Goal: Ask a question: Seek information or help from site administrators or community

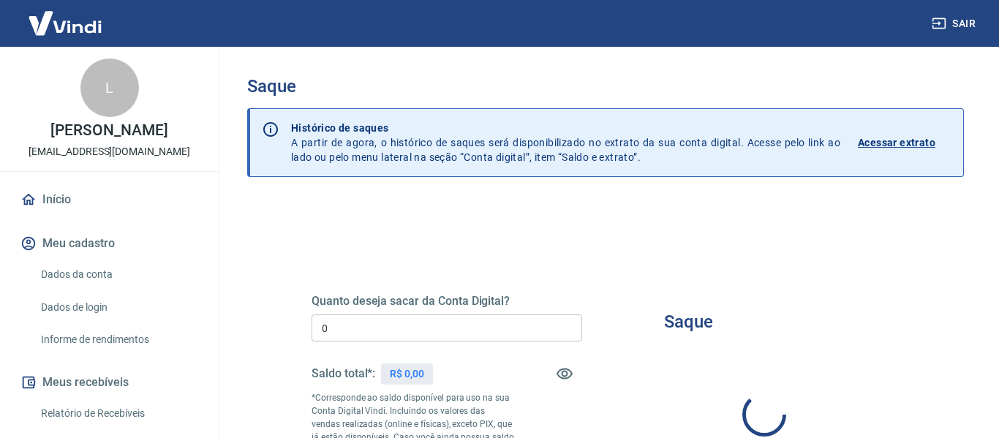
type input "R$ 0,00"
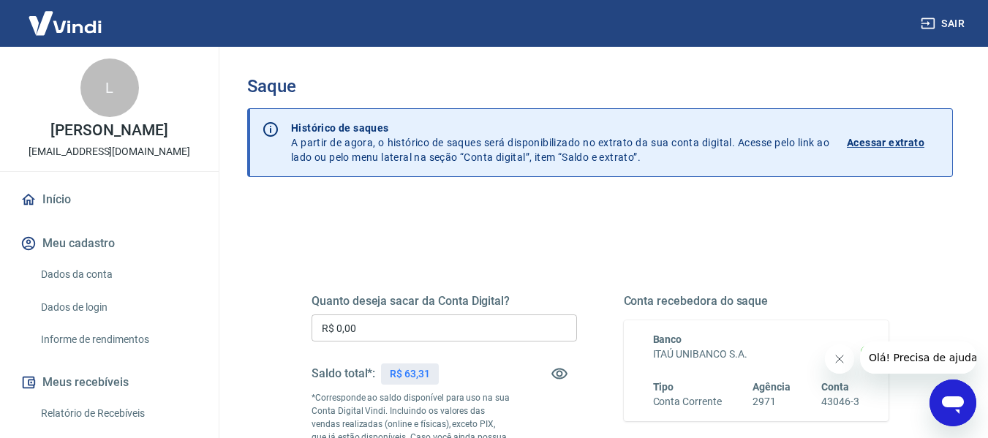
click at [958, 408] on icon "Abrir janela de mensagens" at bounding box center [952, 403] width 26 height 26
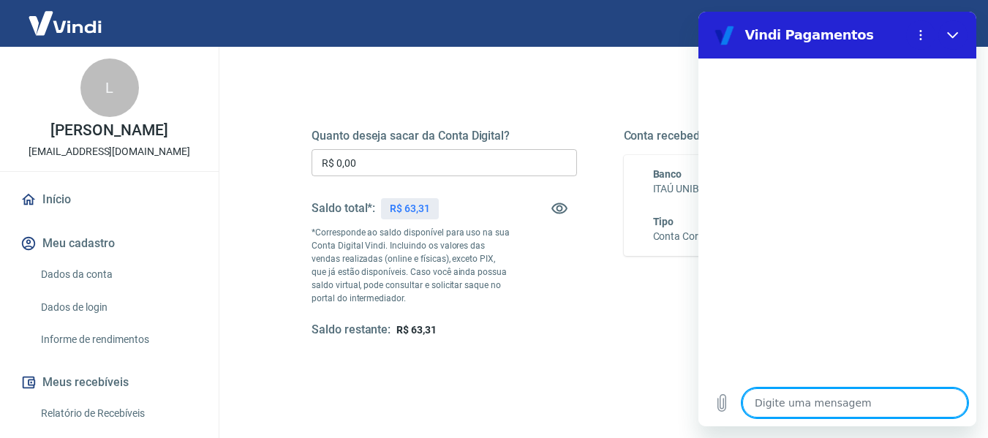
scroll to position [219, 0]
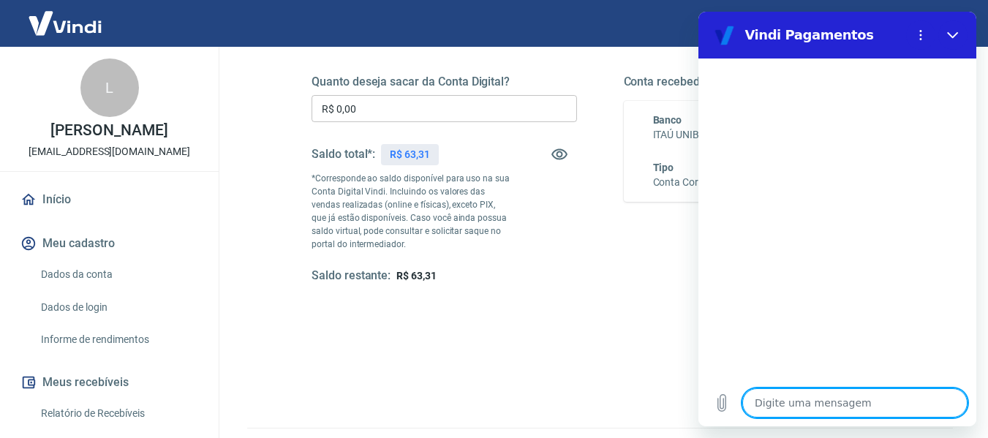
click at [778, 403] on textarea at bounding box center [854, 402] width 225 height 29
type textarea "O"
type textarea "x"
type textarea "OL"
type textarea "x"
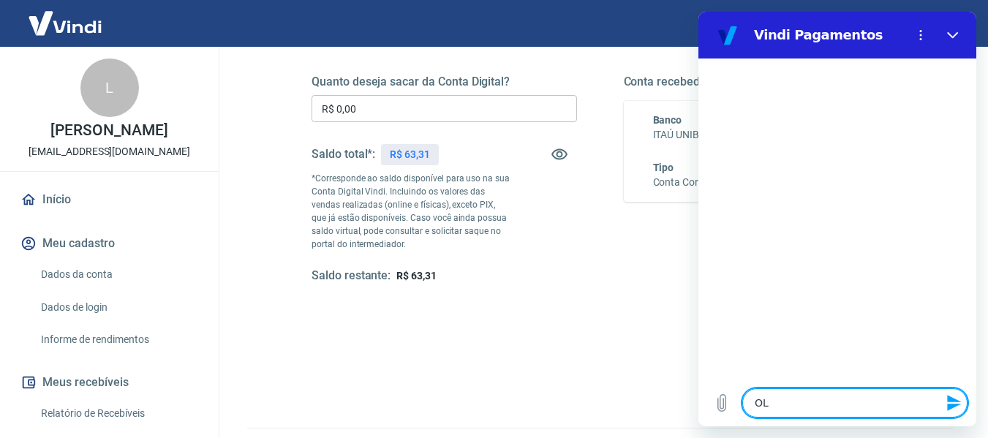
type textarea "OLÁ"
type textarea "x"
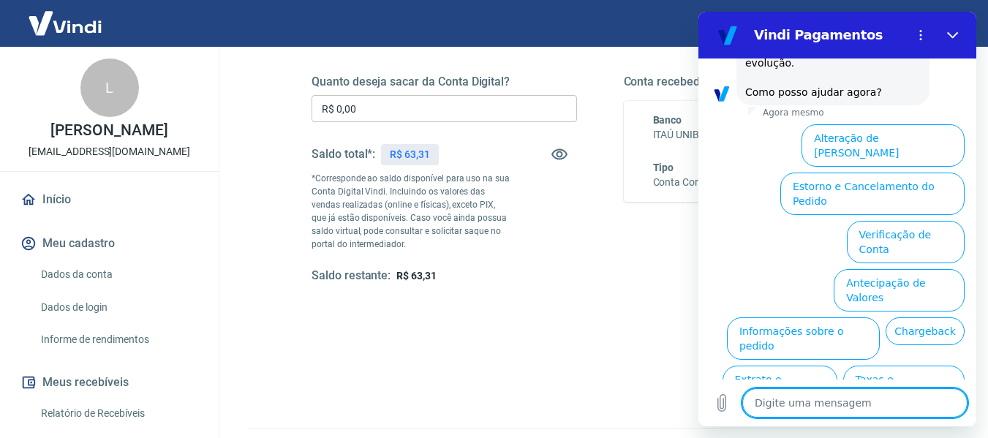
scroll to position [471, 0]
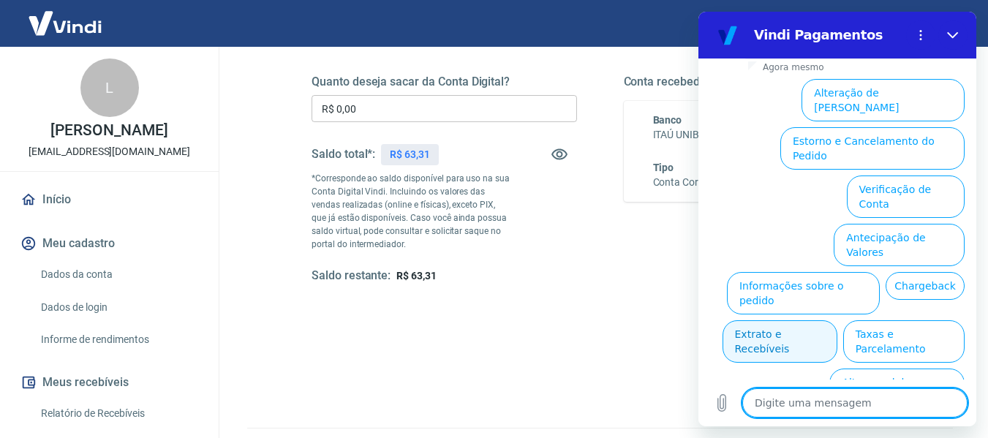
click at [837, 320] on button "Extrato e Recebíveis" at bounding box center [779, 341] width 115 height 42
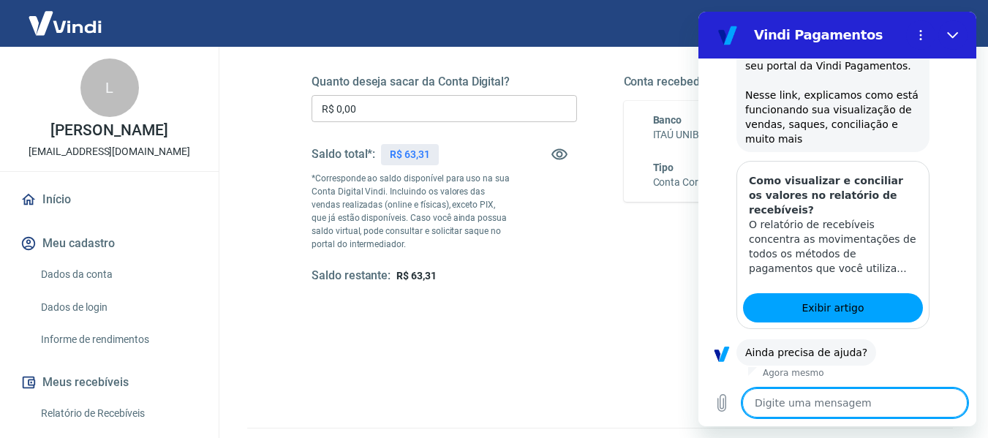
scroll to position [601, 0]
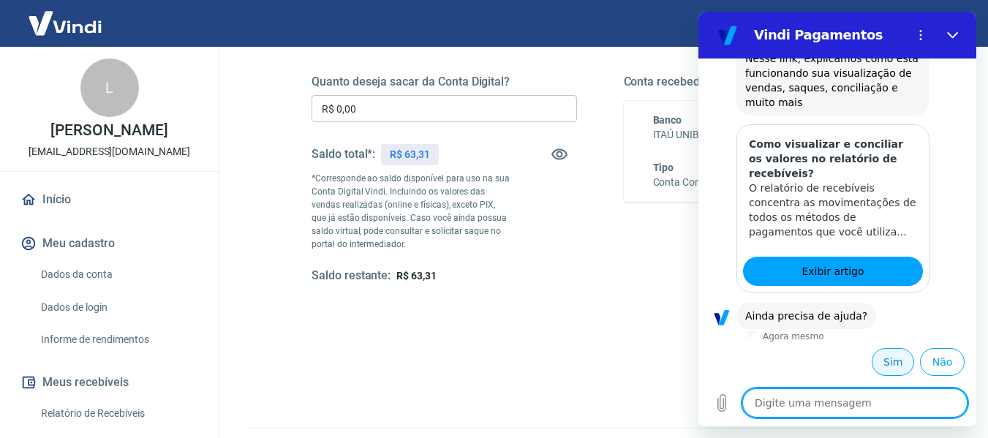
click at [881, 357] on button "Sim" at bounding box center [892, 362] width 42 height 28
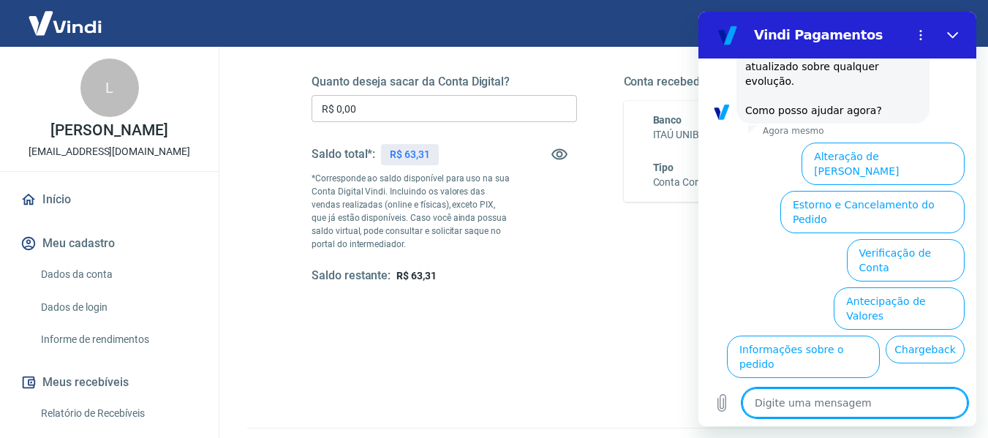
scroll to position [1333, 0]
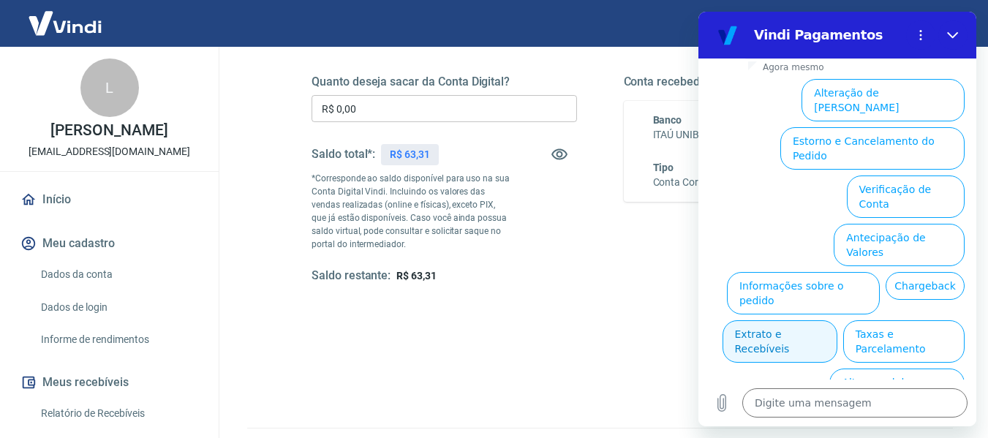
click at [837, 320] on button "Extrato e Recebíveis" at bounding box center [779, 341] width 115 height 42
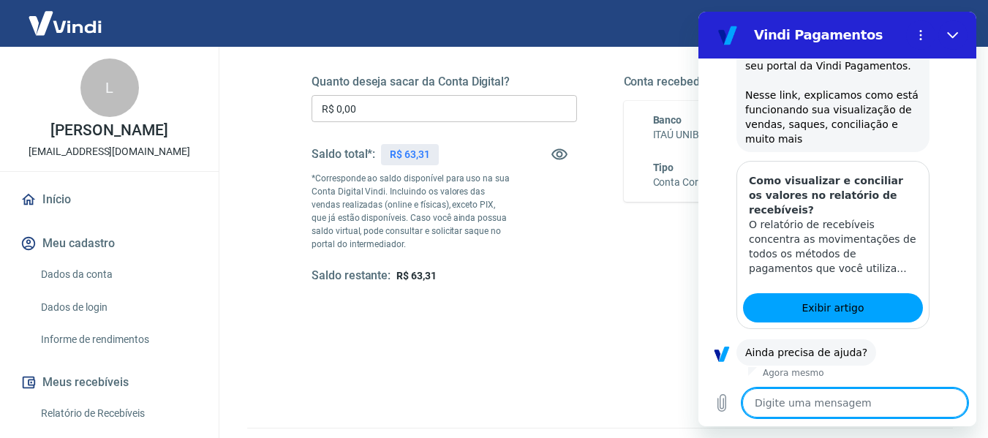
scroll to position [1463, 0]
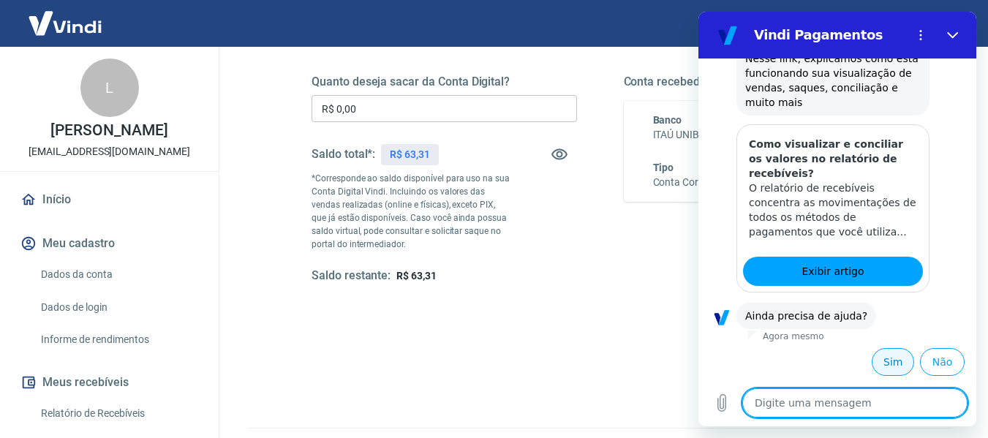
click at [876, 363] on button "Sim" at bounding box center [892, 362] width 42 height 28
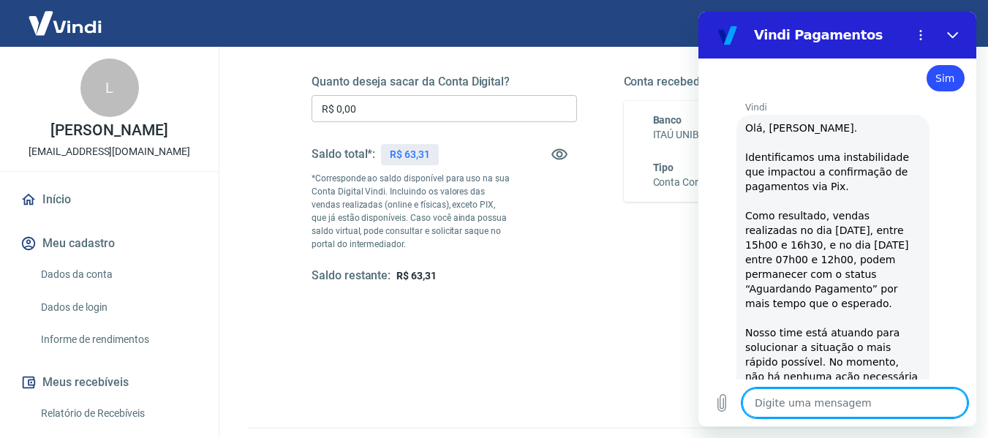
type textarea "x"
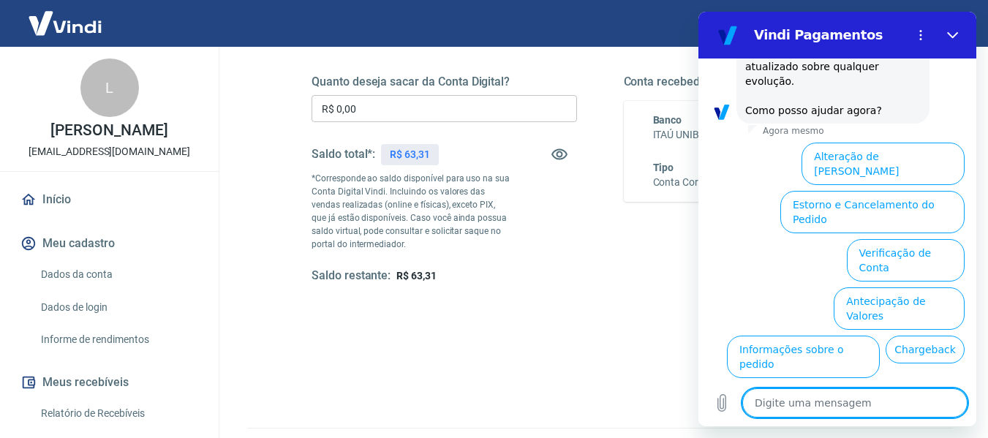
scroll to position [2196, 0]
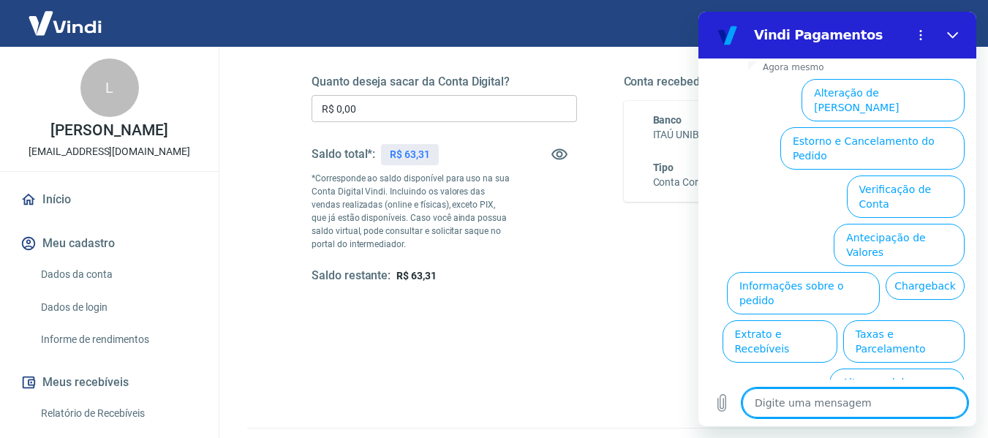
click at [778, 409] on textarea at bounding box center [854, 402] width 225 height 29
type textarea "S"
type textarea "x"
type textarea "SA"
type textarea "x"
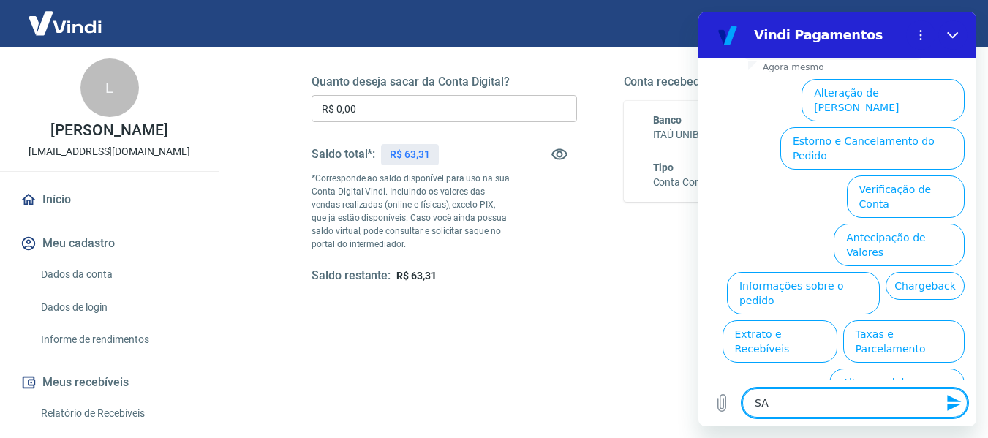
type textarea "SAL"
type textarea "x"
type textarea "SALD"
type textarea "x"
type textarea "SALDO"
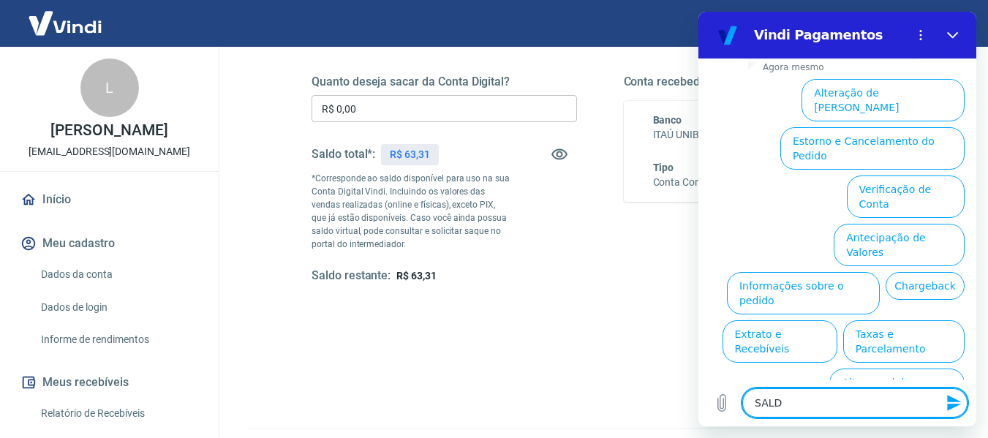
type textarea "x"
type textarea "SALDO"
type textarea "x"
type textarea "SALDO D"
type textarea "x"
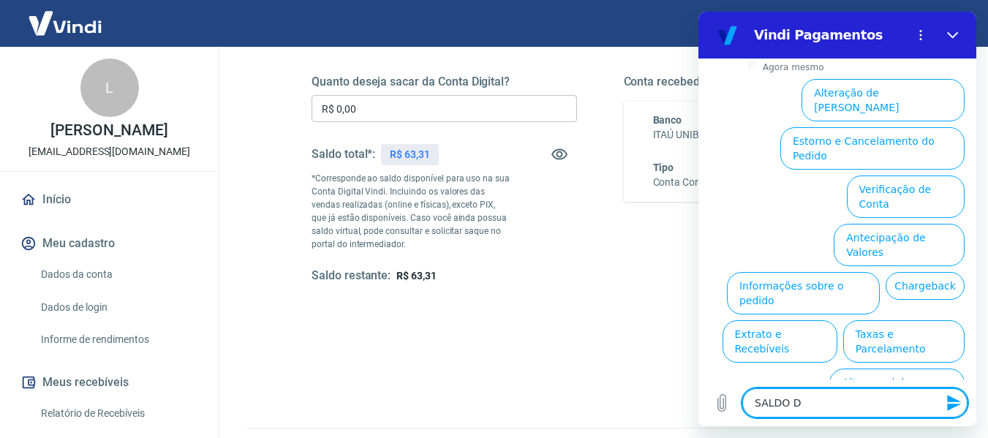
type textarea "SALDO DA"
type textarea "x"
type textarea "SALDO DA"
type textarea "x"
type textarea "SALDO DA C"
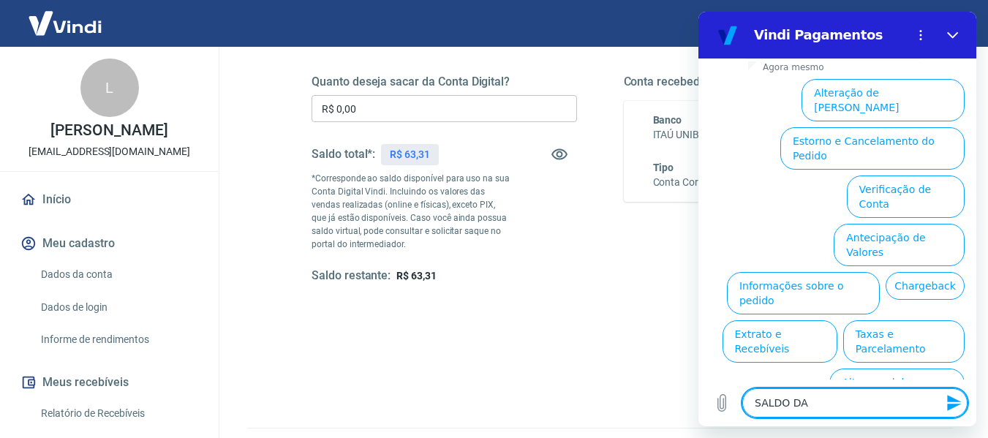
type textarea "x"
type textarea "SALDO DA CO"
type textarea "x"
type textarea "SALDO DA CON"
type textarea "x"
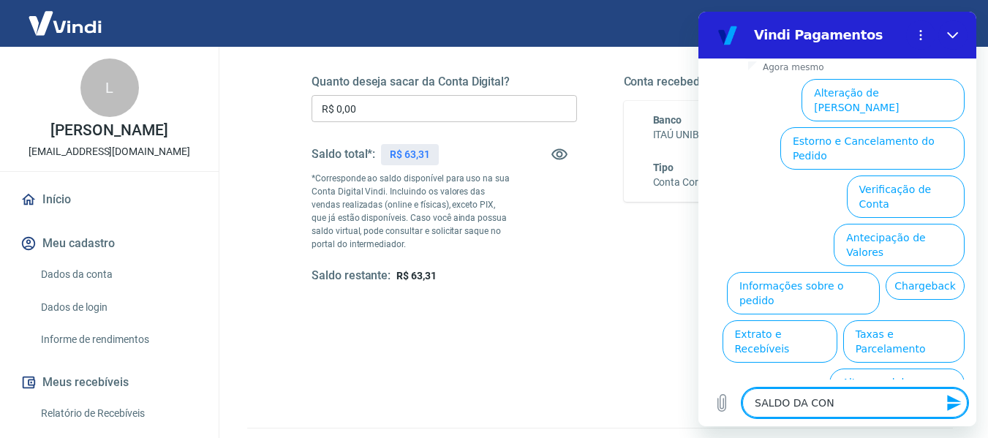
type textarea "SALDO DA CONT"
type textarea "x"
type textarea "SALDO DA CONTA"
type textarea "x"
type textarea "SALDO DA CONTA"
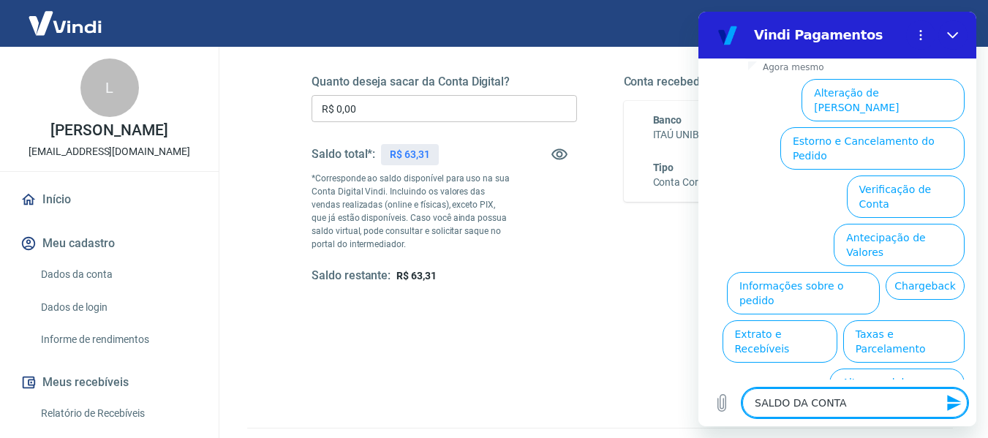
type textarea "x"
type textarea "SALDO DA CONTA N"
type textarea "x"
type textarea "SALDO DA CONTA NÃ"
type textarea "x"
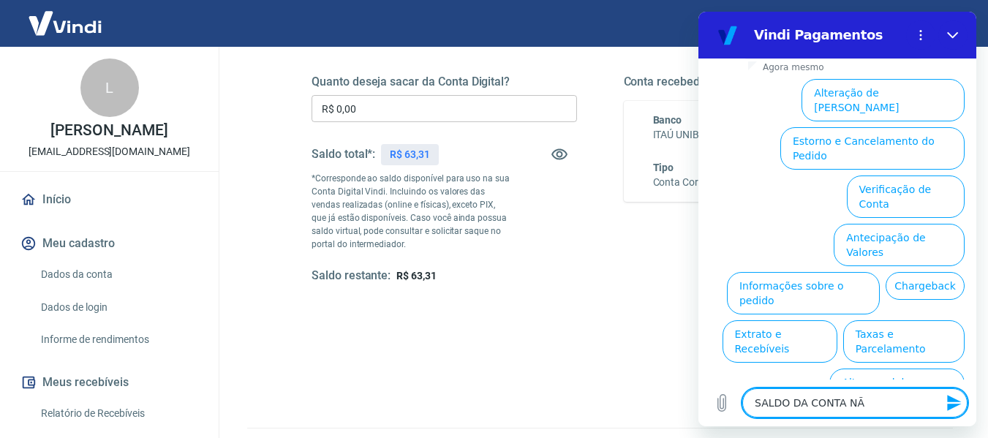
type textarea "SALDO DA CONTA NÃO"
type textarea "x"
type textarea "SALDO DA CONTA NÃO"
type textarea "x"
type textarea "SALDO DA CONTA NÃO C"
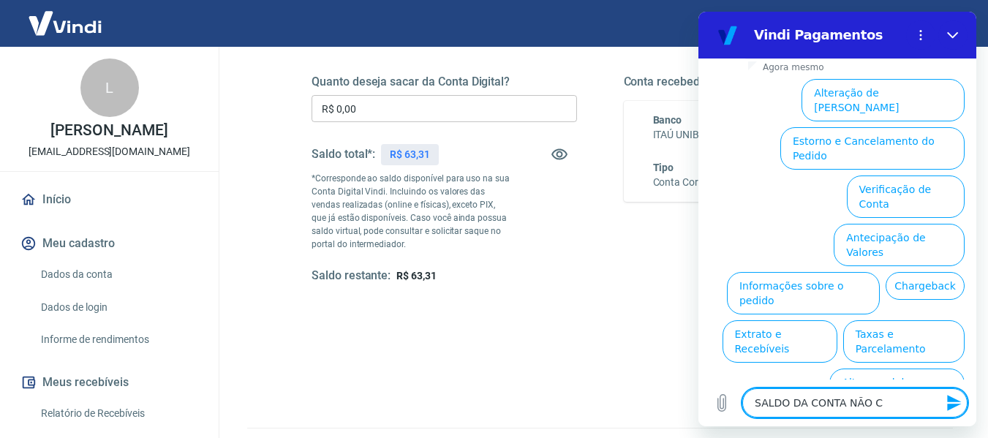
type textarea "x"
type textarea "SALDO DA CONTA NÃO CO"
type textarea "x"
type textarea "SALDO DA CONTA NÃO CON"
type textarea "x"
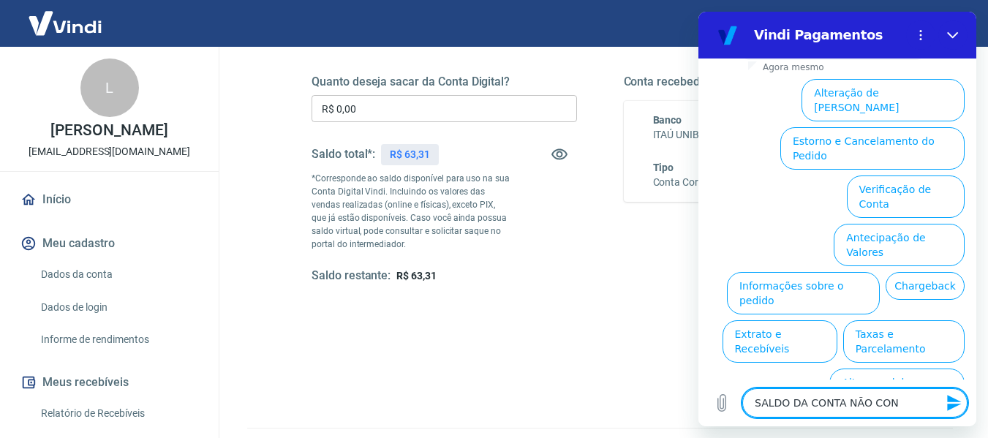
type textarea "SALDO DA CONTA NÃO CO"
type textarea "x"
type textarea "SALDO DA CONTA NÃO C"
type textarea "x"
type textarea "SALDO DA CONTA NÃO"
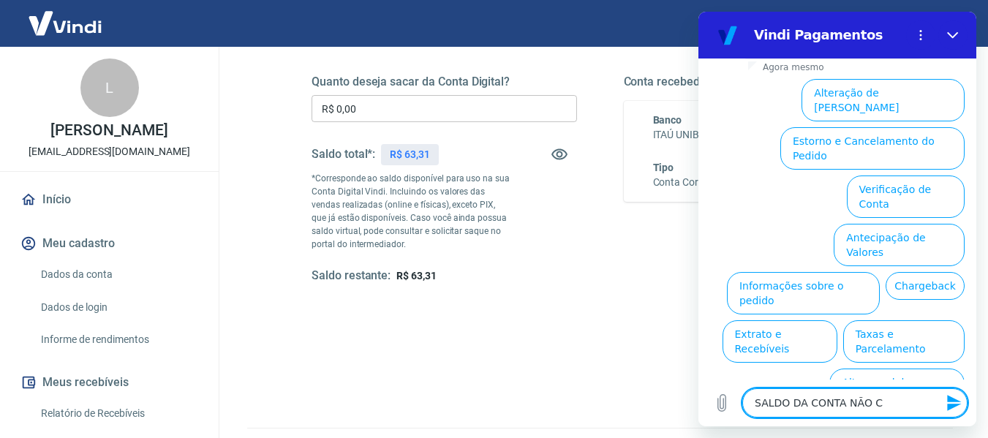
type textarea "x"
type textarea "SALDO DA CONTA NÃO"
type textarea "x"
type textarea "SALDO DA CONTA NÃ"
type textarea "x"
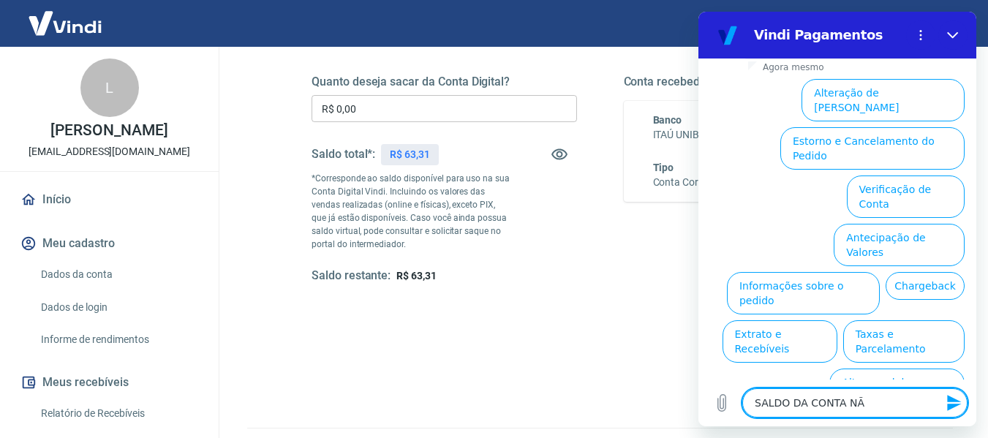
type textarea "SALDO DA CONTA N"
type textarea "x"
type textarea "SALDO DA CONTA"
type textarea "x"
type textarea "SALDO DA CONTA É"
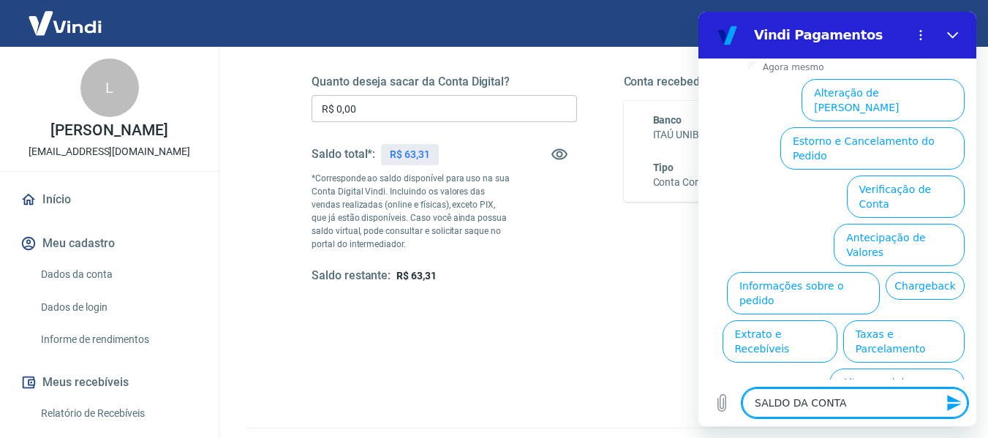
type textarea "x"
type textarea "SALDO DA CONTA É"
type textarea "x"
type textarea "SALDO DA CONTA É M"
type textarea "x"
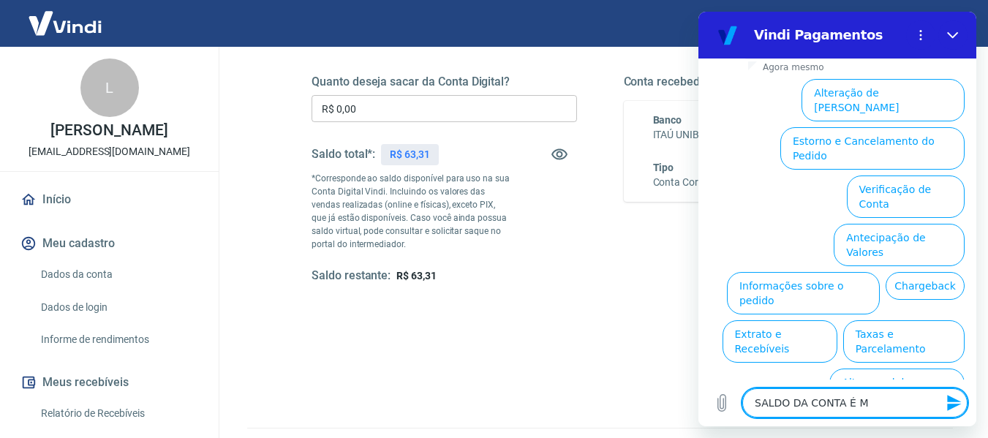
type textarea "SALDO DA CONTA É ME"
type textarea "x"
type textarea "SALDO DA CONTA É MEN"
type textarea "x"
type textarea "SALDO DA CONTA É MENO"
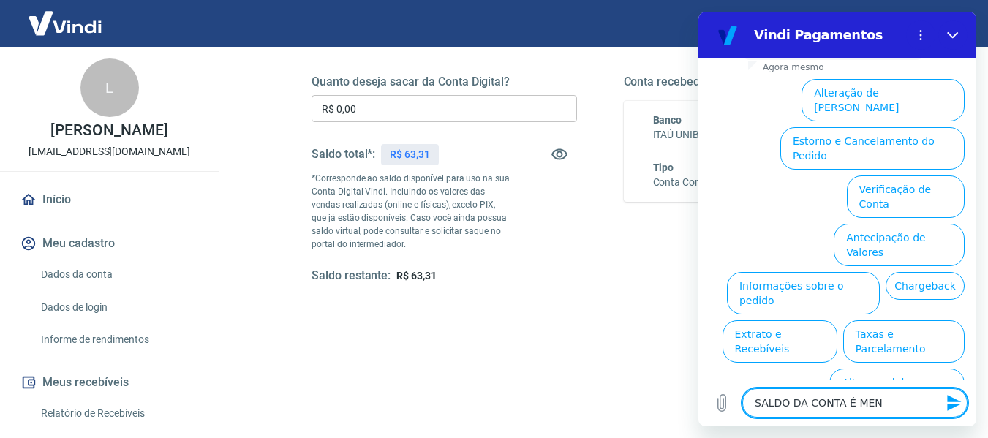
type textarea "x"
type textarea "SALDO DA CONTA É MENOR"
type textarea "x"
type textarea "SALDO DA CONTA É MENOR"
type textarea "x"
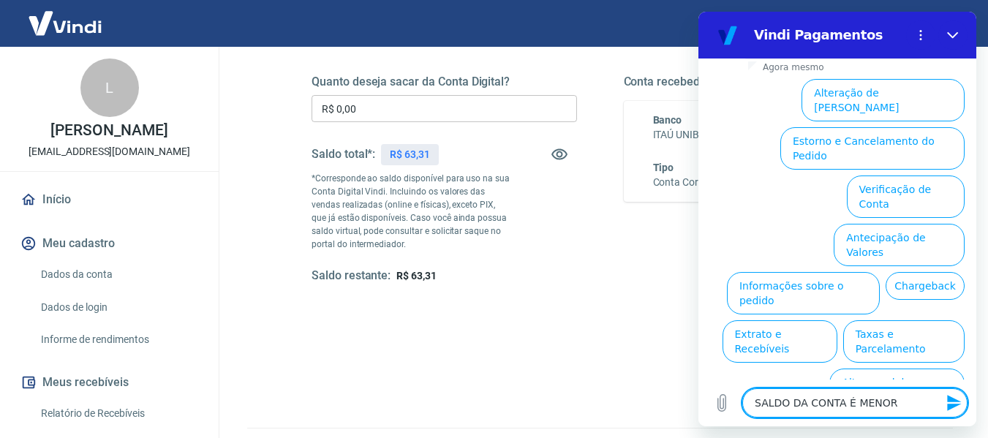
type textarea "SALDO DA CONTA É MENOR D"
type textarea "x"
type textarea "SALDO DA CONTA É MENOR DO"
type textarea "x"
type textarea "SALDO DA CONTA É MENOR DO"
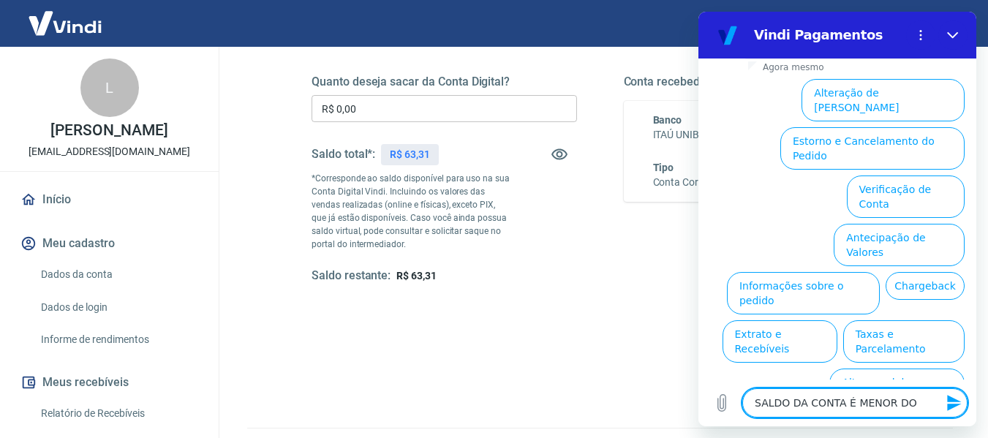
type textarea "x"
type textarea "SALDO DA CONTA É MENOR DO Q"
type textarea "x"
type textarea "SALDO DA CONTA É MENOR DO QU"
type textarea "x"
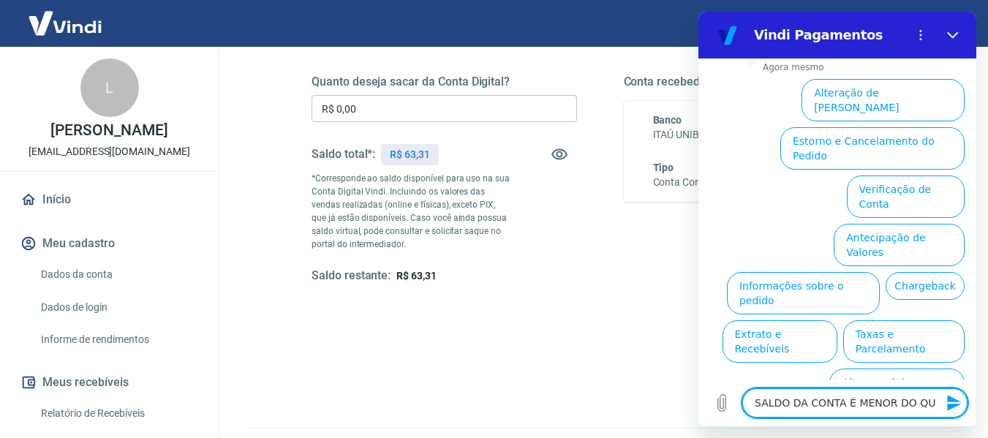
type textarea "SALDO DA CONTA É MENOR DO QUE"
type textarea "x"
type textarea "SALDO DA CONTA É MENOR DO QUE"
type textarea "x"
type textarea "SALDO DA CONTA É MENOR DO QUE O"
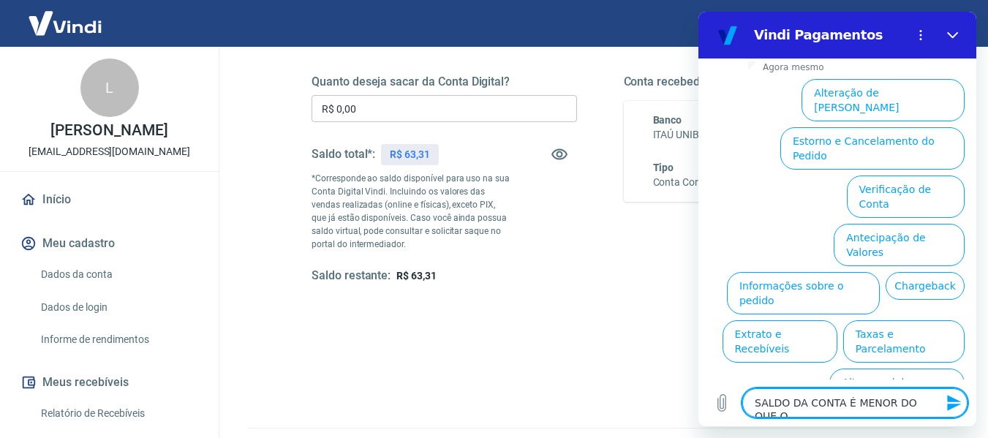
type textarea "x"
type textarea "SALDO DA CONTA É MENOR DO QUE O"
type textarea "x"
type textarea "SALDO DA CONTA É MENOR DO QUE O V"
type textarea "x"
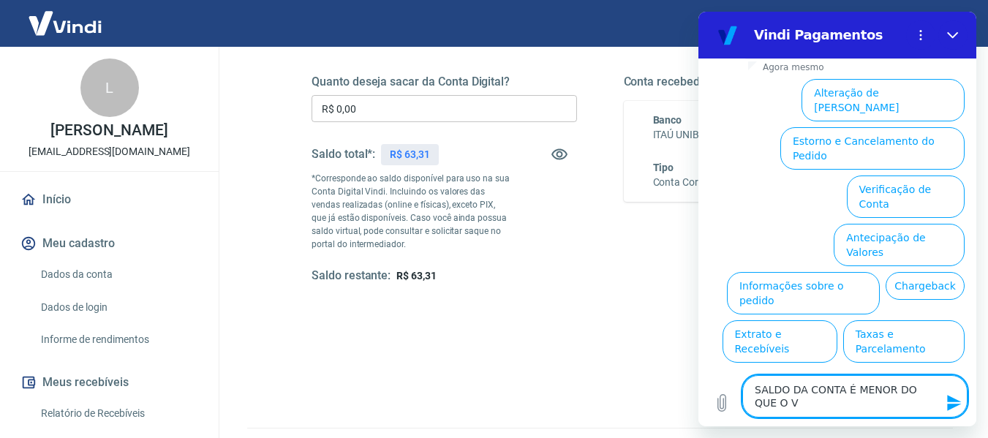
type textarea "SALDO DA CONTA É MENOR DO QUE O VA"
type textarea "x"
type textarea "SALDO DA CONTA É MENOR DO QUE O VAL"
type textarea "x"
type textarea "SALDO DA CONTA É MENOR DO QUE O VALO"
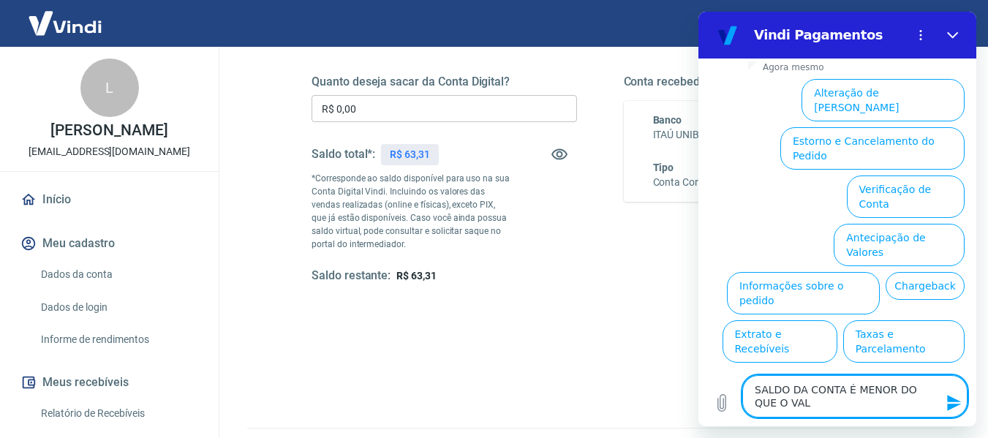
type textarea "x"
type textarea "SALDO DA CONTA É MENOR DO QUE O VALOR"
type textarea "x"
type textarea "SALDO DA CONTA É MENOR DO QUE O VALOR"
type textarea "x"
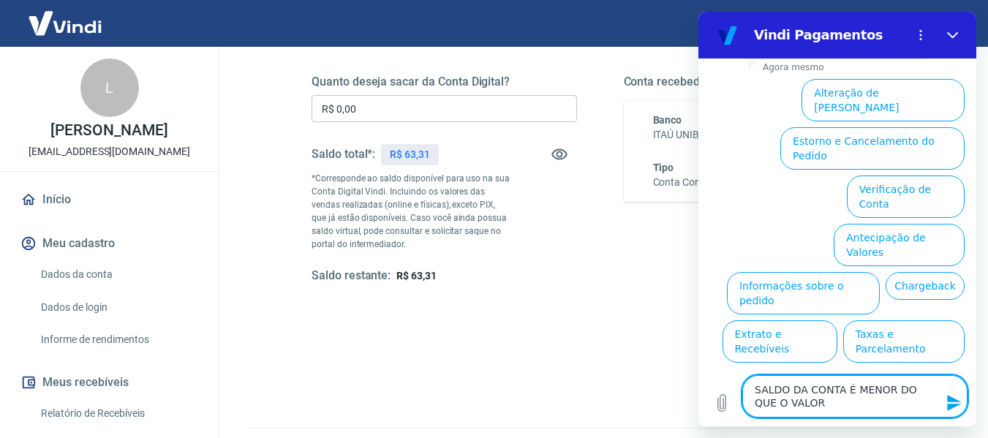
type textarea "SALDO DA CONTA É MENOR DO QUE O VALOR A"
type textarea "x"
type textarea "SALDO DA CONTA É MENOR DO QUE O VALOR A"
type textarea "x"
type textarea "SALDO DA CONTA É MENOR DO QUE O VALOR A S"
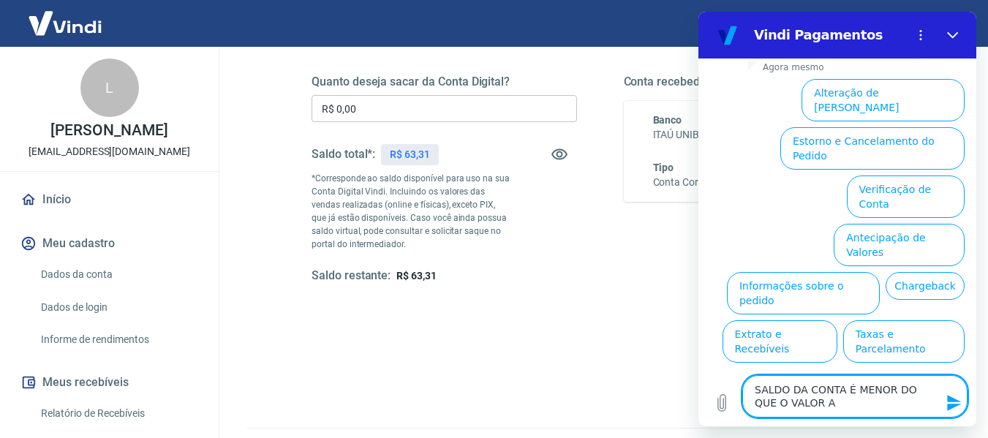
type textarea "x"
type textarea "SALDO DA CONTA É MENOR DO QUE O VALOR A SE"
type textarea "x"
type textarea "SALDO DA CONTA É MENOR DO QUE O VALOR A SER"
type textarea "x"
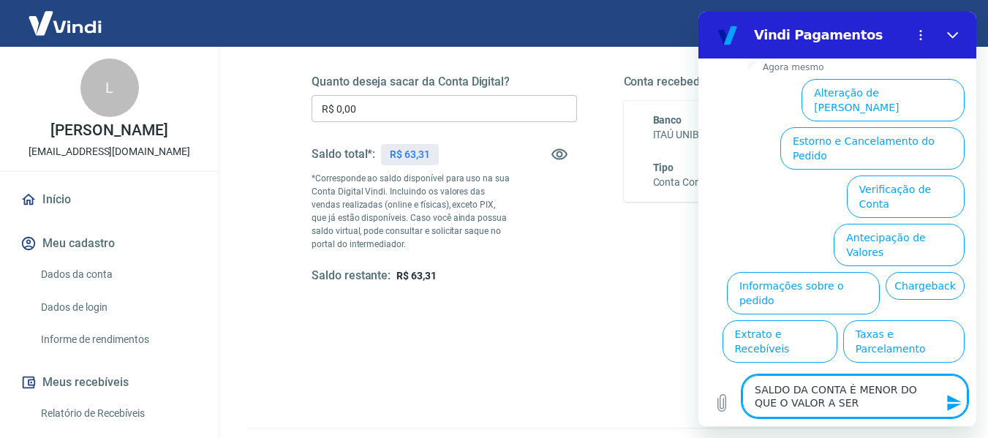
type textarea "SALDO DA CONTA É MENOR DO QUE O VALOR A SER"
type textarea "x"
type textarea "SALDO DA CONTA É MENOR DO QUE O VALOR A SER R"
type textarea "x"
type textarea "SALDO DA CONTA É MENOR DO QUE O VALOR A SER RE"
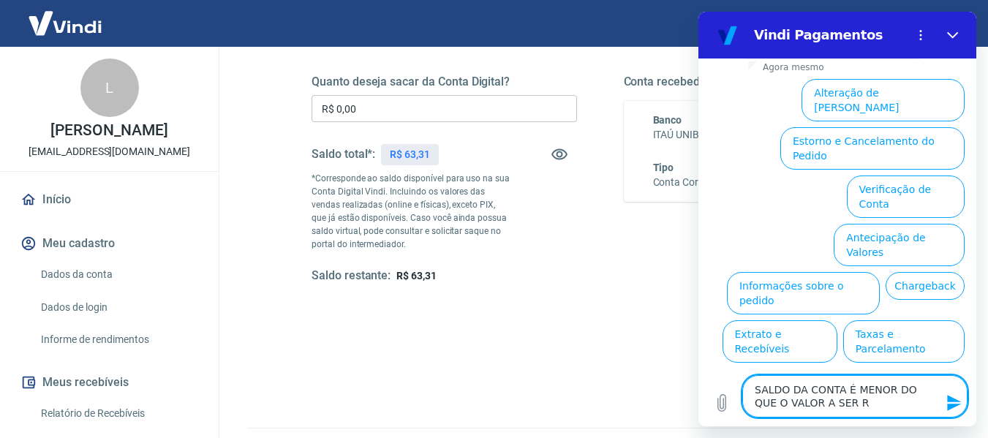
type textarea "x"
type textarea "SALDO DA CONTA É MENOR DO QUE O VALOR A SER REC"
type textarea "x"
type textarea "SALDO DA CONTA É MENOR DO QUE O VALOR A SER RECE"
type textarea "x"
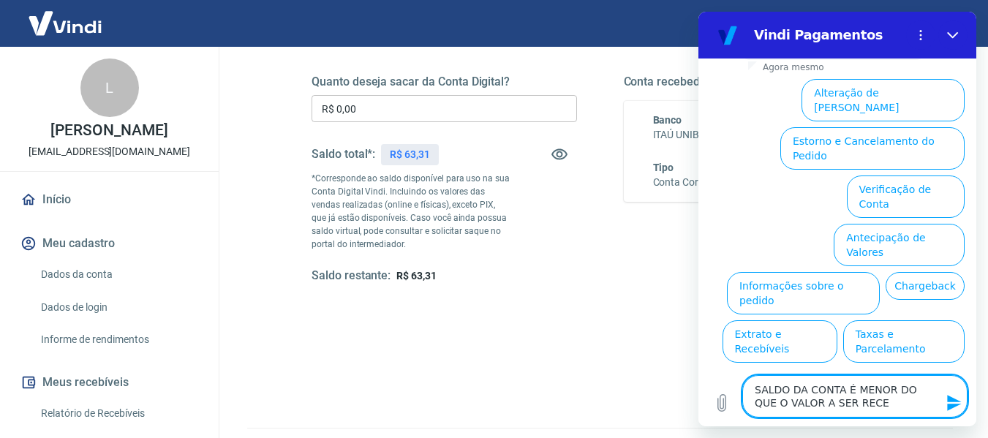
type textarea "SALDO DA CONTA É MENOR DO QUE O VALOR A SER RECEB"
type textarea "x"
type textarea "SALDO DA CONTA É MENOR DO QUE O VALOR A SER RECEBI"
type textarea "x"
type textarea "SALDO DA CONTA É MENOR DO QUE O VALOR A SER RECEBID"
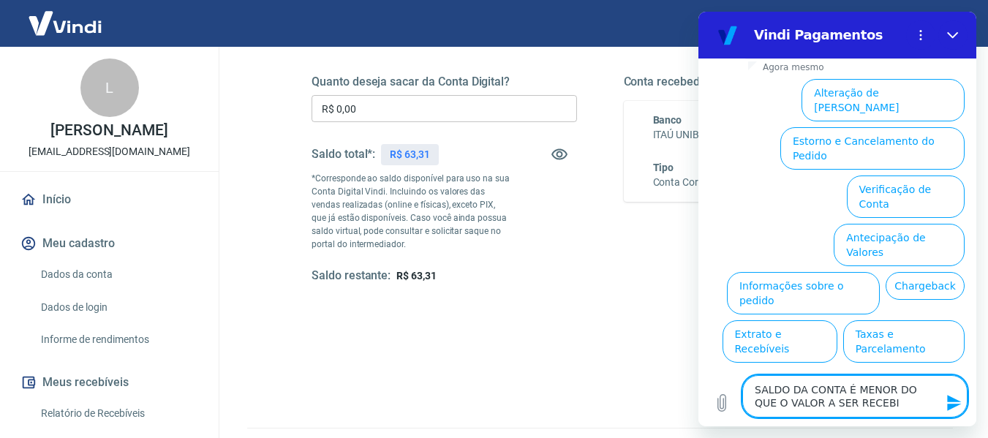
type textarea "x"
type textarea "SALDO DA CONTA É MENOR DO QUE O VALOR A SER RECEBIDO"
type textarea "x"
type textarea "SALDO DA CONTA É MENOR DO QUE O VALOR A SER RECEBIDO"
type textarea "x"
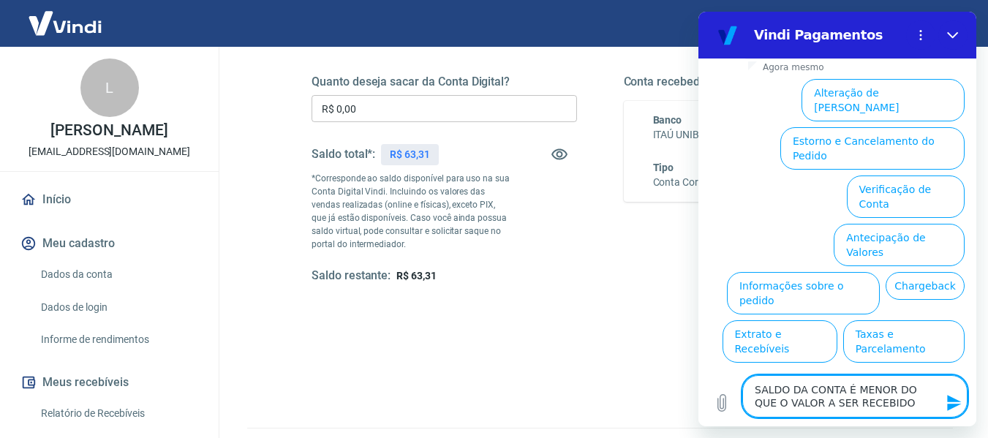
type textarea "SALDO DA CONTA É MENOR DO QUE O VALOR A SER RECEBIDO H"
type textarea "x"
type textarea "SALDO DA CONTA É MENOR DO QUE O VALOR A SER RECEBIDO HO"
type textarea "x"
type textarea "SALDO DA CONTA É MENOR DO QUE O VALOR A SER RECEBIDO HOJ"
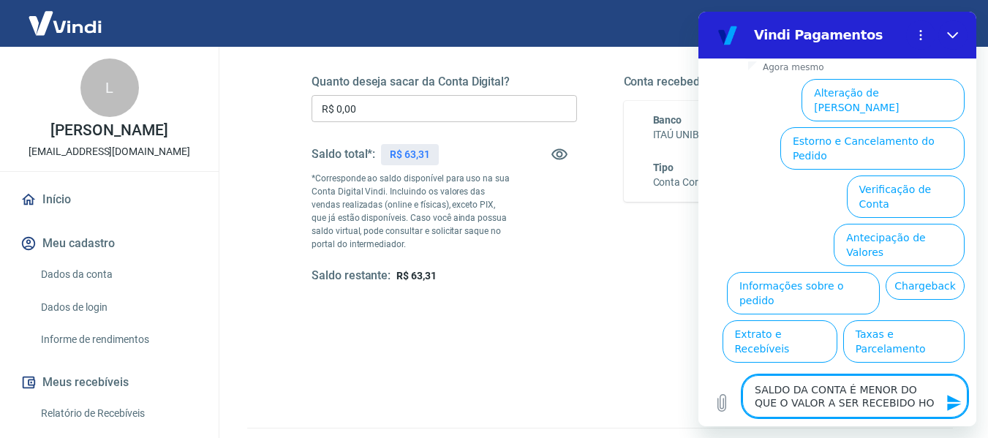
type textarea "x"
type textarea "SALDO DA CONTA É MENOR DO QUE O VALOR A SER RECEBIDO HOJE"
type textarea "x"
type textarea "SALDO DA CONTA É MENOR DO QUE O VALOR A SER RECEBIDO HOJE,"
type textarea "x"
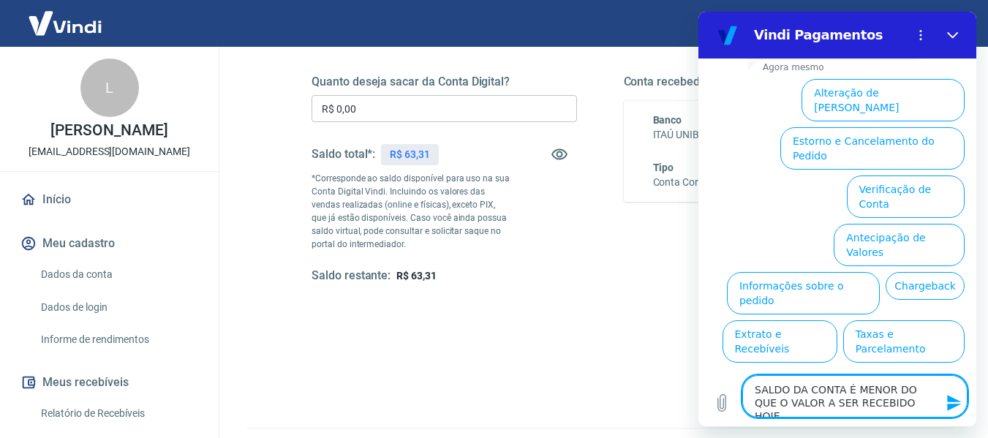
type textarea "SALDO DA CONTA É MENOR DO QUE O VALOR A SER RECEBIDO HOJE,"
type textarea "x"
type textarea "SALDO DA CONTA É MENOR DO QUE O VALOR A SER RECEBIDO HOJE, 2"
type textarea "x"
type textarea "SALDO DA CONTA É MENOR DO QUE O VALOR A SER RECEBIDO HOJE, 22"
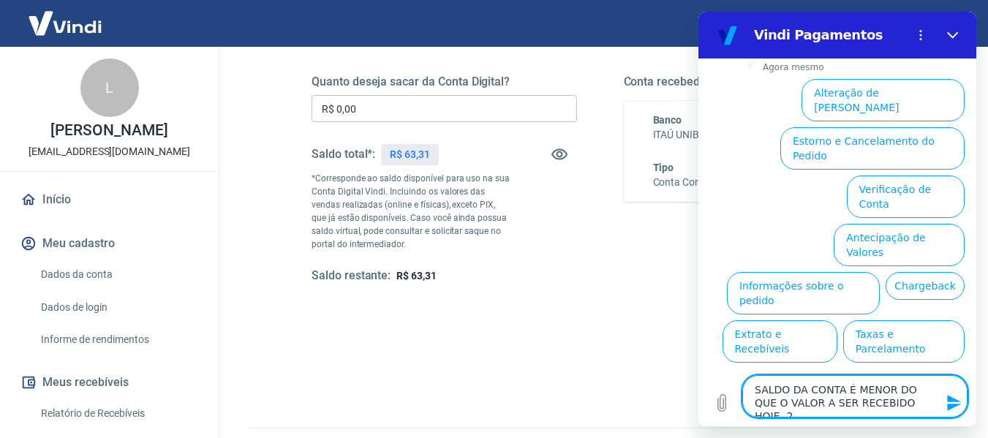
type textarea "x"
type textarea "SALDO DA CONTA É MENOR DO QUE O VALOR A SER RECEBIDO HOJE, 22"
type textarea "x"
type textarea "SALDO DA CONTA É MENOR DO QUE O VALOR A SER RECEBIDO HOJE, 22 D"
type textarea "x"
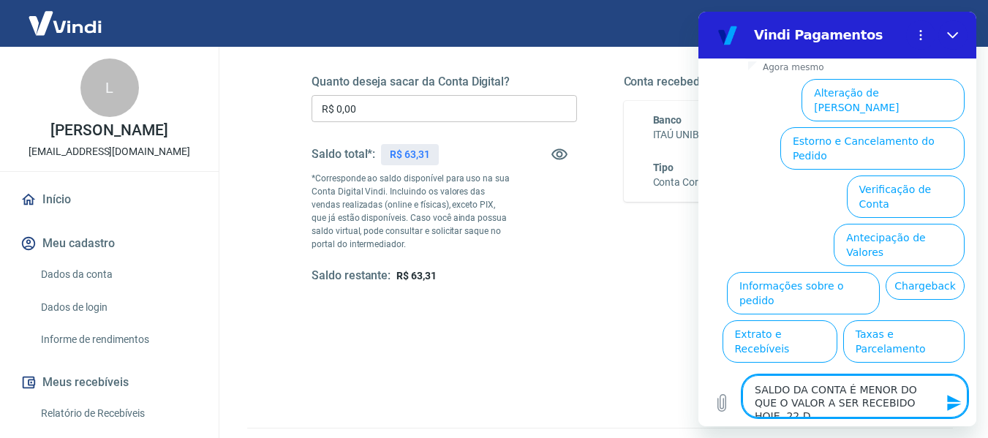
type textarea "SALDO DA CONTA É MENOR DO QUE O VALOR A SER RECEBIDO HOJE, 22 DE"
type textarea "x"
type textarea "SALDO DA CONTA É MENOR DO QUE O VALOR A SER RECEBIDO HOJE, 22 DE"
type textarea "x"
type textarea "SALDO DA CONTA É MENOR DO QUE O VALOR A SER RECEBIDO HOJE, 22 DE A"
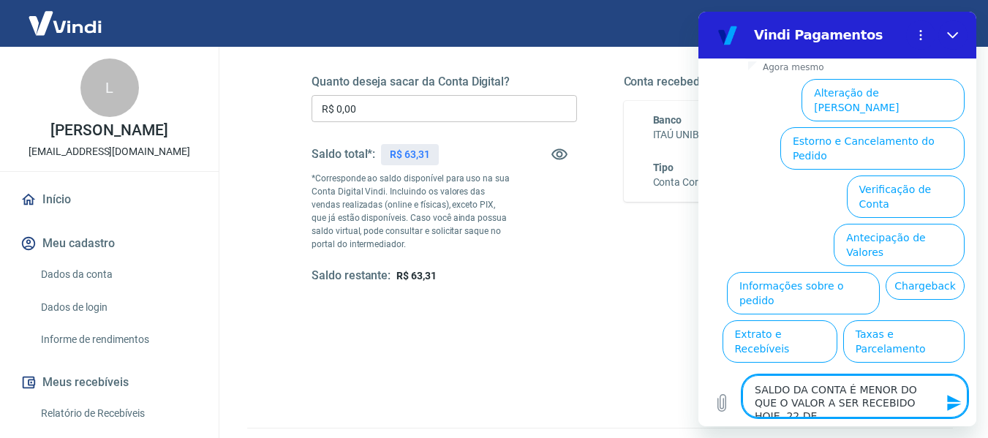
type textarea "x"
type textarea "SALDO DA CONTA É MENOR DO QUE O VALOR A SER RECEBIDO HOJE, 22 DE AG"
type textarea "x"
type textarea "SALDO DA CONTA É MENOR DO QUE O VALOR A SER RECEBIDO HOJE, 22 DE AGO"
type textarea "x"
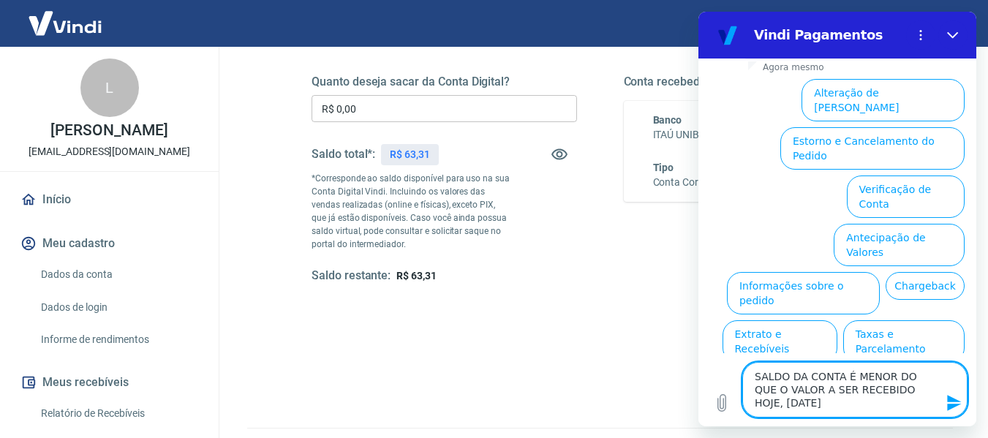
type textarea "SALDO DA CONTA É MENOR DO QUE O VALOR A SER RECEBIDO HOJE, 22 DE AGOS"
type textarea "x"
type textarea "SALDO DA CONTA É MENOR DO QUE O VALOR A SER RECEBIDO HOJE, 22 DE AGOST"
type textarea "x"
type textarea "SALDO DA CONTA É MENOR DO QUE O VALOR A SER RECEBIDO HOJE, 22 DE AGOSTO"
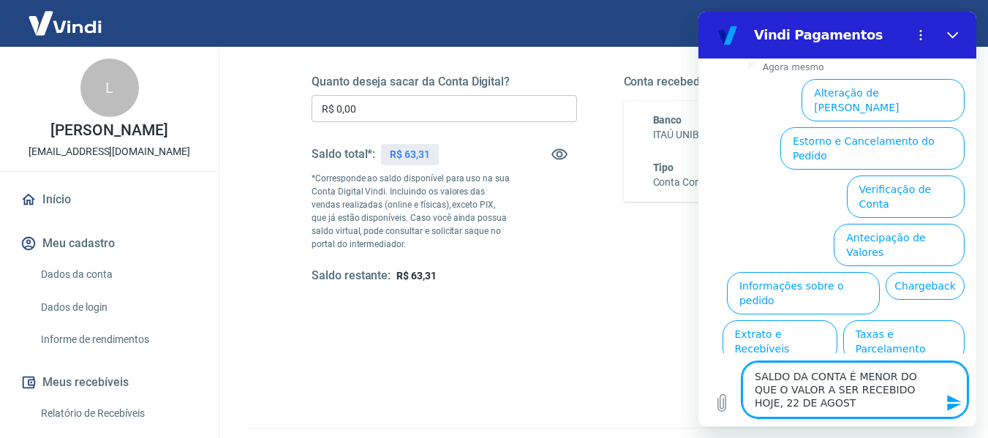
type textarea "x"
type textarea "SALDO DA CONTA É MENOR DO QUE O VALOR A SER RECEBIDO HOJE, 22 DE AGOSTO."
type textarea "x"
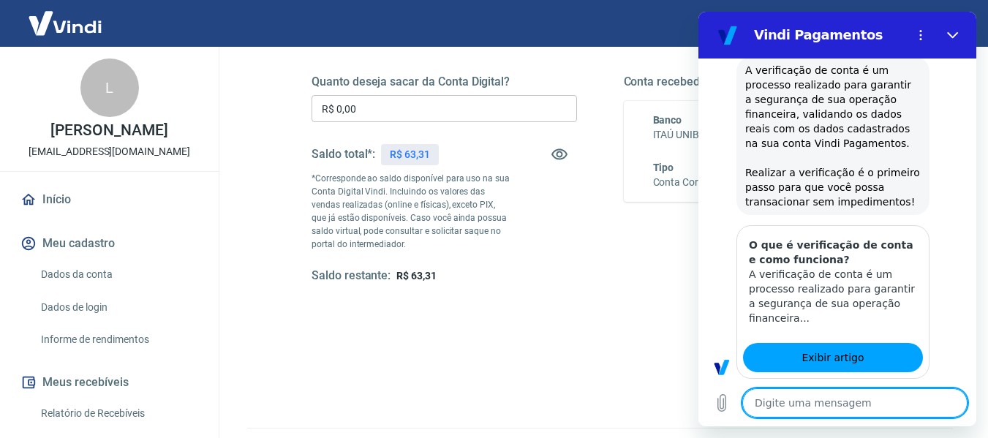
scroll to position [2284, 0]
click at [779, 409] on textarea at bounding box center [854, 402] width 225 height 29
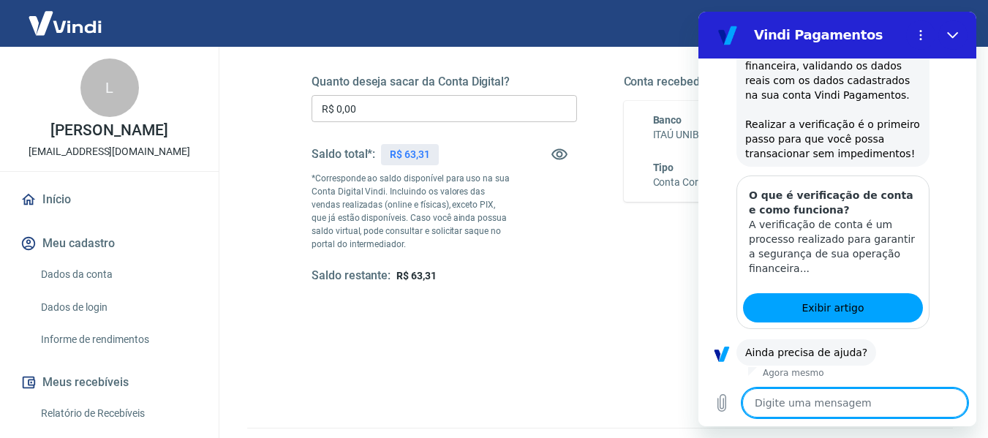
scroll to position [2370, 0]
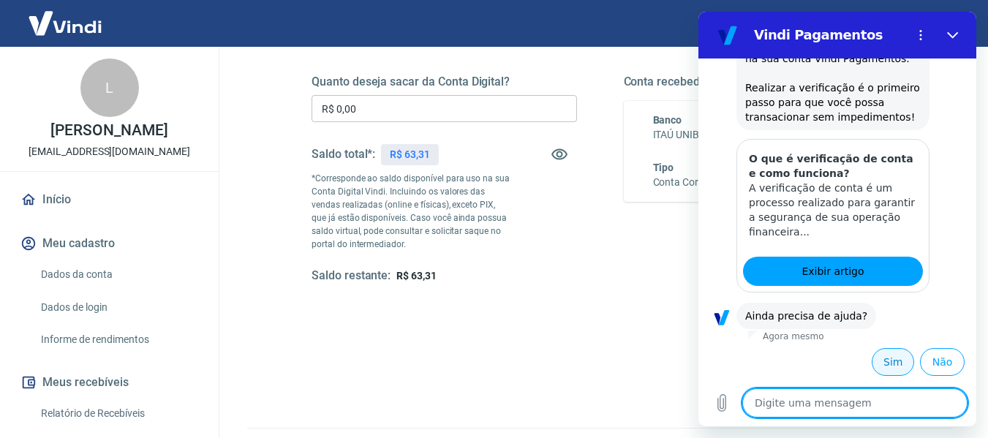
click at [874, 365] on button "Sim" at bounding box center [892, 362] width 42 height 28
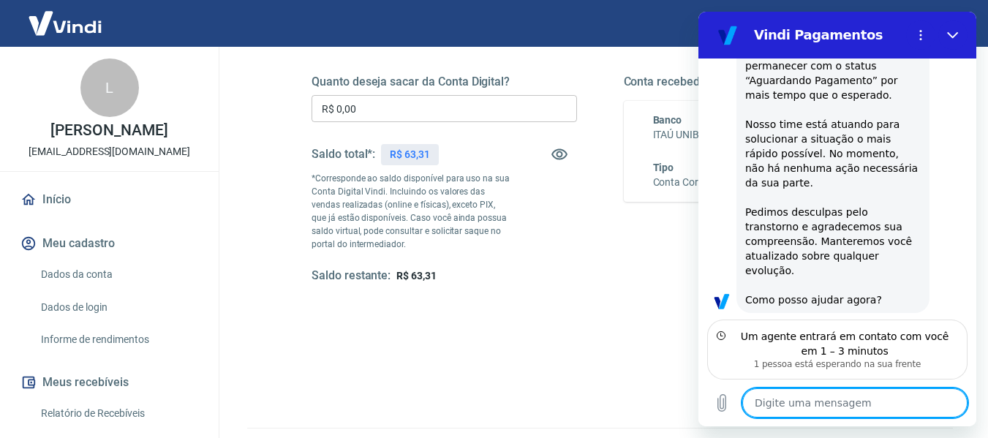
scroll to position [2053, 0]
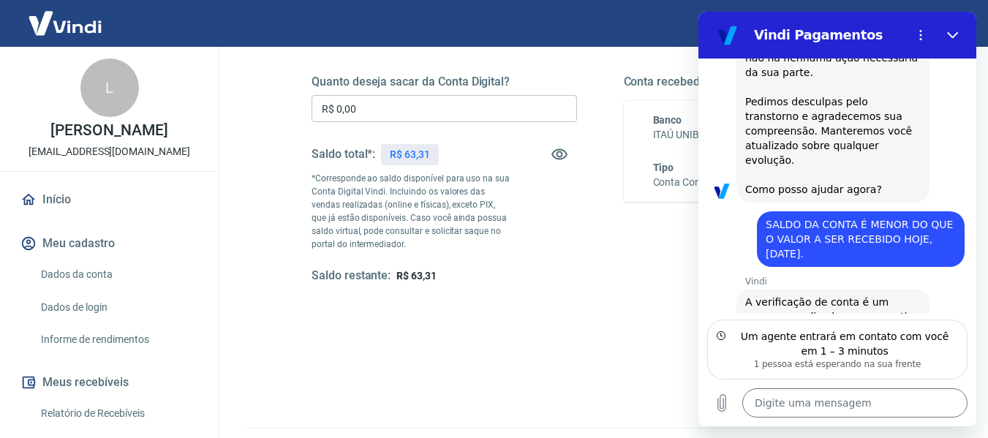
drag, startPoint x: 765, startPoint y: 224, endPoint x: 816, endPoint y: 257, distance: 60.6
click at [816, 257] on div "diz: SALDO DA CONTA É MENOR DO QUE O VALOR A SER RECEBIDO HOJE, 22 DE AGOSTO." at bounding box center [861, 239] width 208 height 56
copy span "SALDO DA CONTA É MENOR DO QUE O VALOR A SER RECEBIDO HOJE, 22 DE AGOSTO."
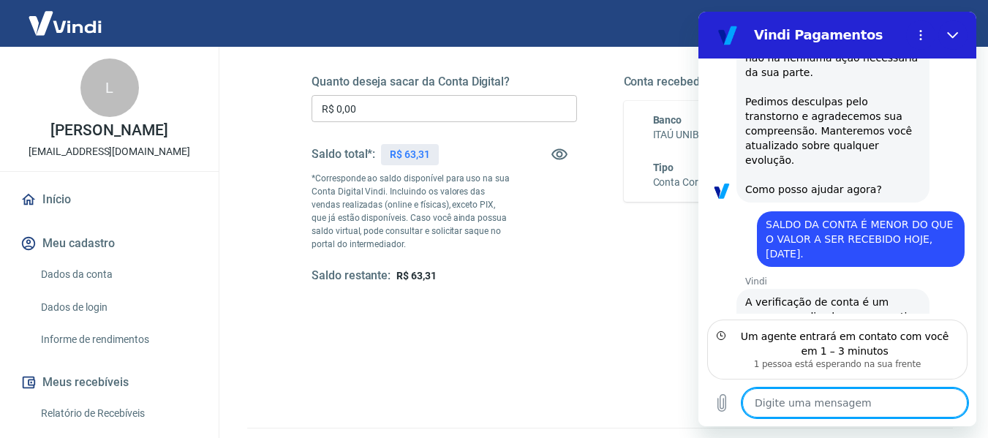
click at [765, 407] on textarea at bounding box center [854, 402] width 225 height 29
type textarea "x"
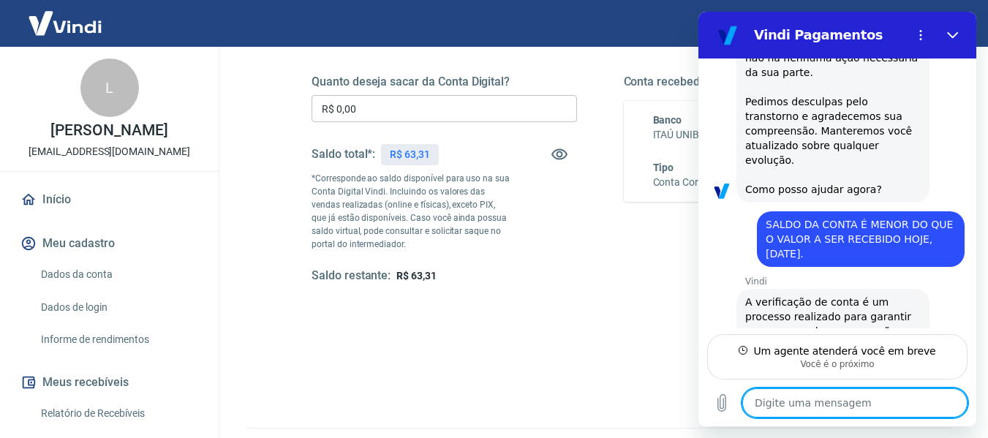
type textarea "B"
type textarea "x"
type textarea "Bo"
type textarea "x"
type textarea "Boa"
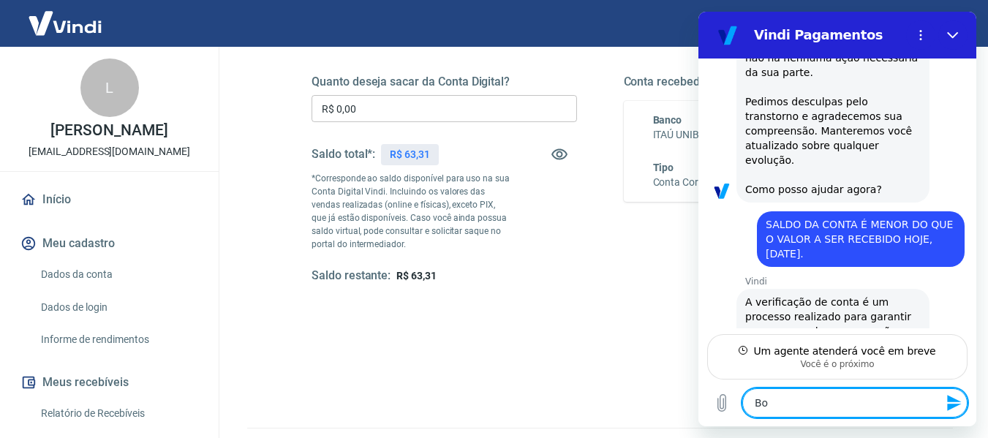
type textarea "x"
type textarea "Boa"
type textarea "x"
type textarea "Boa t"
type textarea "x"
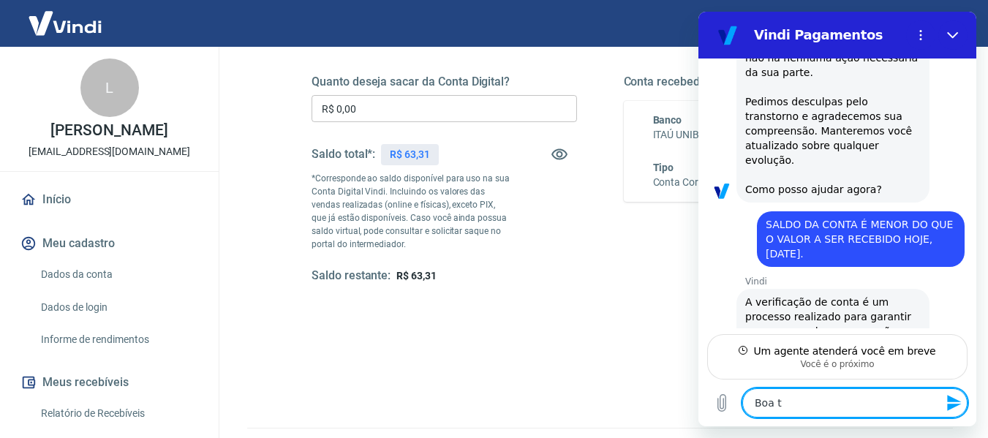
type textarea "Boa ta"
type textarea "x"
type textarea "Boa tar"
type textarea "x"
type textarea "Boa tard"
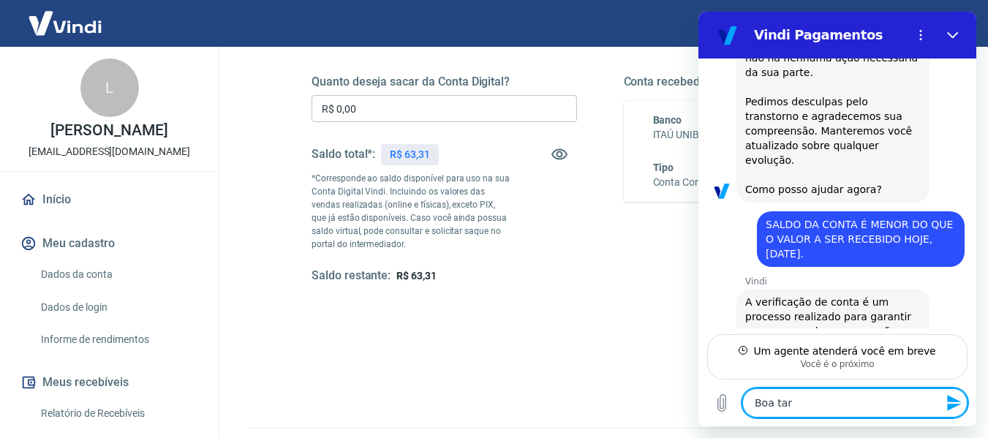
type textarea "x"
type textarea "Boa tarde"
type textarea "x"
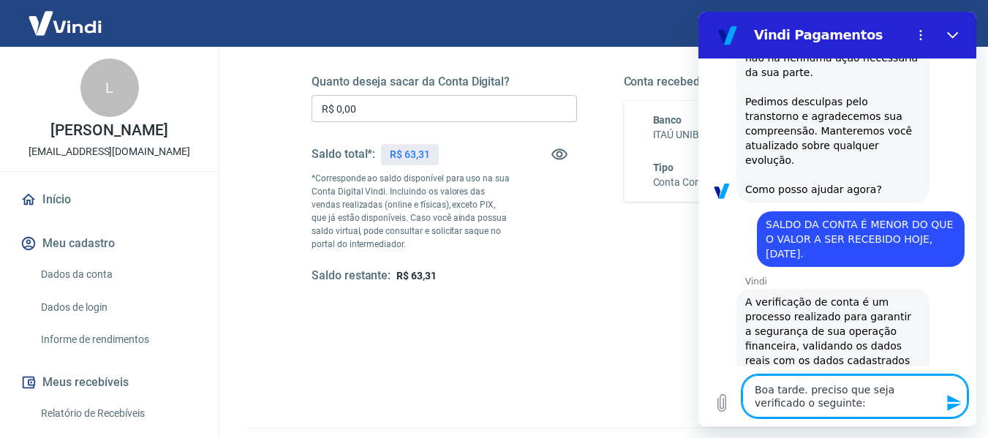
paste textarea "SALDO DA CONTA É MENOR DO QUE O VALOR A SER RECEBIDO HOJE, 22 DE AGOSTO."
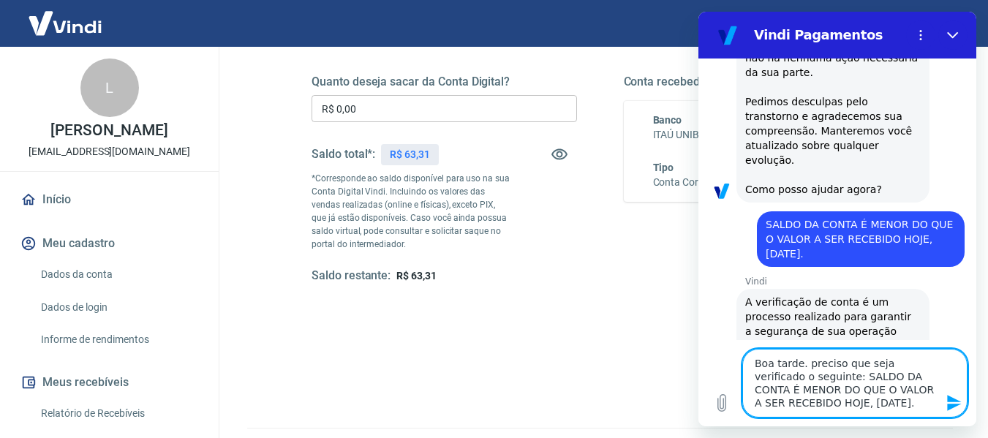
click at [948, 402] on icon "Enviar mensagem" at bounding box center [954, 403] width 18 height 18
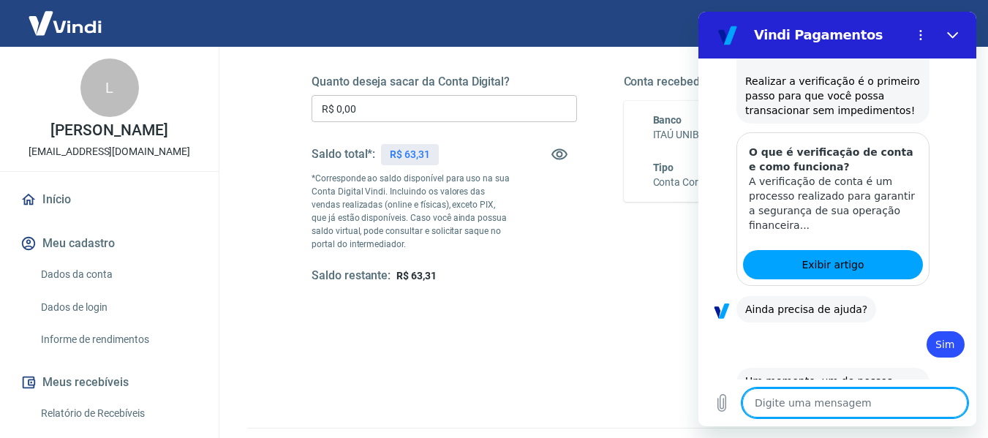
scroll to position [2592, 0]
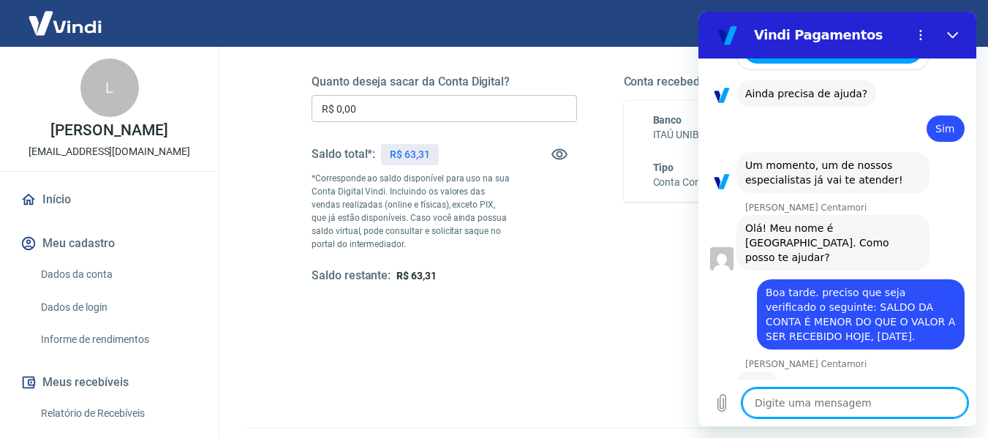
click at [779, 401] on textarea at bounding box center [854, 402] width 225 height 29
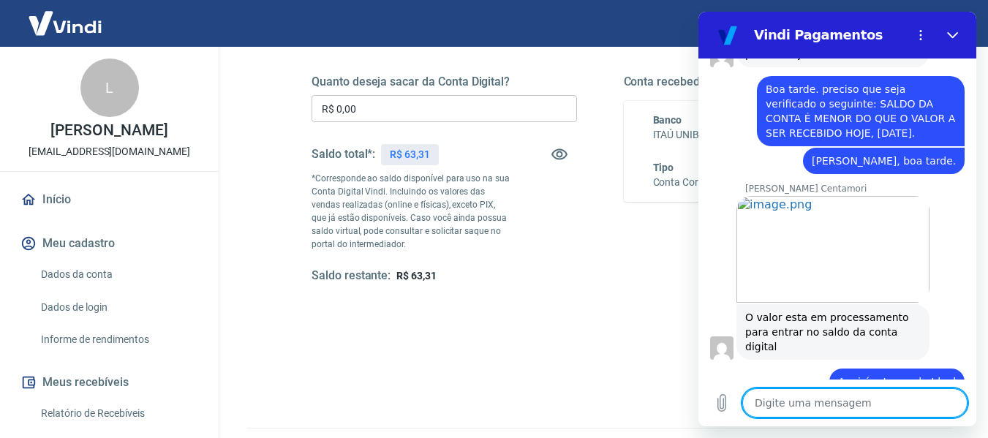
scroll to position [2798, 0]
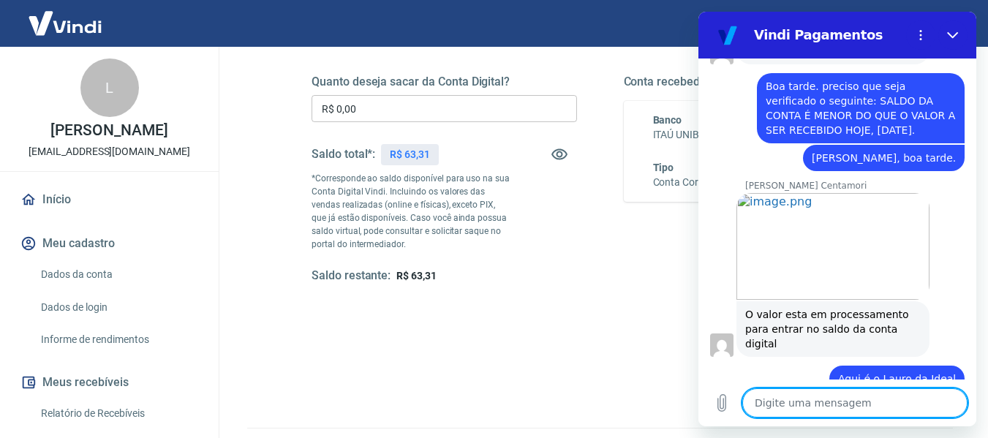
click at [779, 401] on textarea at bounding box center [854, 402] width 225 height 29
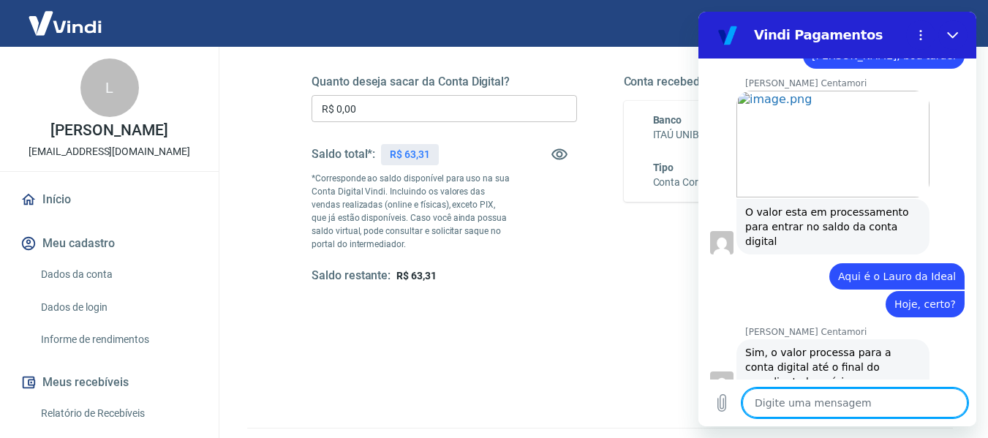
scroll to position [2903, 0]
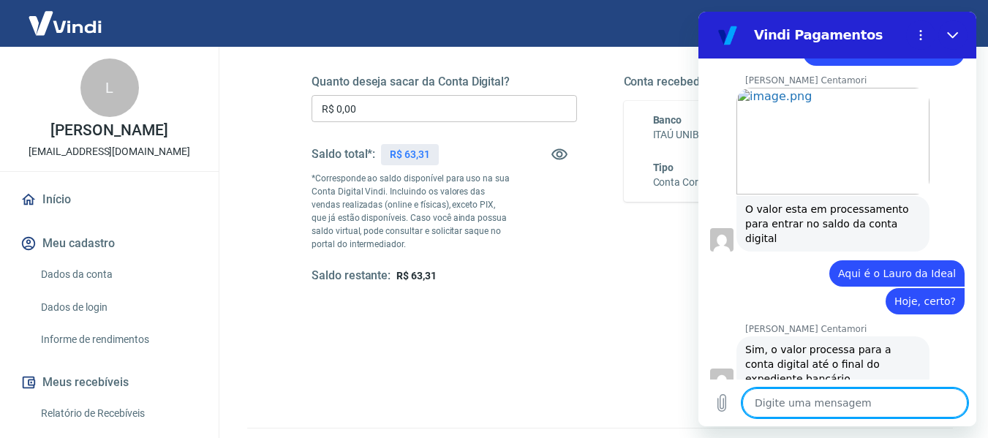
click at [773, 403] on textarea at bounding box center [854, 402] width 225 height 29
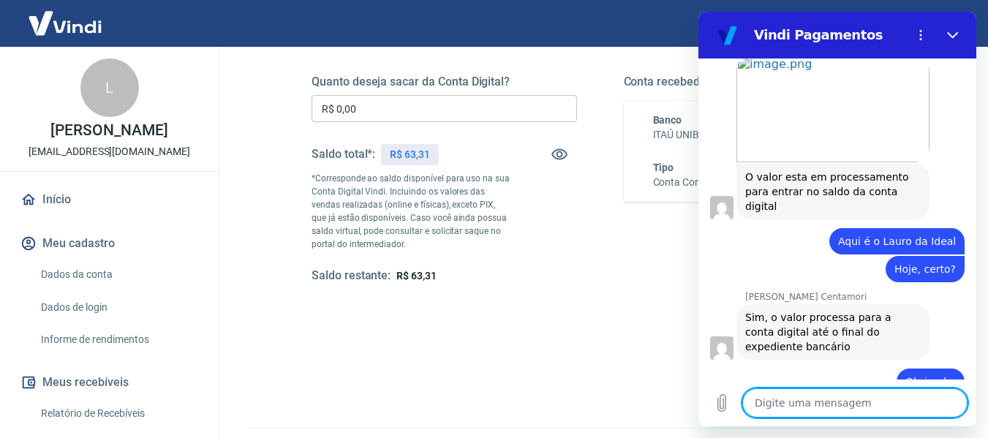
scroll to position [2938, 0]
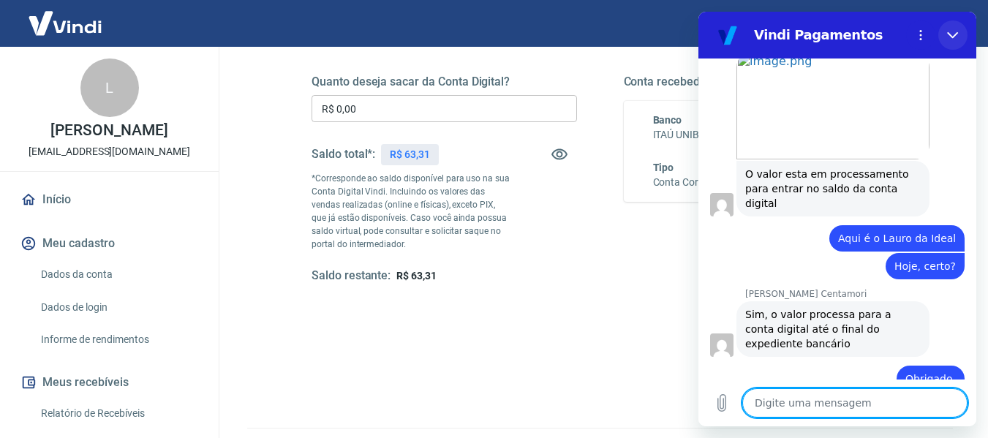
click at [955, 34] on icon "Fechar" at bounding box center [953, 35] width 12 height 12
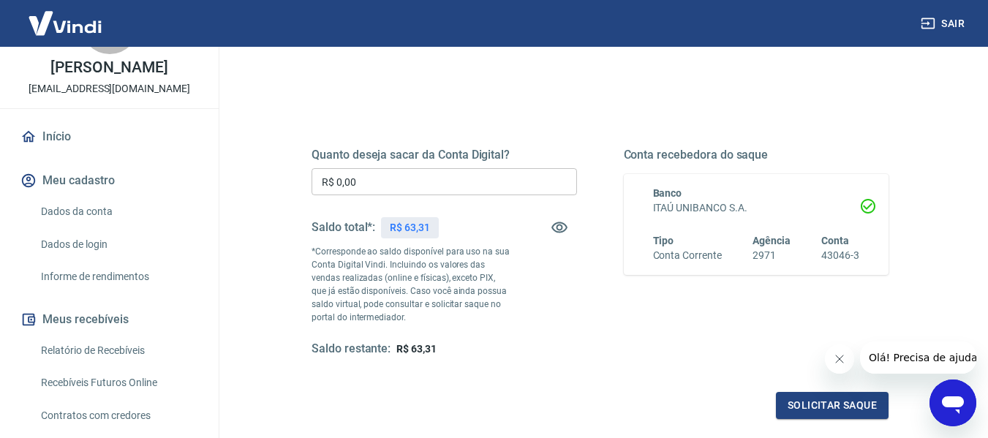
scroll to position [219, 0]
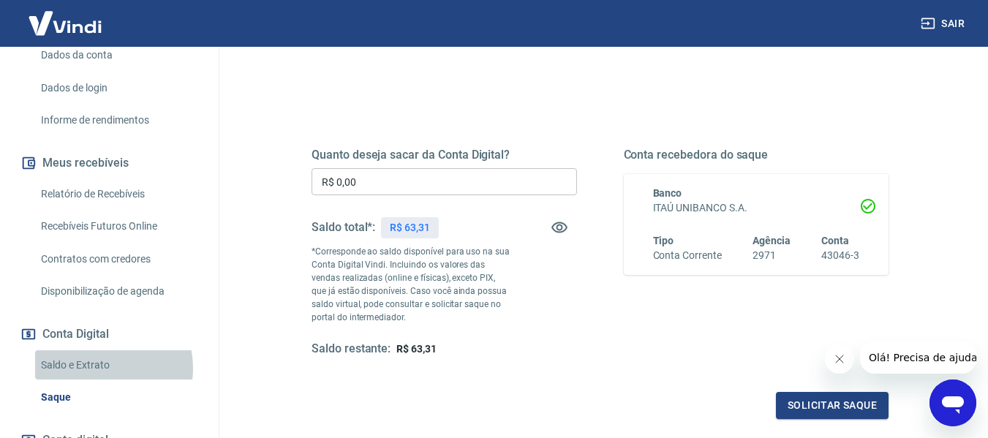
click at [96, 380] on link "Saldo e Extrato" at bounding box center [118, 365] width 166 height 30
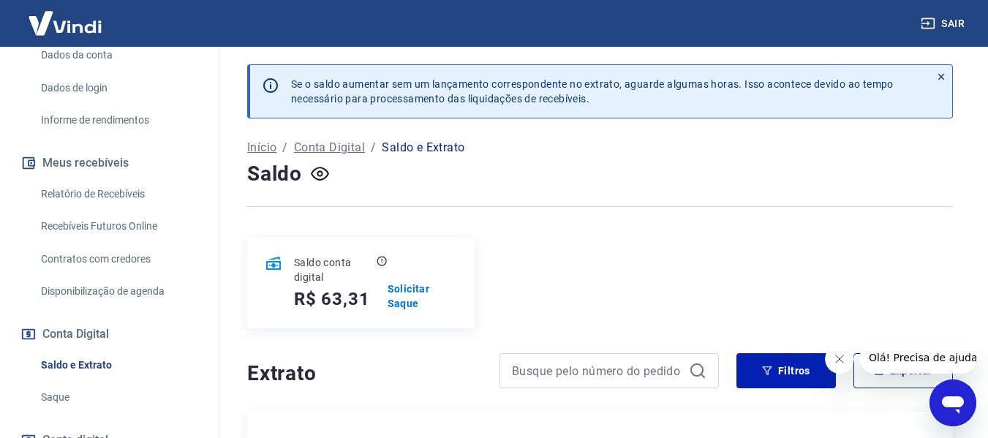
click at [946, 412] on icon "Abrir janela de mensagens" at bounding box center [952, 403] width 26 height 26
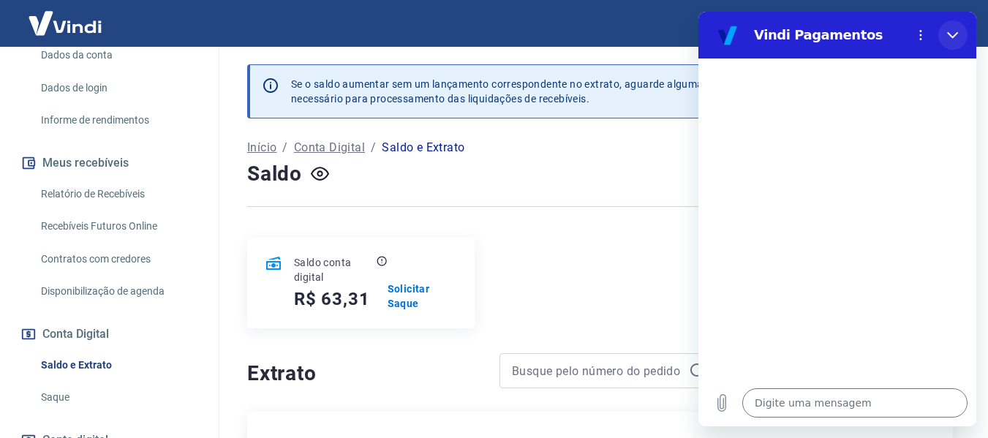
click at [950, 32] on icon "Fechar" at bounding box center [953, 35] width 12 height 12
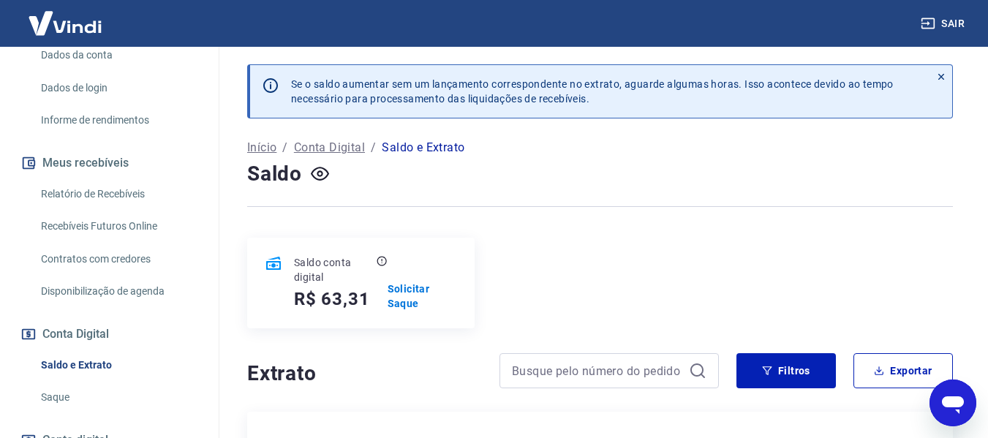
type textarea "x"
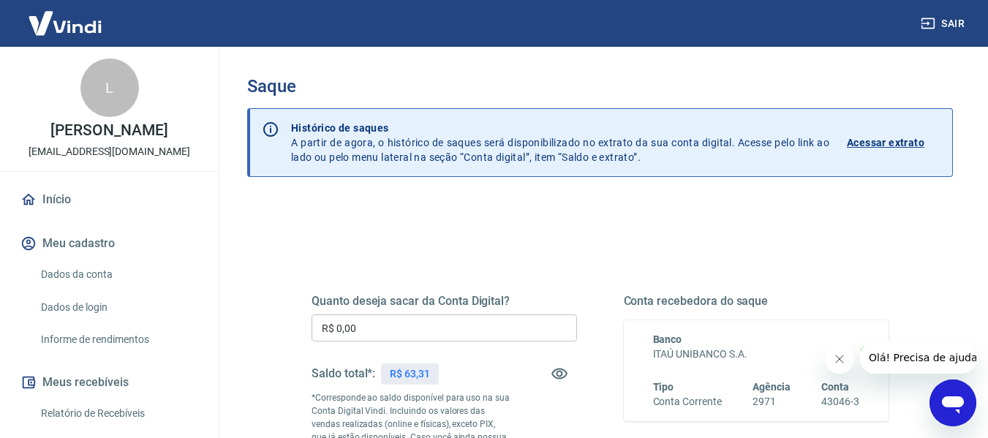
click at [955, 400] on icon "Abrir janela de mensagens" at bounding box center [952, 405] width 22 height 18
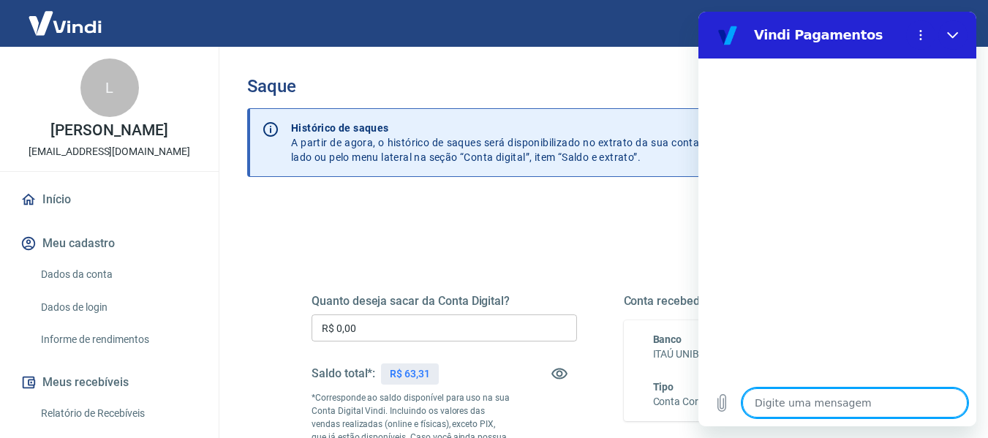
click at [799, 403] on textarea at bounding box center [854, 402] width 225 height 29
type textarea "p"
type textarea "x"
type textarea "pl"
type textarea "x"
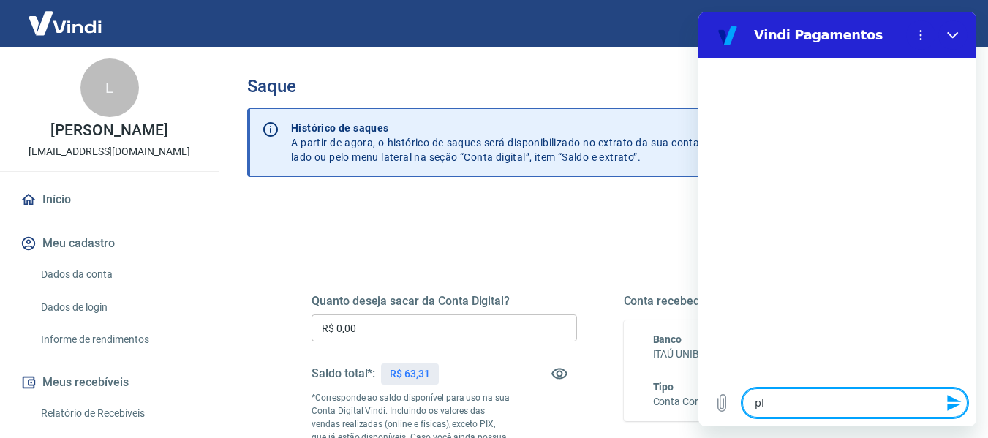
type textarea "p"
type textarea "x"
type textarea "o"
type textarea "x"
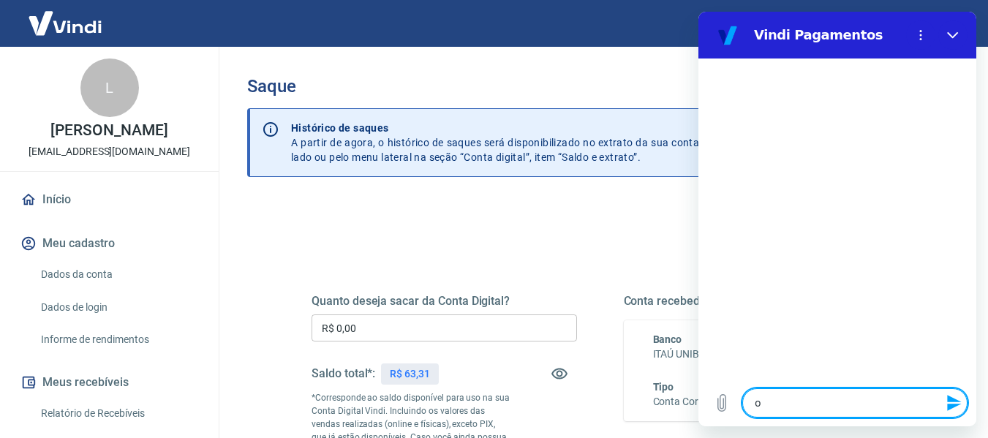
type textarea "ol"
type textarea "x"
type textarea "ola"
type textarea "x"
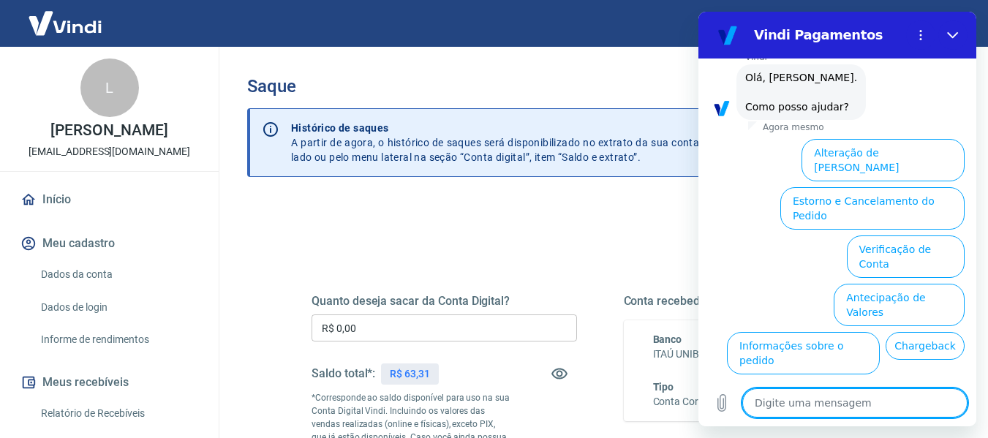
scroll to position [146, 0]
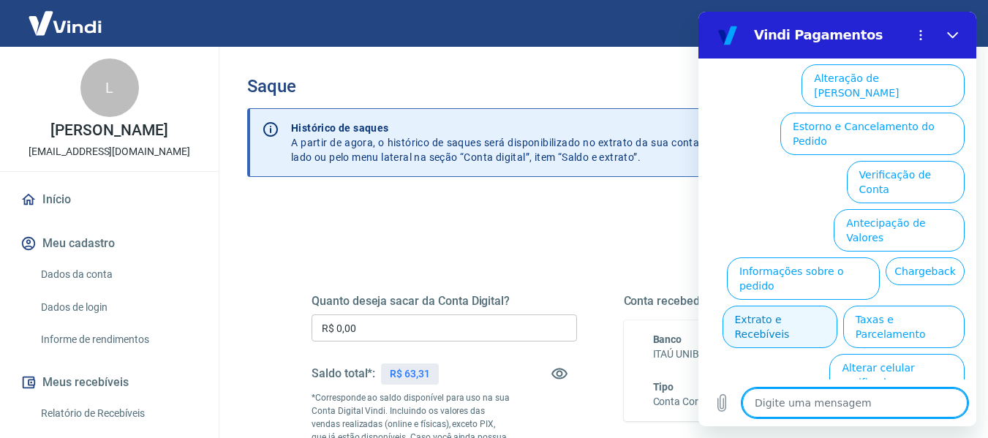
click at [837, 306] on button "Extrato e Recebíveis" at bounding box center [779, 327] width 115 height 42
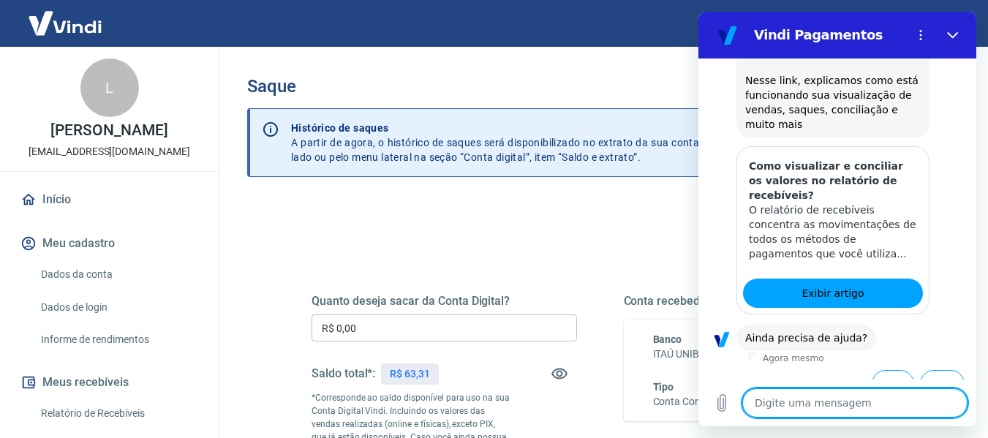
scroll to position [276, 0]
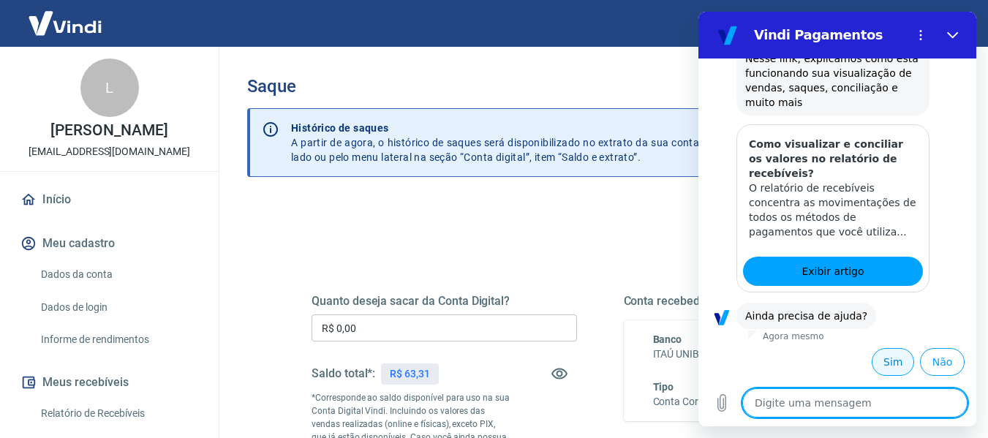
click at [874, 356] on button "Sim" at bounding box center [892, 362] width 42 height 28
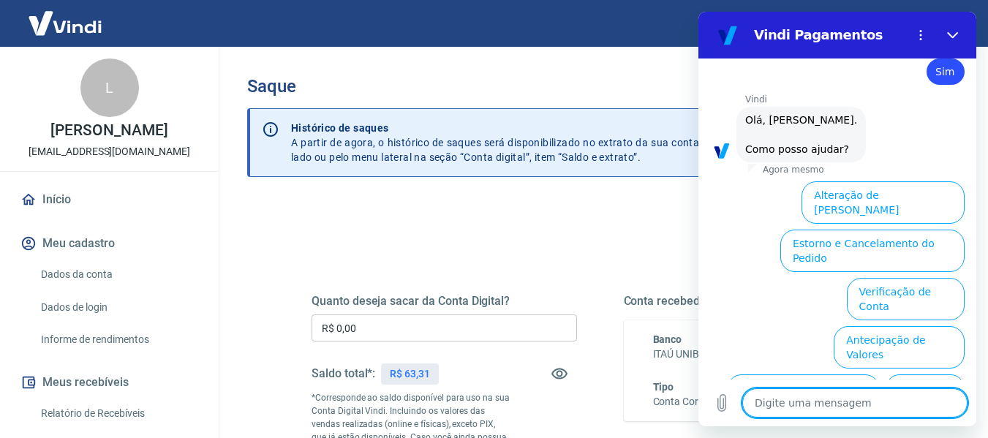
scroll to position [672, 0]
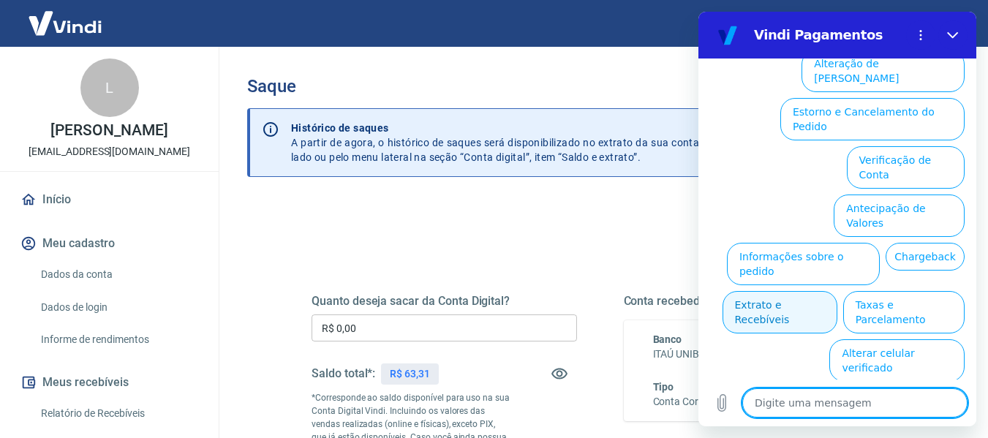
click at [837, 291] on button "Extrato e Recebíveis" at bounding box center [779, 312] width 115 height 42
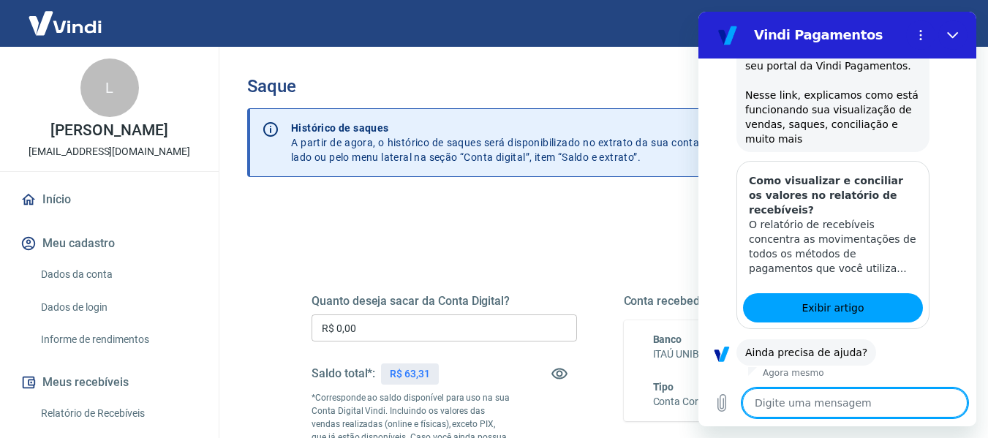
scroll to position [803, 0]
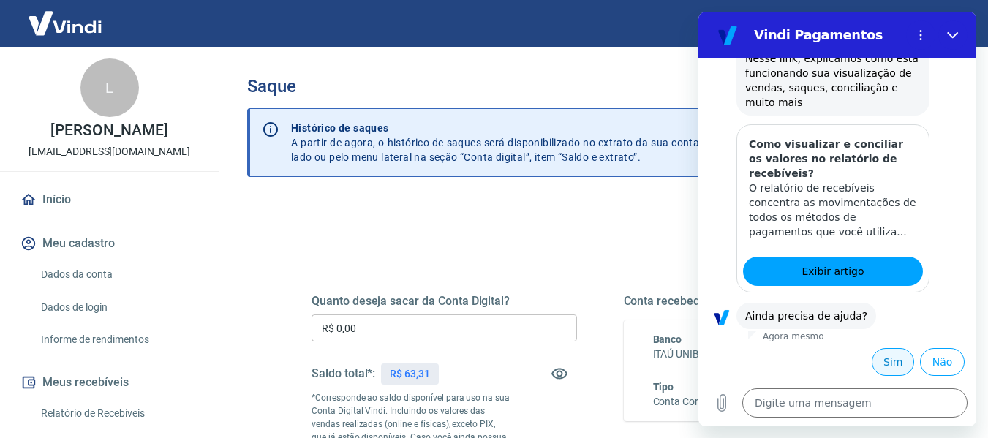
click at [881, 360] on button "Sim" at bounding box center [892, 362] width 42 height 28
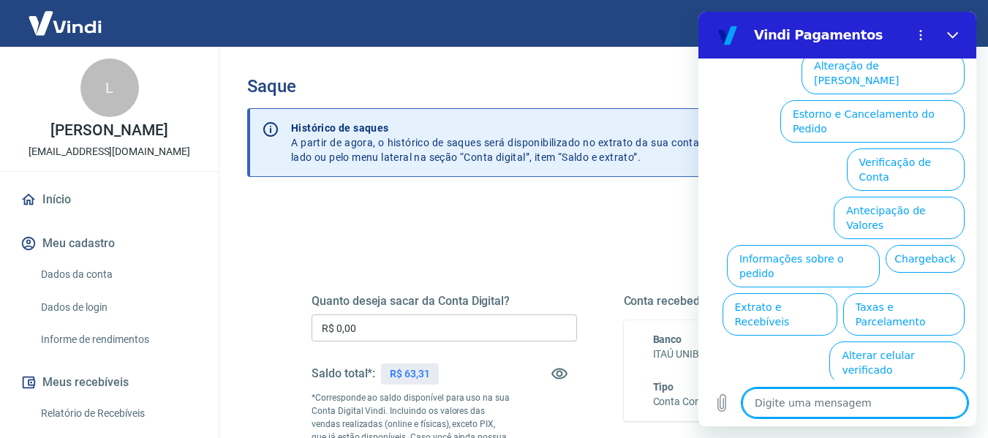
scroll to position [1199, 0]
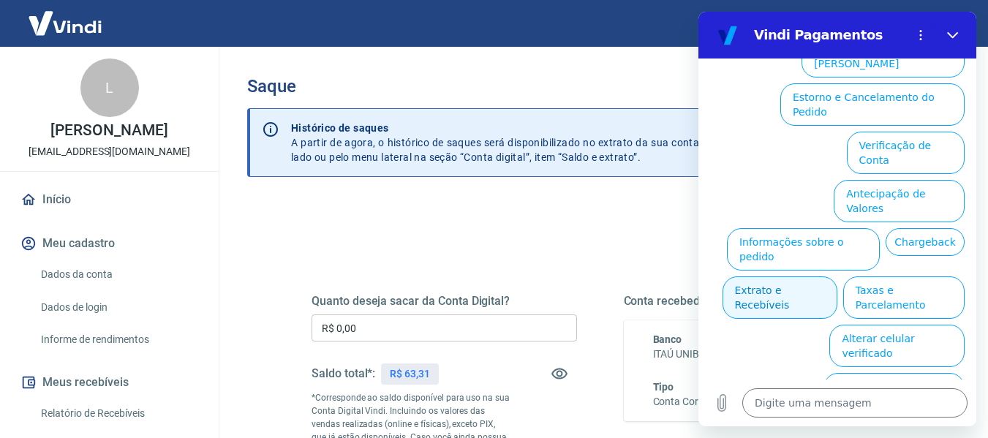
click at [837, 276] on button "Extrato e Recebíveis" at bounding box center [779, 297] width 115 height 42
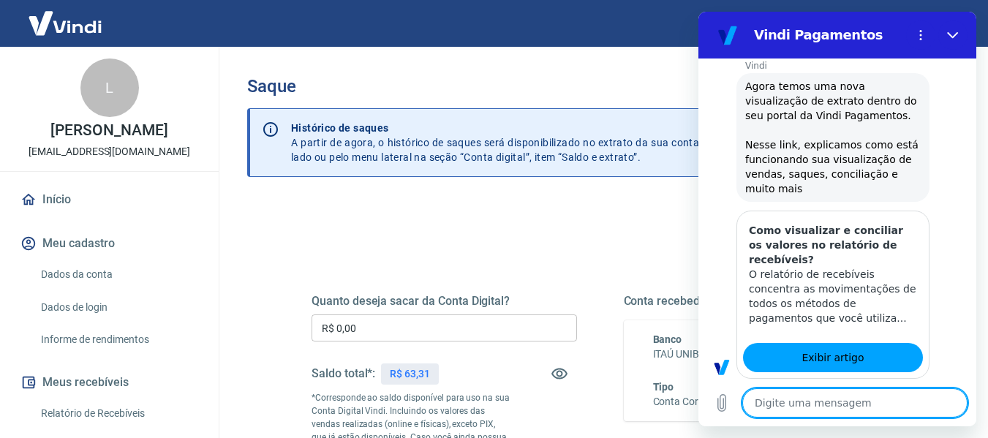
type textarea "x"
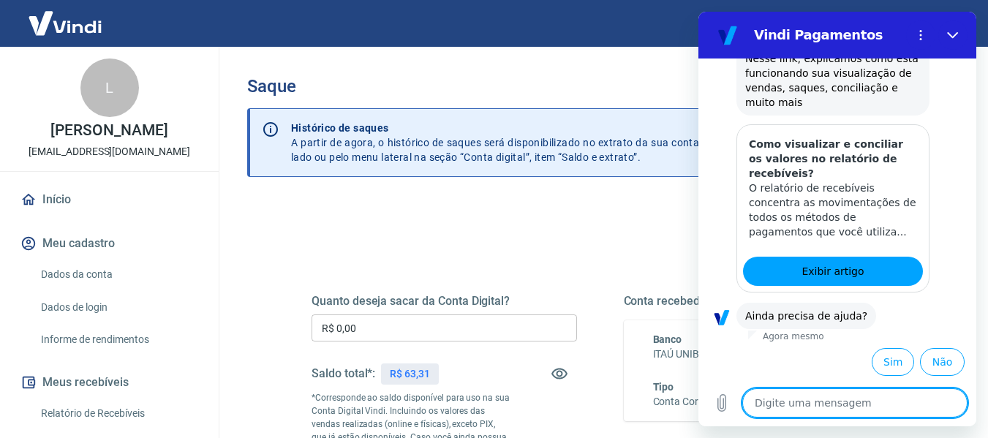
scroll to position [1329, 0]
click at [803, 409] on textarea at bounding box center [854, 402] width 225 height 29
type textarea "o"
type textarea "x"
type textarea "o"
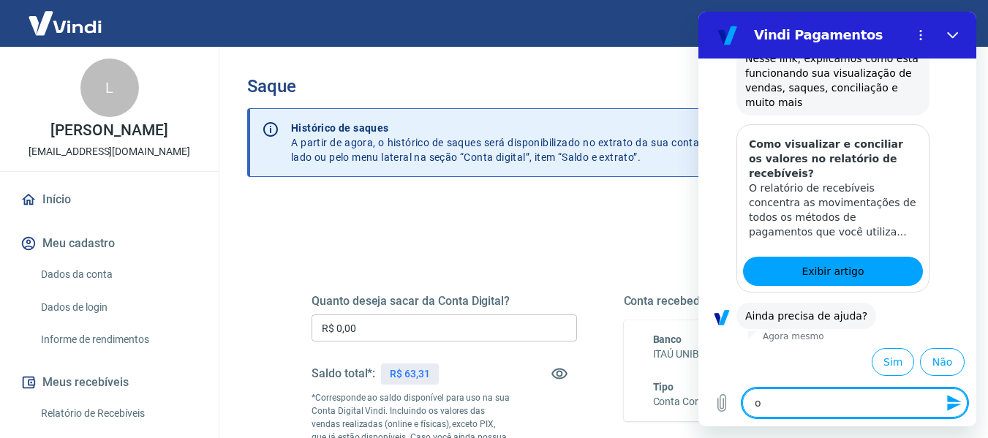
type textarea "x"
type textarea "o s"
type textarea "x"
type textarea "o sa"
type textarea "x"
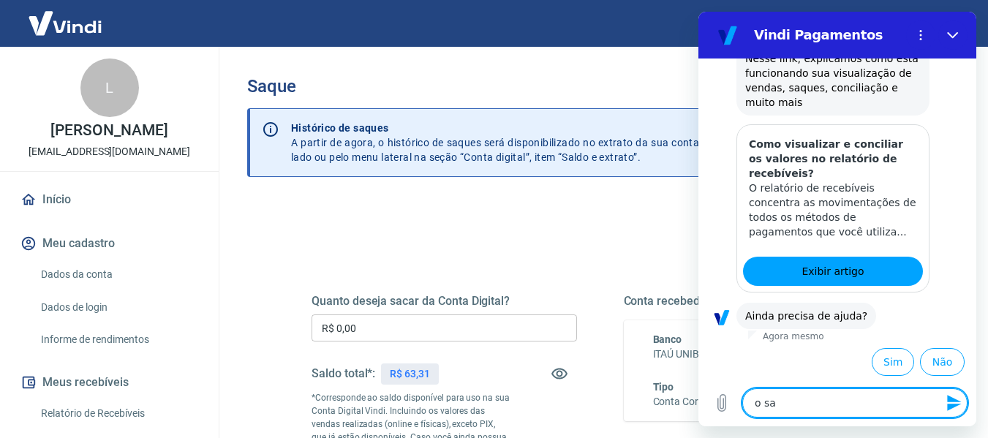
type textarea "o sal"
type textarea "x"
type textarea "o sald"
type textarea "x"
type textarea "o saldo"
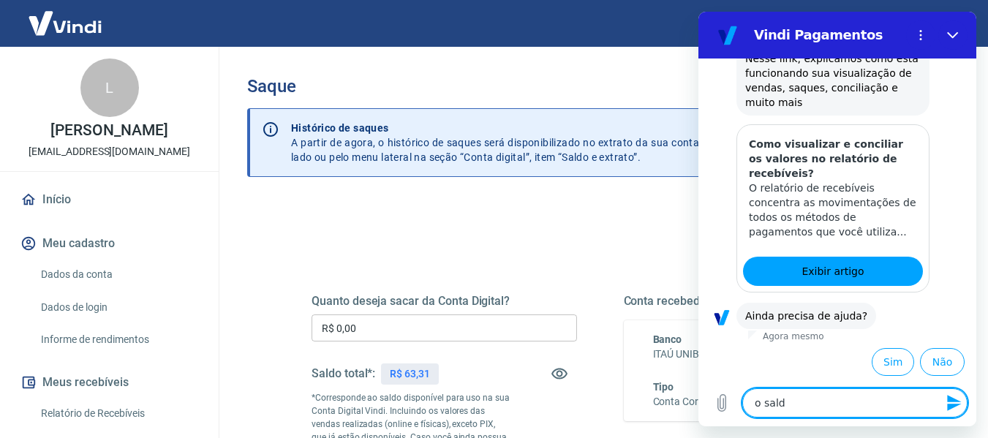
type textarea "x"
type textarea "o saldo"
type textarea "x"
type textarea "o saldo e"
type textarea "x"
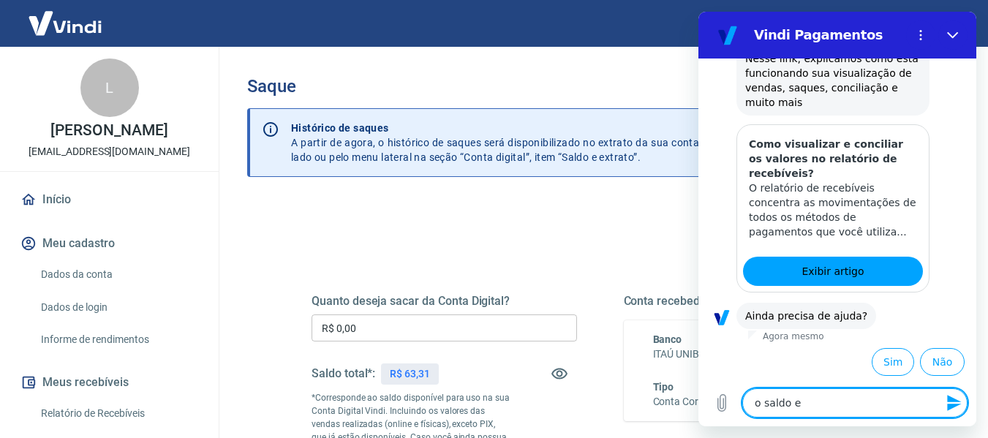
type textarea "o saldo em"
type textarea "x"
type textarea "o saldo em"
type textarea "x"
type textarea "o saldo em c"
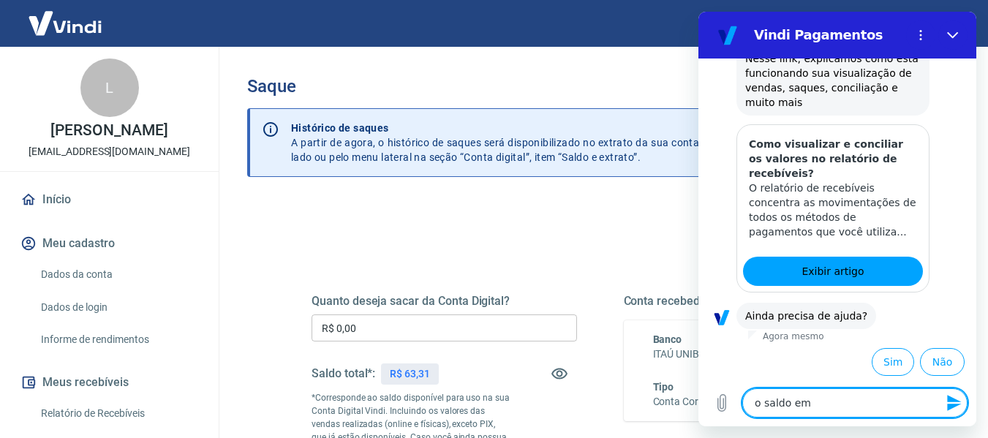
type textarea "x"
type textarea "o saldo em co"
type textarea "x"
type textarea "o saldo em con"
type textarea "x"
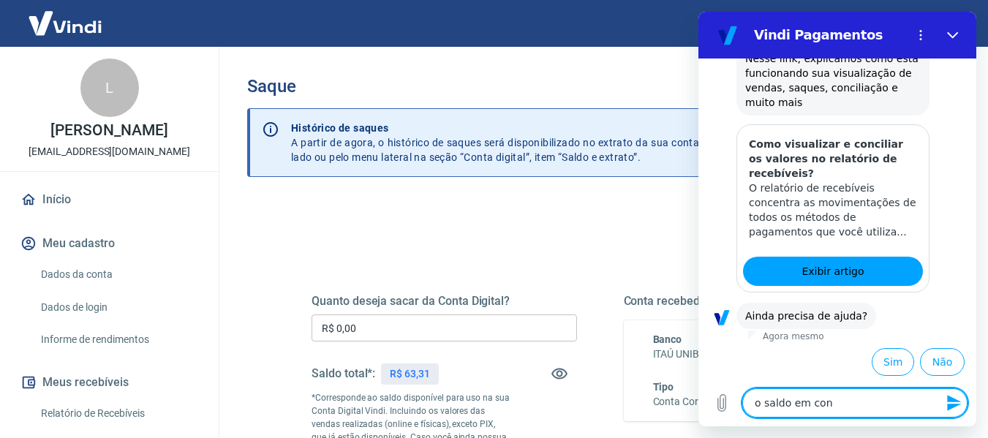
type textarea "o saldo em cont"
type textarea "x"
type textarea "o saldo em conta"
type textarea "x"
type textarea "o saldo em conta"
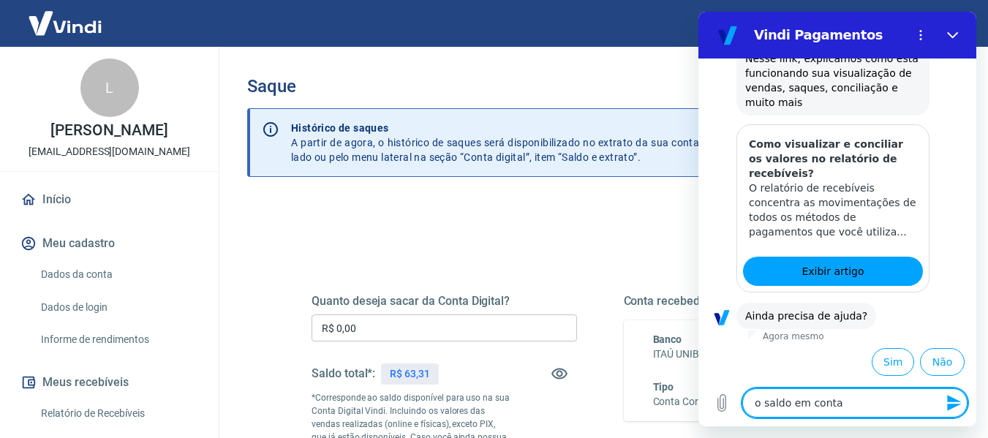
type textarea "x"
type textarea "o saldo em conta c"
type textarea "x"
type textarea "o saldo em conta co"
type textarea "x"
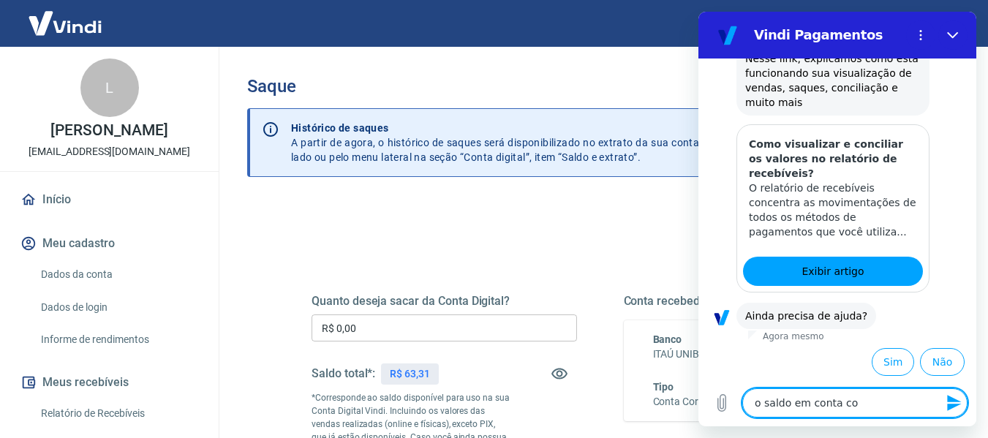
type textarea "o saldo em conta cor"
type textarea "x"
type textarea "o saldo em conta corr"
type textarea "x"
type textarea "o saldo em conta corre"
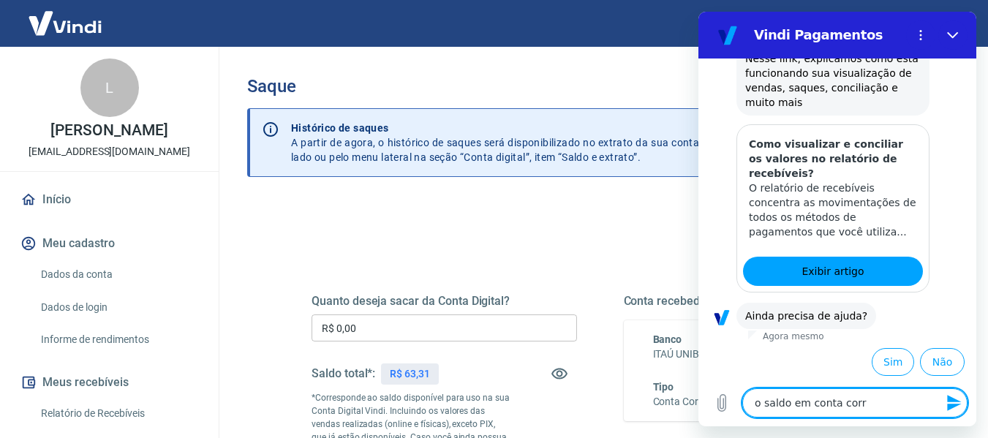
type textarea "x"
type textarea "o saldo em conta corren"
type textarea "x"
type textarea "o saldo em conta corrent"
type textarea "x"
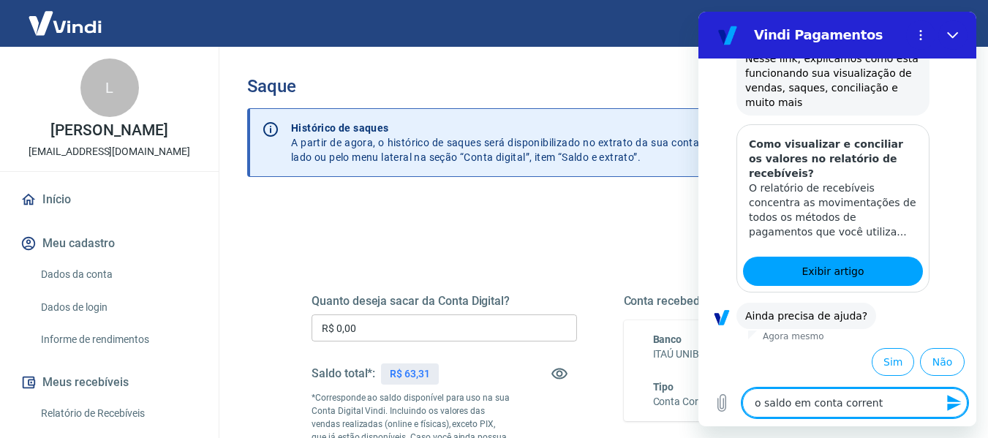
type textarea "o saldo em conta corrente"
type textarea "x"
type textarea "o saldo em conta corrente"
type textarea "x"
type textarea "o saldo em conta corrente e"
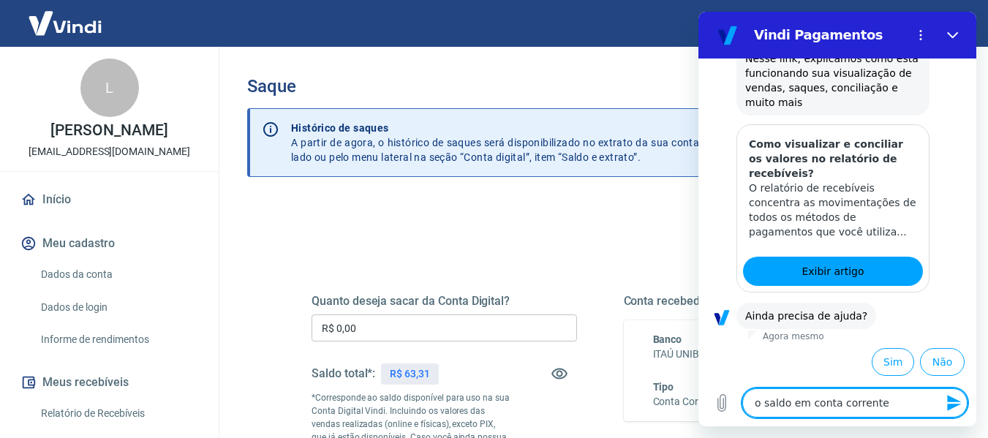
type textarea "x"
type textarea "o saldo em conta corrente es"
type textarea "x"
type textarea "o saldo em conta corrente est"
type textarea "x"
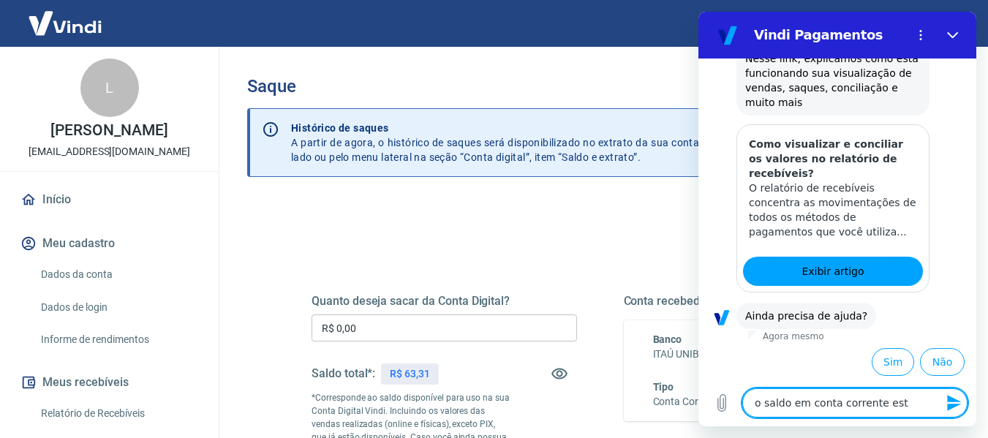
type textarea "o saldo em conta corrente está"
type textarea "x"
type textarea "o saldo em conta corrente está"
type textarea "x"
type textarea "o saldo em conta corrente está m"
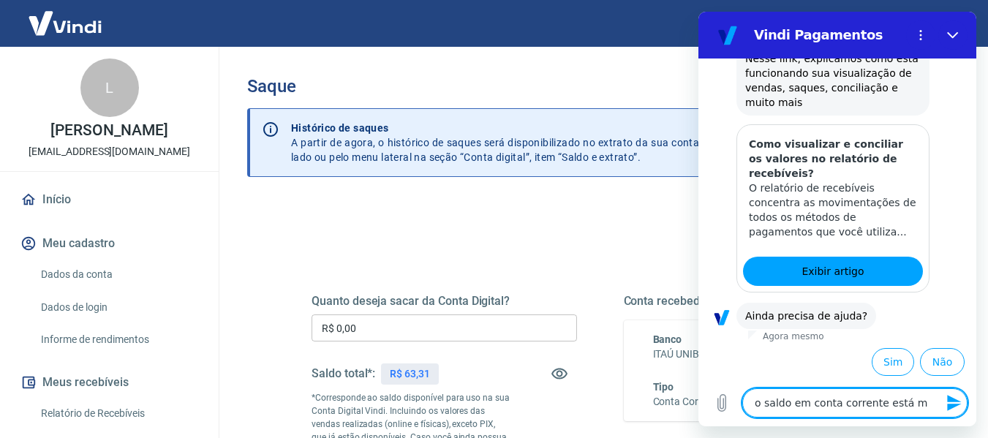
type textarea "x"
type textarea "o saldo em conta corrente está me"
type textarea "x"
type textarea "o saldo em conta corrente está men"
type textarea "x"
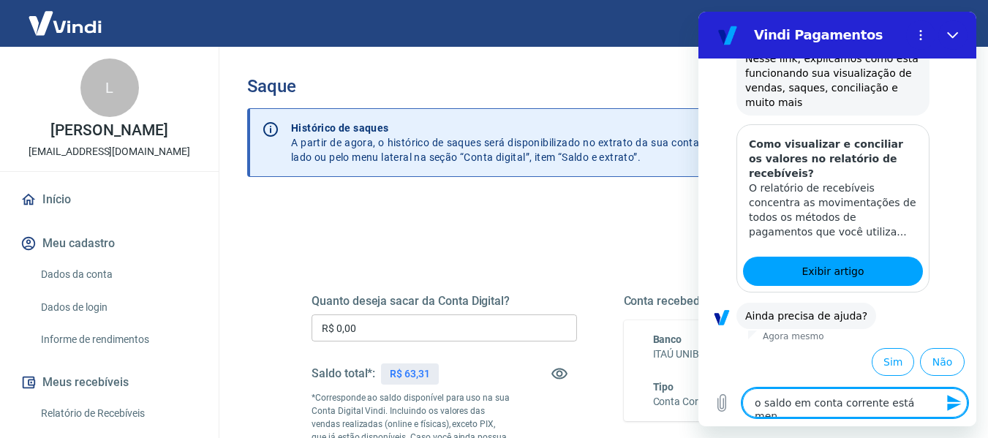
type textarea "o saldo em conta corrente está meno"
type textarea "x"
type textarea "o saldo em conta corrente está menor"
type textarea "x"
type textarea "o saldo em conta corrente está menor"
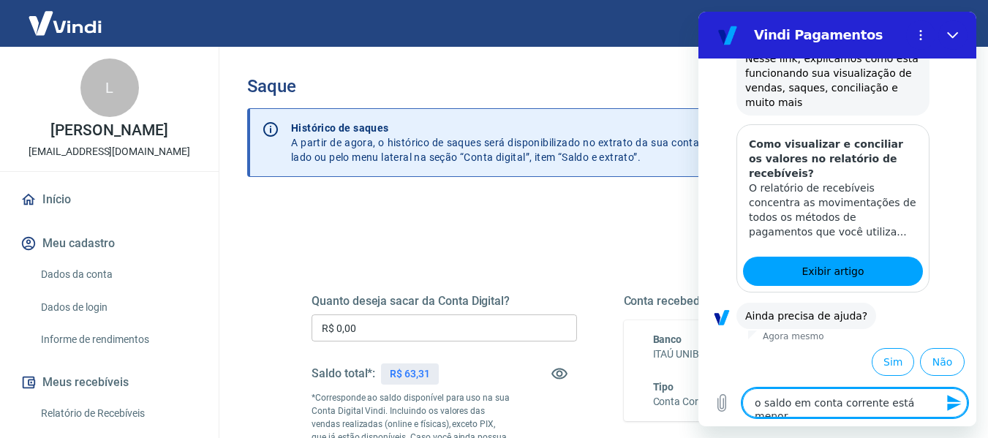
type textarea "x"
type textarea "o saldo em conta corrente está menor d"
type textarea "x"
type textarea "o saldo em conta corrente está menor do"
type textarea "x"
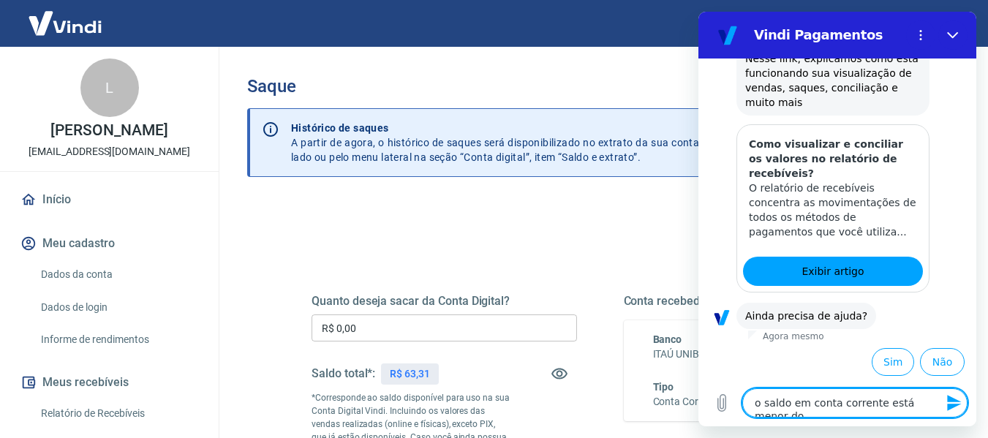
type textarea "o saldo em conta corrente está menor do"
type textarea "x"
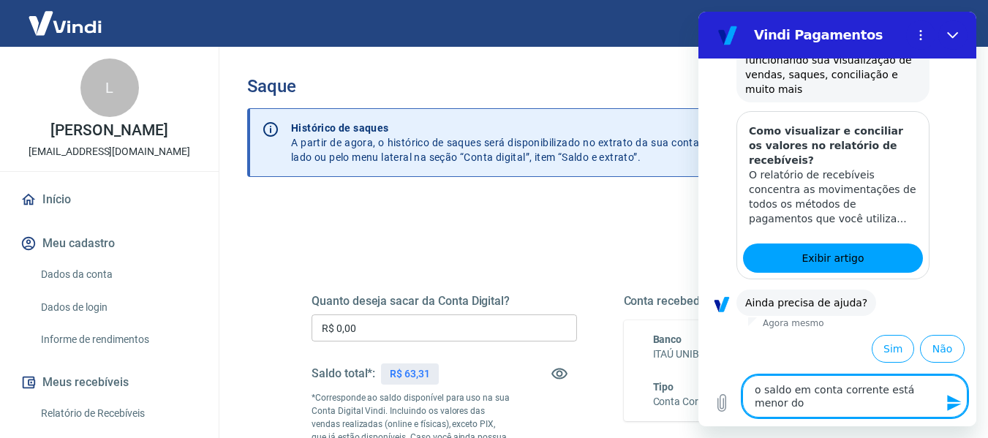
type textarea "o saldo em conta corrente está menor do q"
type textarea "x"
type textarea "o saldo em conta corrente está menor do qu"
type textarea "x"
type textarea "o saldo em conta corrente está menor do que"
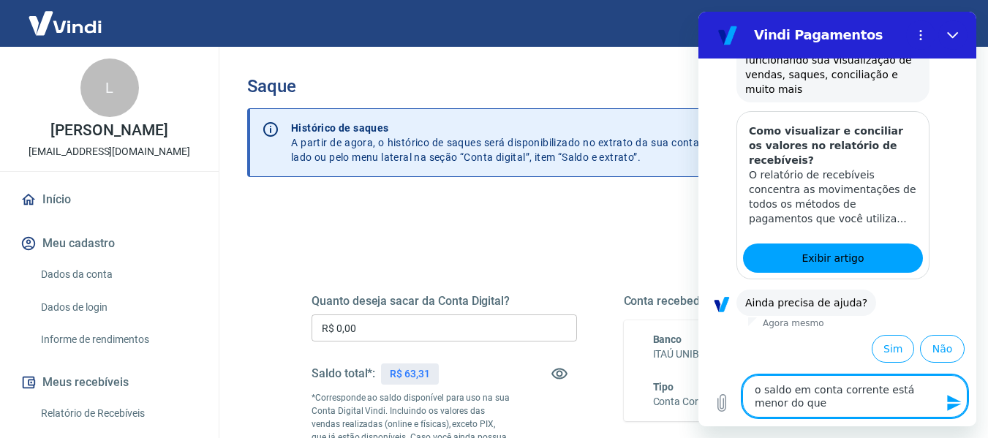
type textarea "x"
type textarea "o saldo em conta corrente está menor do que"
type textarea "x"
type textarea "o saldo em conta corrente está menor do que o"
type textarea "x"
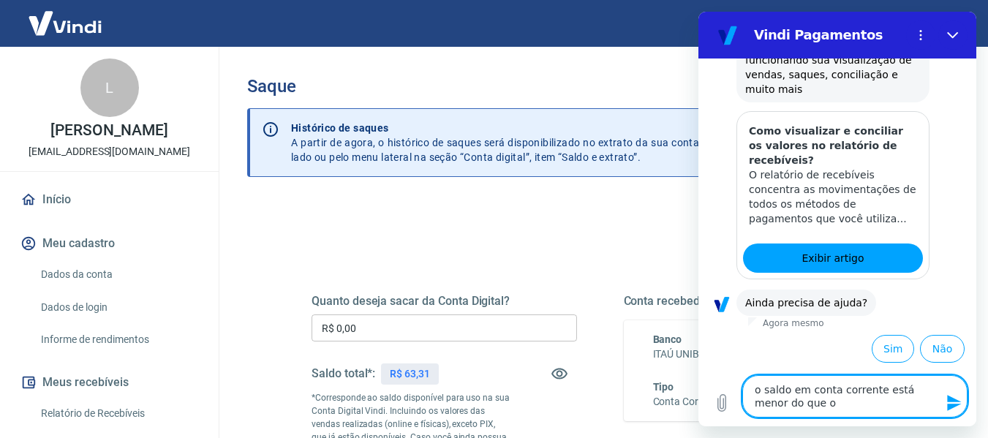
type textarea "o saldo em conta corrente está menor do que o"
type textarea "x"
type textarea "o saldo em conta corrente está menor do que o v"
type textarea "x"
type textarea "o saldo em conta corrente está menor do que o va"
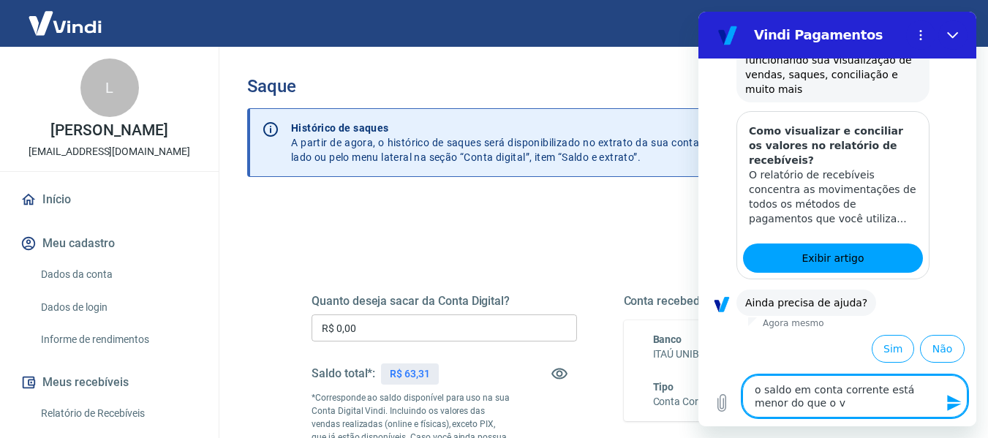
type textarea "x"
type textarea "o saldo em conta corrente está menor do que o val"
type textarea "x"
type textarea "o saldo em conta corrente está menor do que o valo"
type textarea "x"
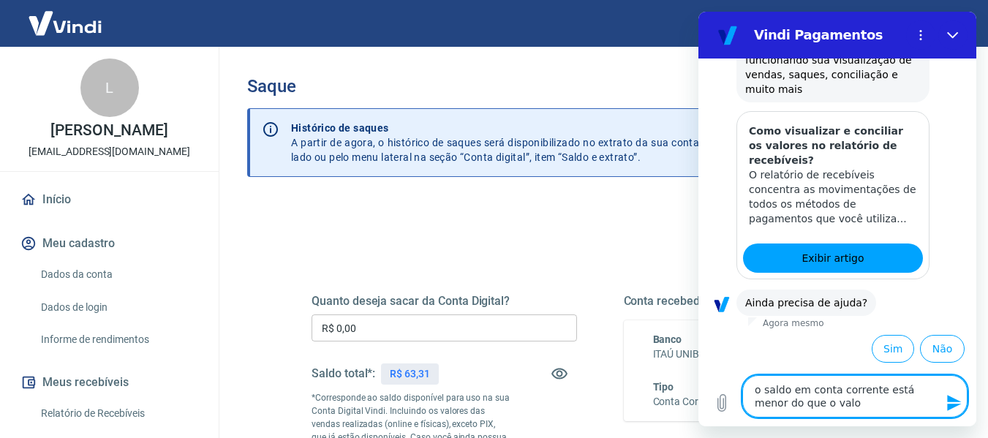
type textarea "o saldo em conta corrente está menor do que o valor"
type textarea "x"
type textarea "o saldo em conta corrente está menor do que o valor"
type textarea "x"
type textarea "o saldo em conta corrente está menor do que o valor d"
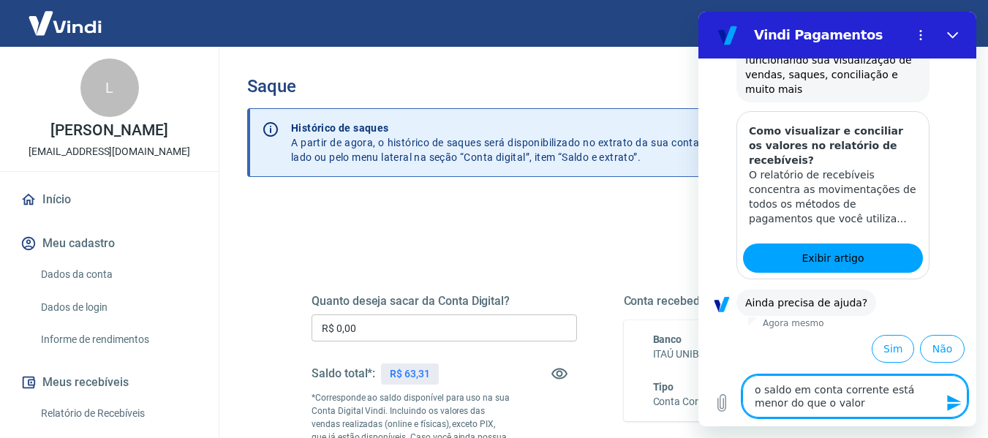
type textarea "x"
type textarea "o saldo em conta corrente está menor do que o valor de"
type textarea "x"
type textarea "o saldo em conta corrente está menor do que o valor de"
type textarea "x"
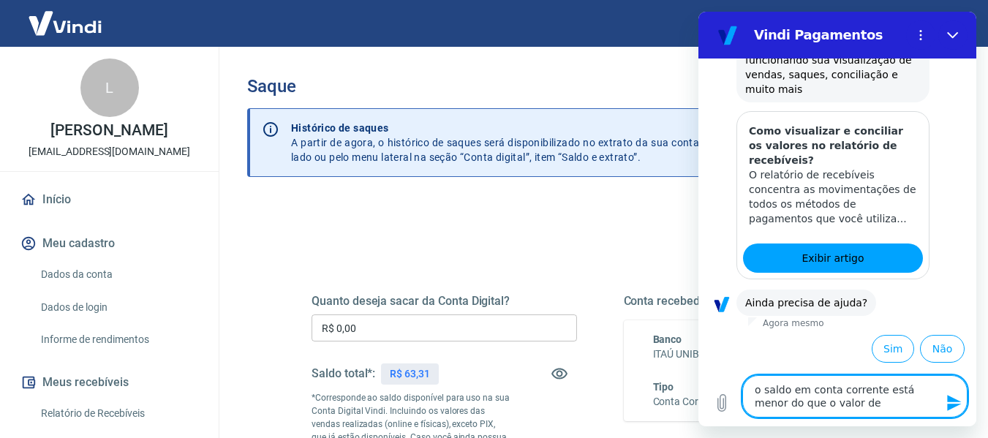
type textarea "o saldo em conta corrente está menor do que o valor de r"
type textarea "x"
type textarea "o saldo em conta corrente está menor do que o valor de re"
type textarea "x"
type textarea "o saldo em conta corrente está menor do que o valor de rec"
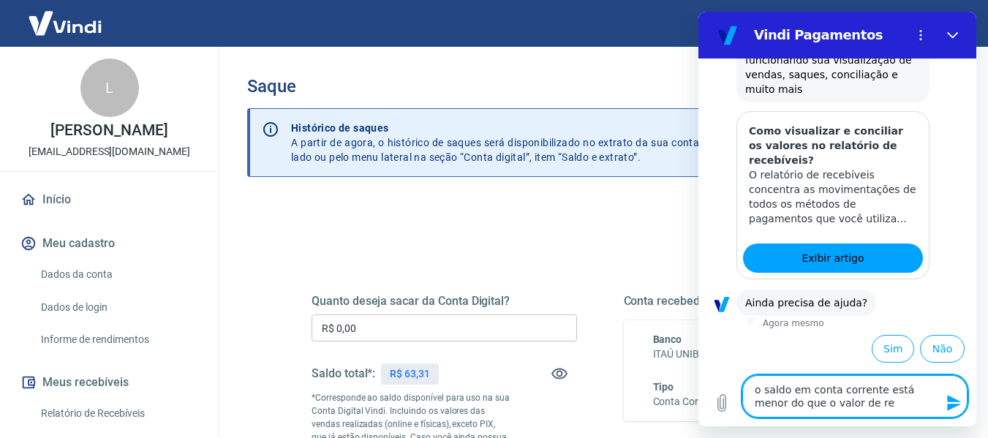
type textarea "x"
type textarea "o saldo em conta corrente está menor do que o valor de rece"
type textarea "x"
type textarea "o saldo em conta corrente está menor do que o valor de receb"
type textarea "x"
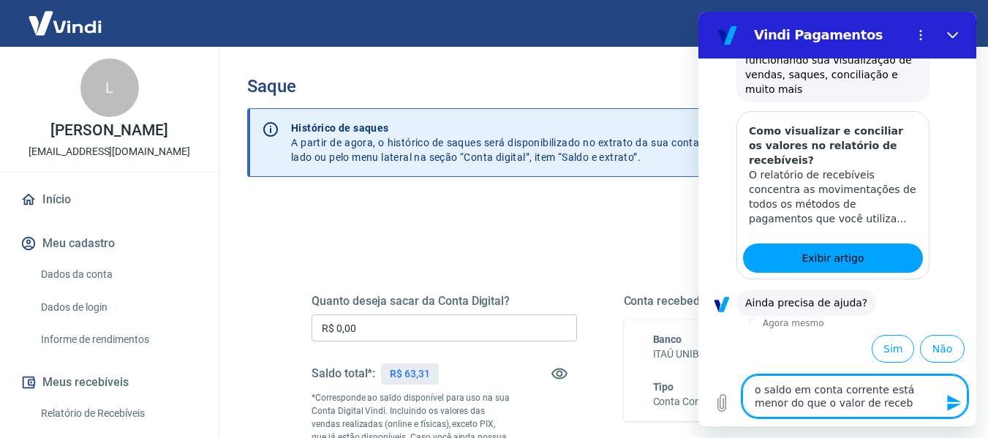
type textarea "o saldo em conta corrente está menor do que o valor de recebí"
type textarea "x"
type textarea "o saldo em conta corrente está menor do que o valor de recebív"
type textarea "x"
type textarea "o saldo em conta corrente está menor do que o valor de recebíve"
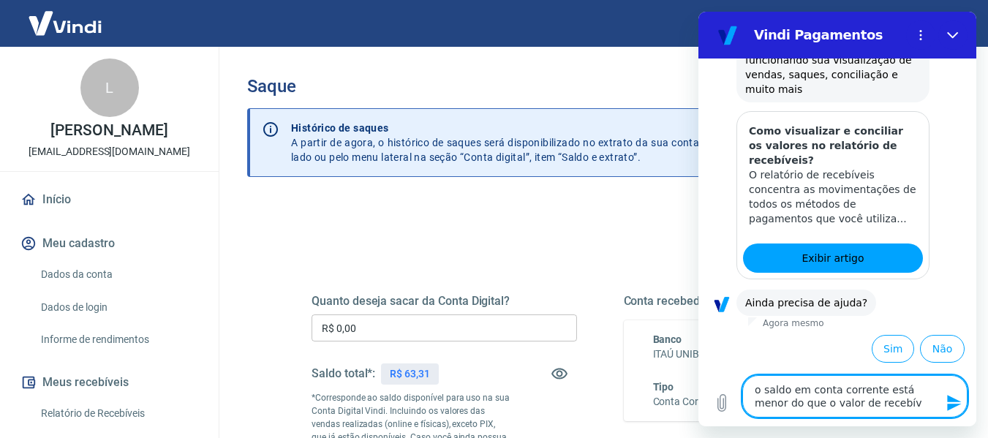
type textarea "x"
type textarea "o saldo em conta corrente está menor do que o valor de recebívei"
type textarea "x"
type textarea "o saldo em conta corrente está menor do que o valor de recebíveis"
type textarea "x"
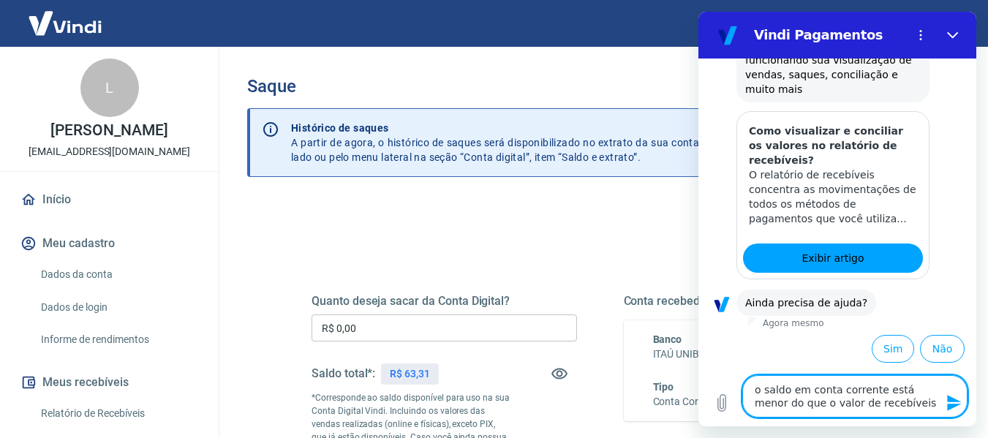
type textarea "o saldo em conta corrente está menor do que o valor de recebíveis"
type textarea "x"
type textarea "o saldo em conta corrente está menor do que o valor de recebíveis a"
type textarea "x"
type textarea "o saldo em conta corrente está menor do que o valor de recebíveis ag"
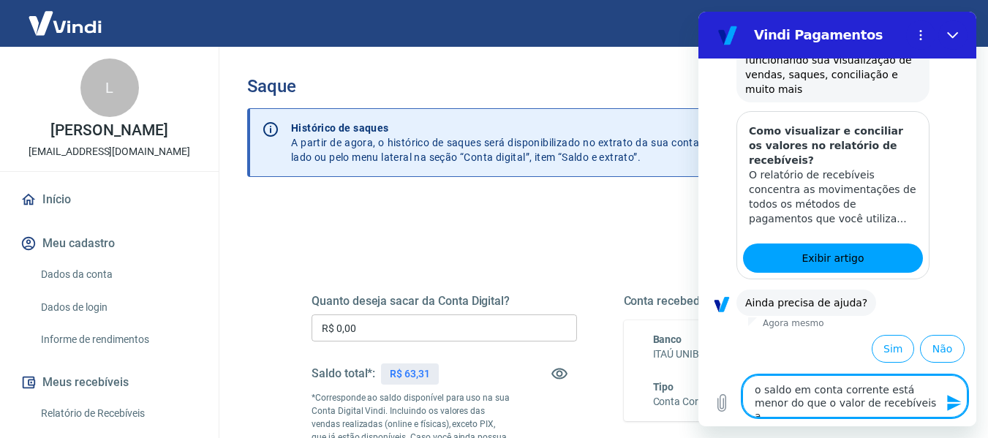
type textarea "x"
type textarea "o saldo em conta corrente está menor do que o valor de recebíveis age"
type textarea "x"
type textarea "o saldo em conta corrente está menor do que o valor de recebíveis agen"
type textarea "x"
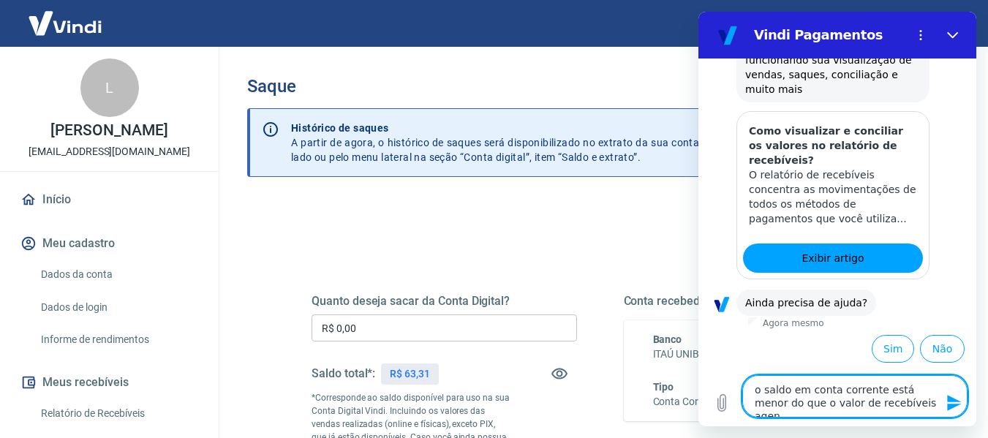
type textarea "o saldo em conta corrente está menor do que o valor de recebíveis agend"
type textarea "x"
type textarea "o saldo em conta corrente está menor do que o valor de recebíveis agenda"
type textarea "x"
type textarea "o saldo em conta corrente está menor do que o valor de recebíveis agendad"
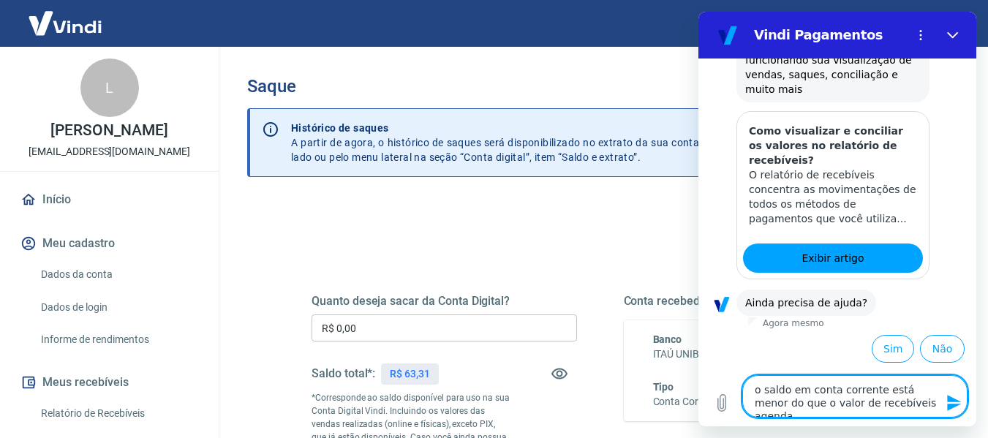
type textarea "x"
type textarea "o saldo em conta corrente está menor do que o valor de recebíveis agendado"
type textarea "x"
type textarea "o saldo em conta corrente está menor do que o valor de recebíveis agendado"
type textarea "x"
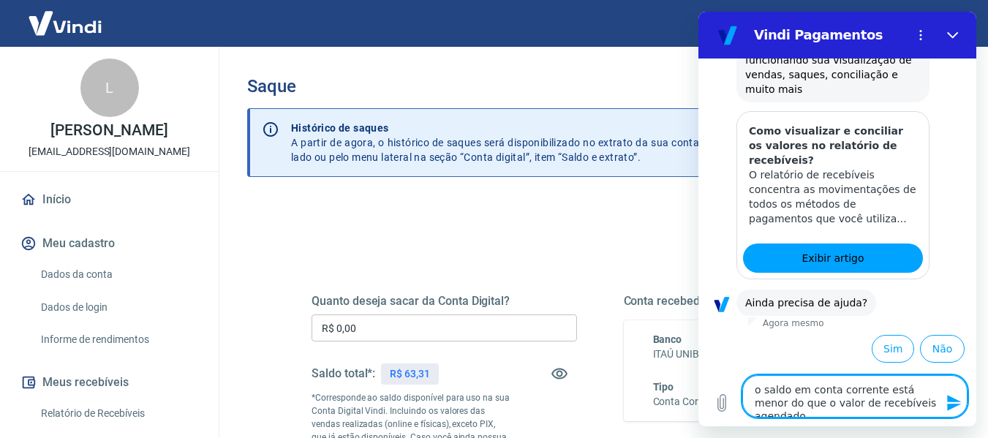
type textarea "o saldo em conta corrente está menor do que o valor de recebíveis agendado p"
type textarea "x"
type textarea "o saldo em conta corrente está menor do que o valor de recebíveis agendado pa"
type textarea "x"
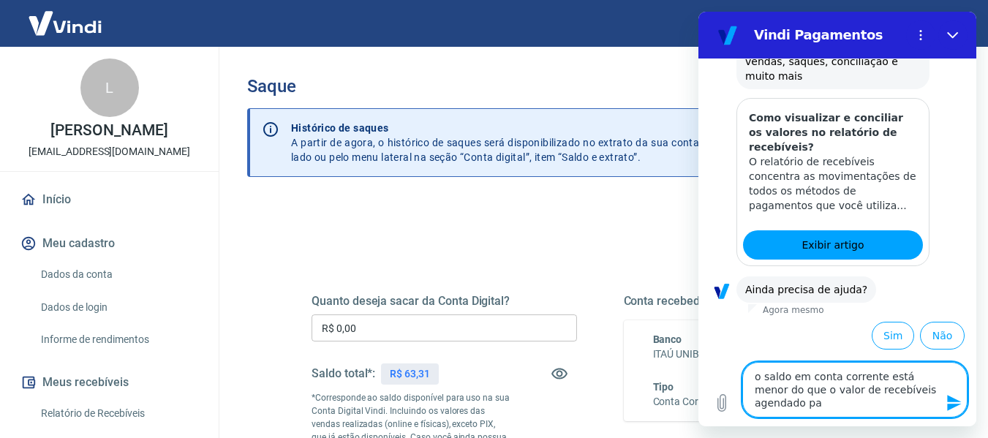
type textarea "o saldo em conta corrente está menor do que o valor de recebíveis agendado par"
type textarea "x"
type textarea "o saldo em conta corrente está menor do que o valor de recebíveis agendado para"
type textarea "x"
type textarea "o saldo em conta corrente está menor do que o valor de recebíveis agendado para"
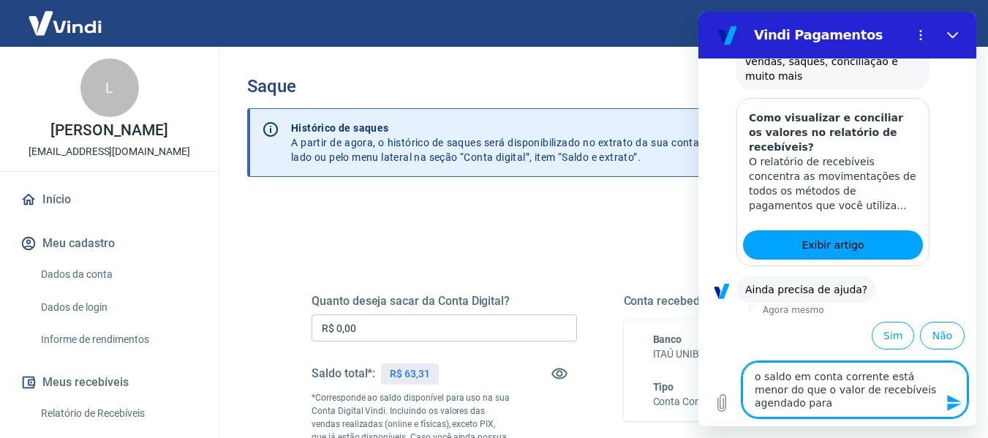
type textarea "x"
type textarea "o saldo em conta corrente está menor do que o valor de recebíveis agendado para…"
type textarea "x"
type textarea "o saldo em conta corrente está menor do que o valor de recebíveis agendado para…"
type textarea "x"
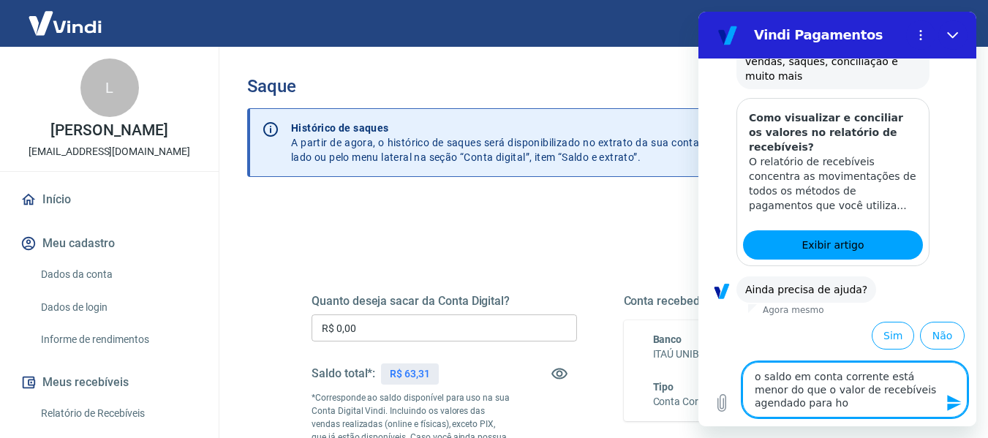
type textarea "o saldo em conta corrente está menor do que o valor de recebíveis agendado para…"
type textarea "x"
type textarea "o saldo em conta corrente está menor do que o valor de recebíveis agendado para…"
type textarea "x"
click at [874, 375] on textarea "o saldo em conta corrente está menor do que o valor de recebíveis agendado para…" at bounding box center [854, 390] width 225 height 56
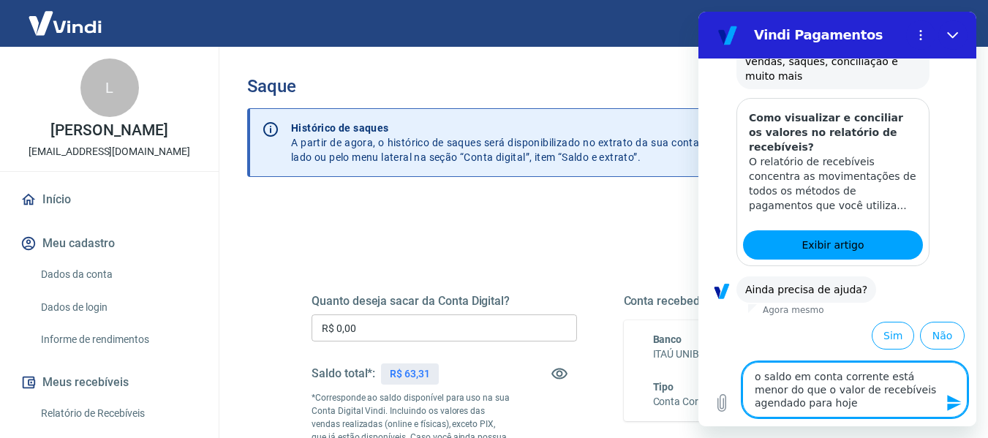
type textarea "o saldo em conta corrente (está menor do que o valor de recebíveis agendado par…"
type textarea "x"
type textarea "o saldo em conta corrente (6está menor do que o valor de recebíveis agendado pa…"
type textarea "x"
type textarea "o saldo em conta corrente (63está menor do que o valor de recebíveis agendado p…"
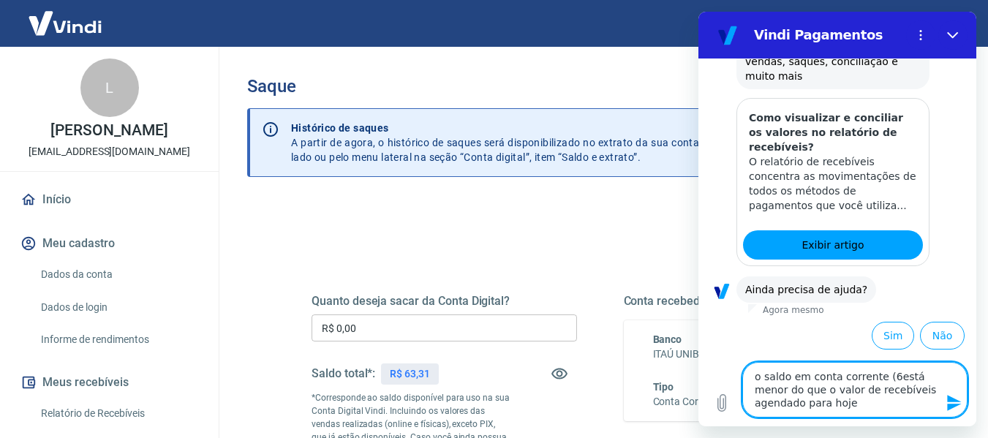
type textarea "x"
type textarea "o saldo em conta corrente (63,está menor do que o valor de recebíveis agendado …"
type textarea "x"
type textarea "o saldo em conta corrente (63,3está menor do que o valor de recebíveis agendado…"
type textarea "x"
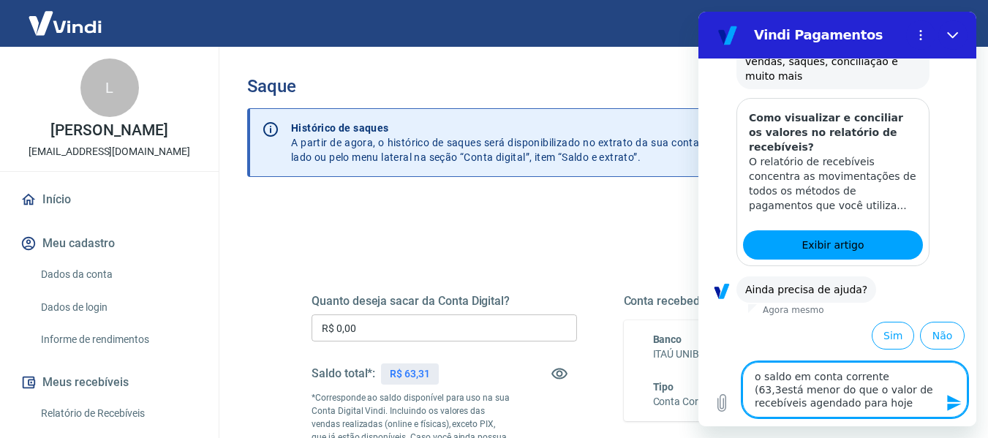
type textarea "o saldo em conta corrente (63,31está menor do que o valor de recebíveis agendad…"
type textarea "x"
type textarea "o saldo em conta corrente (63,31)está menor do que o valor de recebíveis agenda…"
type textarea "x"
type textarea "o saldo em conta corrente (63,31) está menor do que o valor de recebíveis agend…"
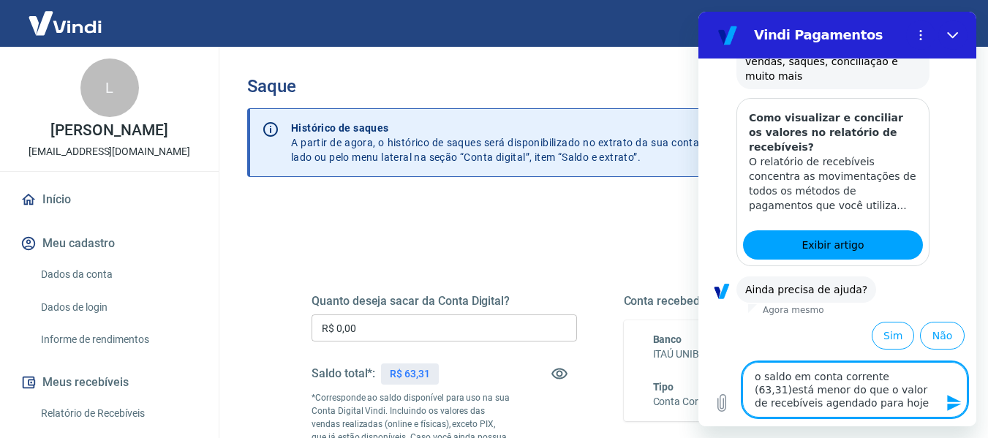
type textarea "x"
click at [917, 387] on textarea "o saldo em conta corrente (63,31) está menor do que o valor de recebíveis agend…" at bounding box center [854, 390] width 225 height 56
click at [888, 398] on textarea "o saldo em conta corrente (63,31) está menor do que o valor de recebíveis (978,…" at bounding box center [854, 390] width 225 height 56
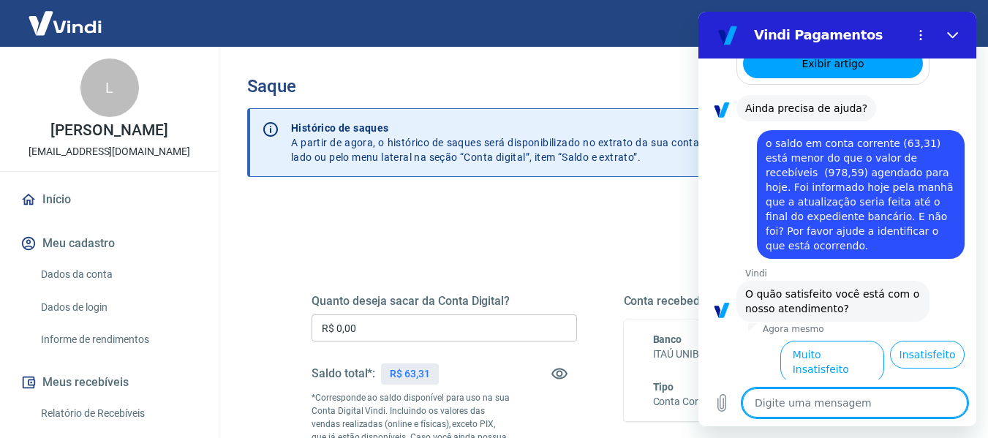
scroll to position [1563, 0]
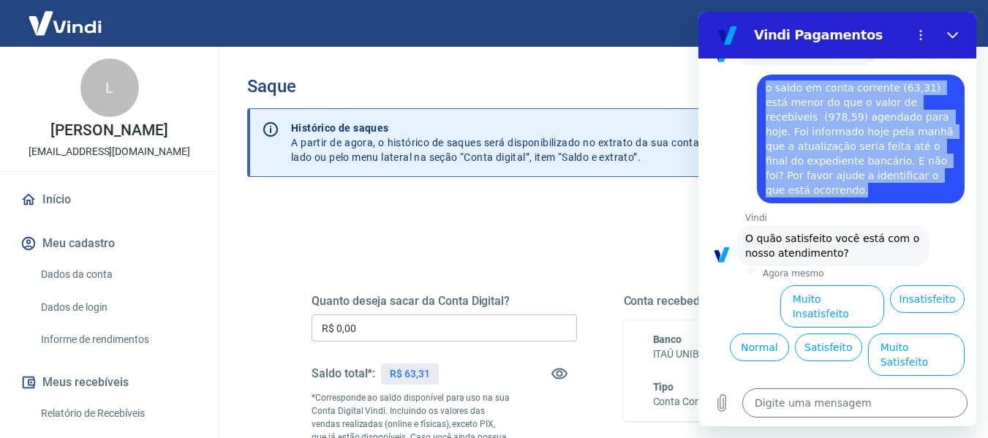
drag, startPoint x: 768, startPoint y: 116, endPoint x: 938, endPoint y: 215, distance: 196.8
click at [938, 203] on div "diz: o saldo em conta corrente (63,31) está menor do que o valor de recebíveis …" at bounding box center [861, 139] width 208 height 129
copy span "o saldo em conta corrente (63,31) está menor do que o valor de recebíveis (978,…"
click at [809, 327] on button "Muito Insatisfeito" at bounding box center [832, 306] width 105 height 42
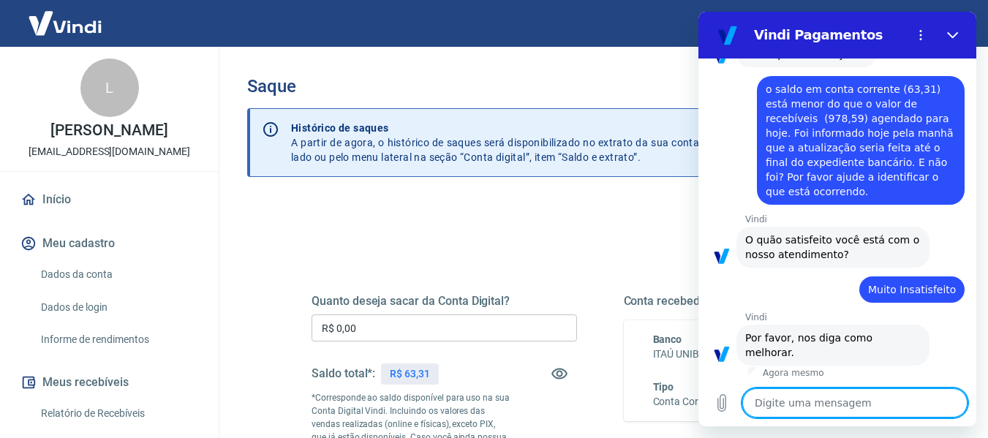
scroll to position [1579, 0]
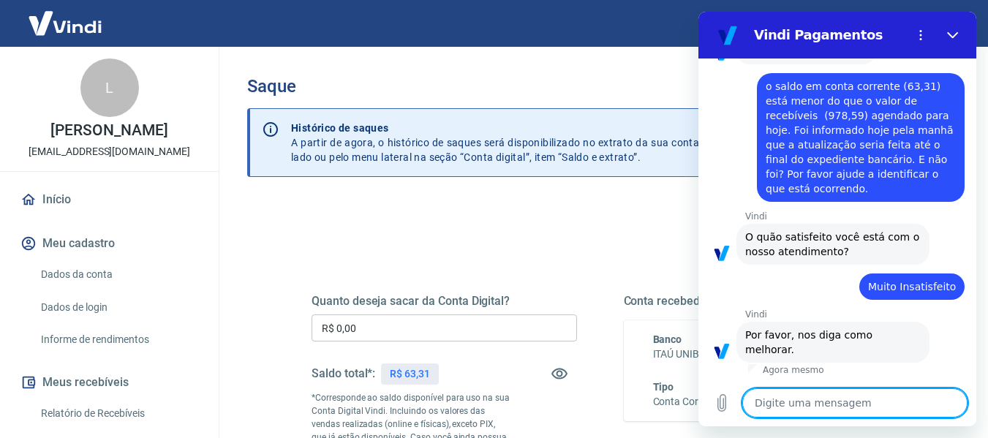
click at [796, 411] on textarea at bounding box center [854, 402] width 225 height 29
paste textarea "o saldo em conta corrente (63,31) está menor do que o valor de recebíveis (978,…"
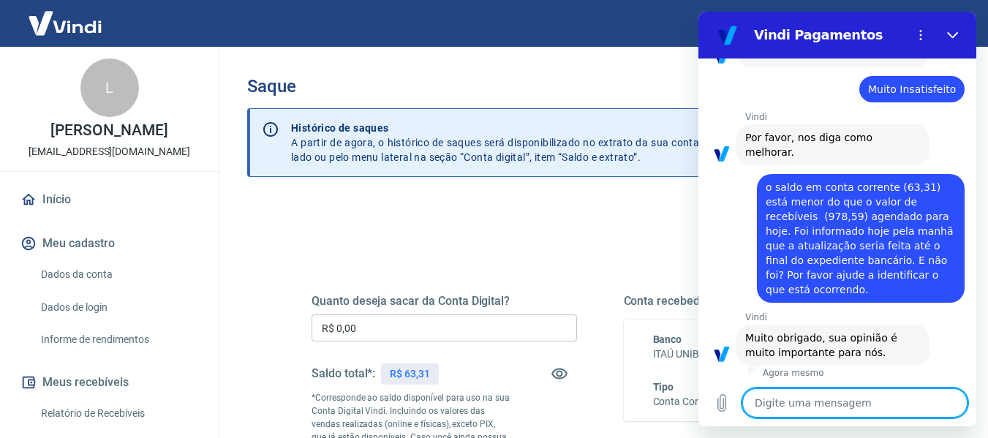
scroll to position [1779, 0]
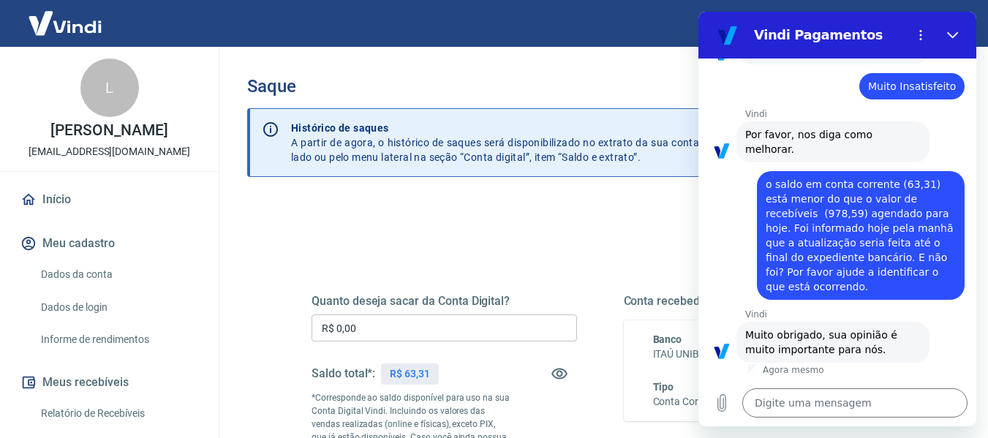
click at [768, 185] on span "o saldo em conta corrente (63,31) está menor do que o valor de recebíveis (978,…" at bounding box center [860, 235] width 191 height 114
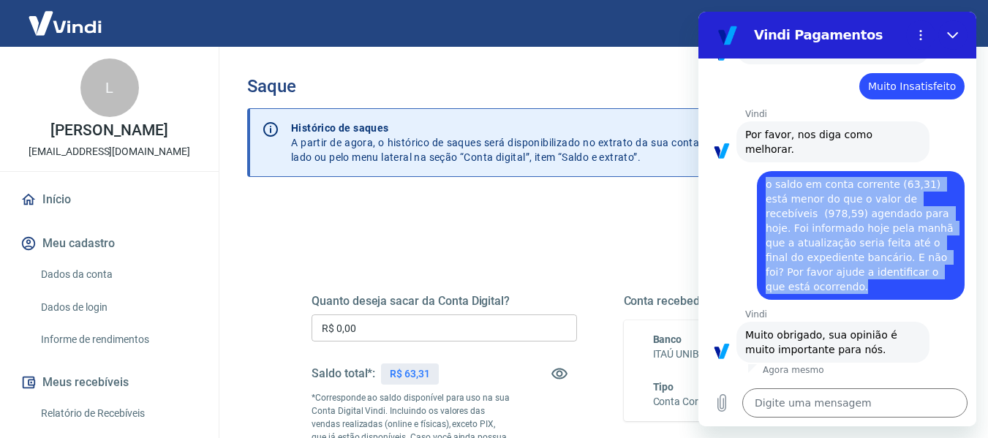
drag, startPoint x: 766, startPoint y: 185, endPoint x: 955, endPoint y: 282, distance: 212.8
click at [955, 282] on div "17:35 diz: ola Enviado · 17:35 Vindi Vindi diz: Olá, Lauro Fernando dos Santos …" at bounding box center [837, 218] width 278 height 321
copy span "o saldo em conta corrente (63,31) está menor do que o valor de recebíveis (978,…"
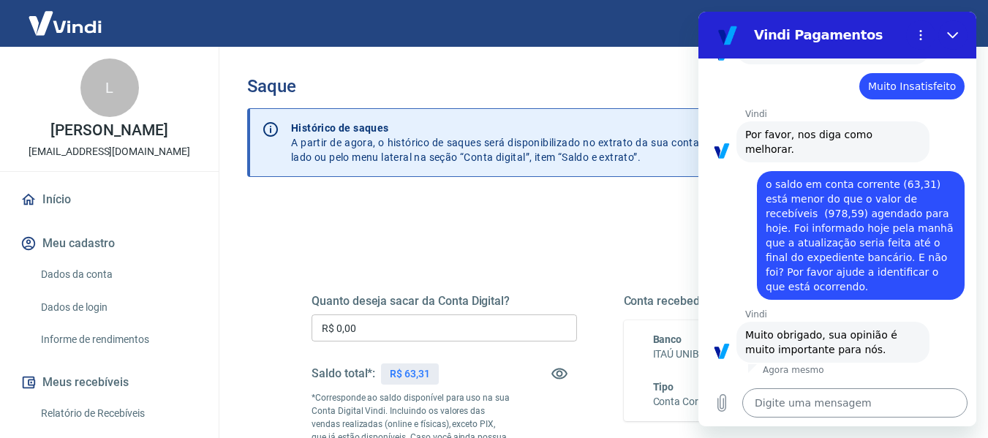
click at [797, 395] on textarea at bounding box center [854, 402] width 225 height 29
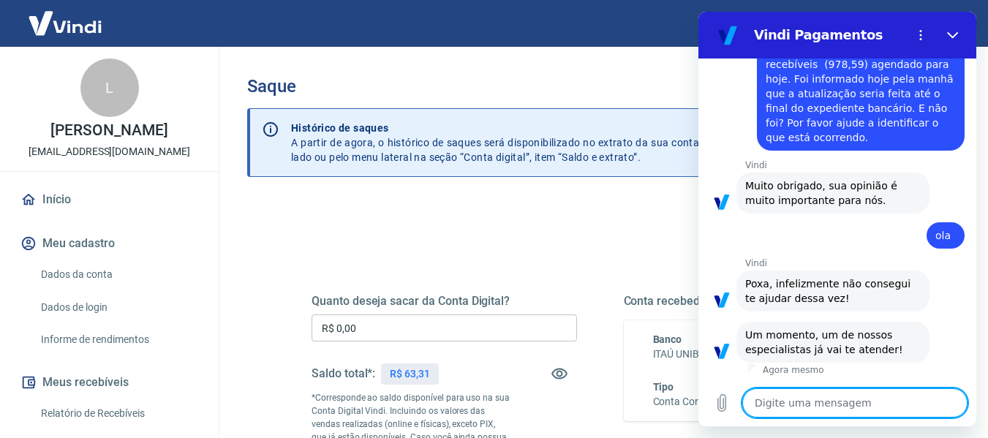
scroll to position [1928, 0]
paste textarea "o saldo em conta corrente (63,31) está menor do que o valor de recebíveis (978,…"
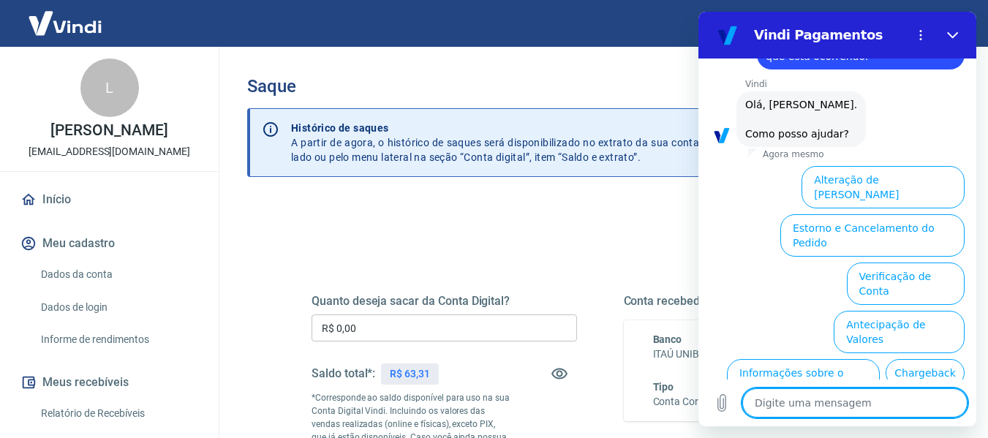
scroll to position [2460, 0]
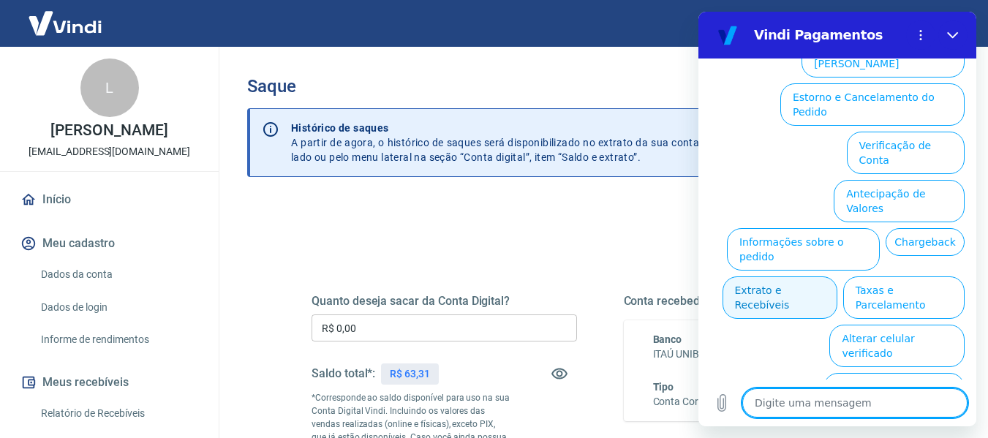
click at [837, 276] on button "Extrato e Recebíveis" at bounding box center [779, 297] width 115 height 42
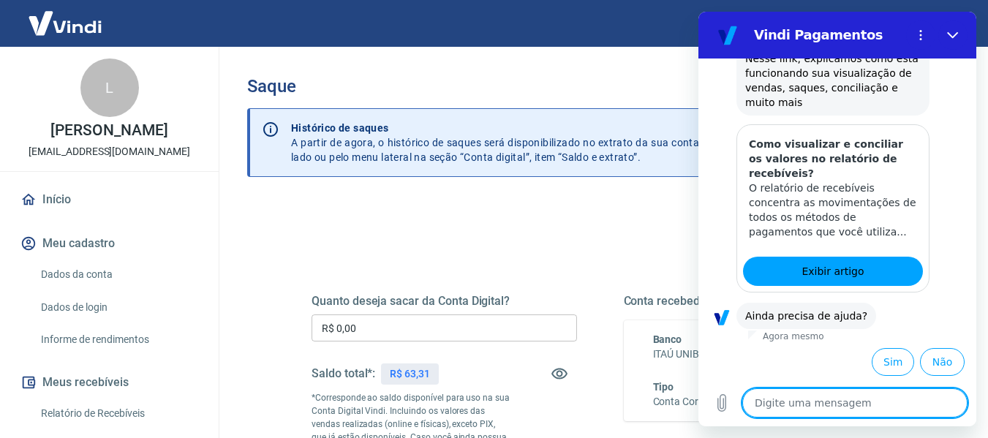
scroll to position [2591, 0]
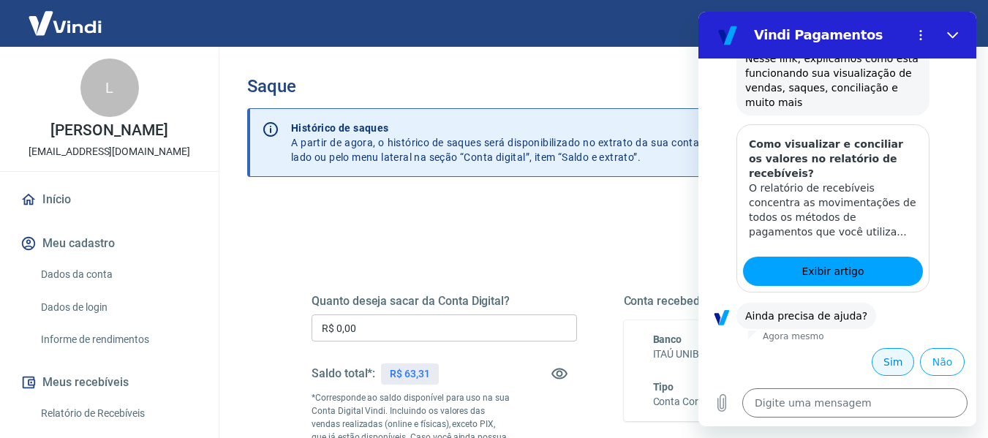
click at [883, 374] on button "Sim" at bounding box center [892, 362] width 42 height 28
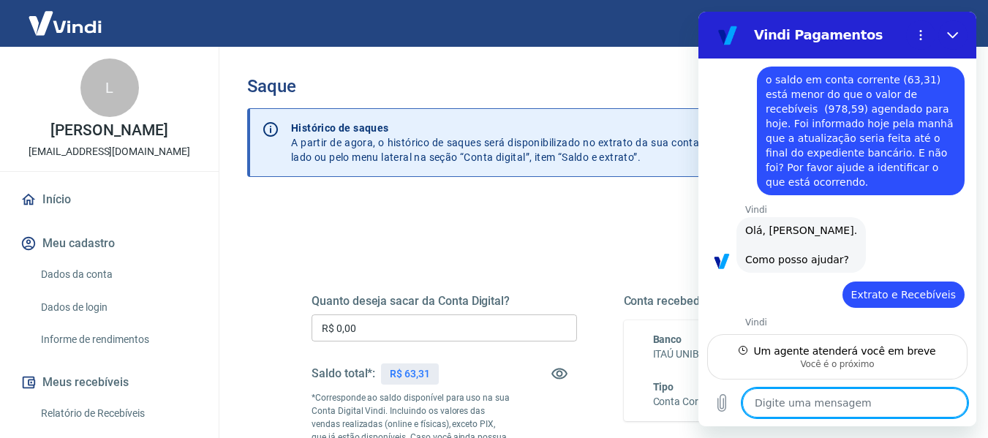
scroll to position [2209, 0]
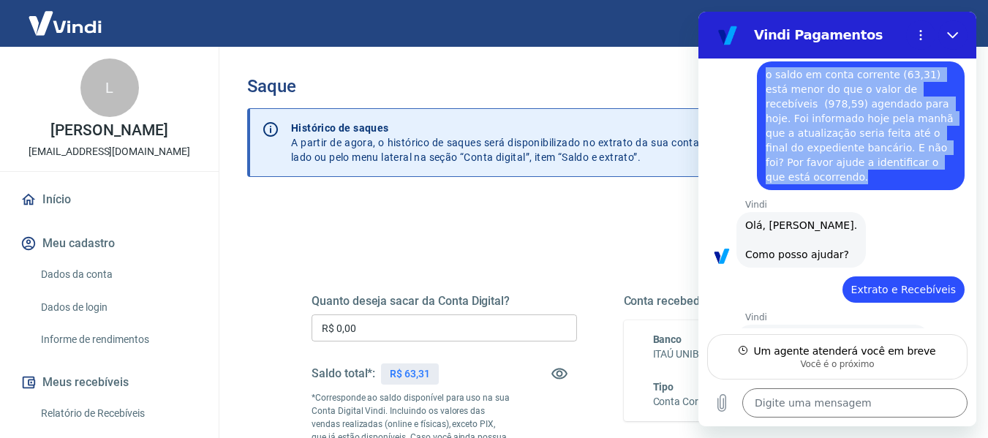
drag, startPoint x: 766, startPoint y: 105, endPoint x: 932, endPoint y: 206, distance: 194.2
click at [932, 190] on div "diz: o saldo em conta corrente (63,31) está menor do que o valor de recebíveis …" at bounding box center [861, 125] width 208 height 129
copy span "o saldo em conta corrente (63,31) está menor do que o valor de recebíveis (978,…"
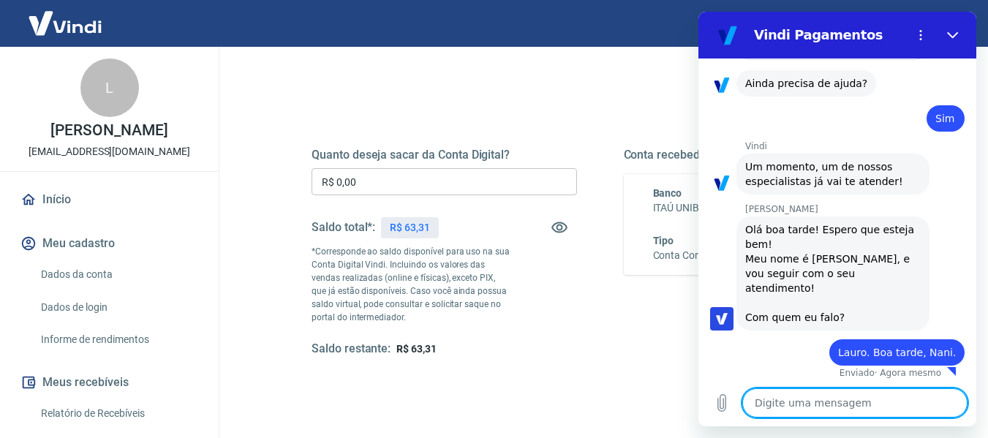
scroll to position [2811, 0]
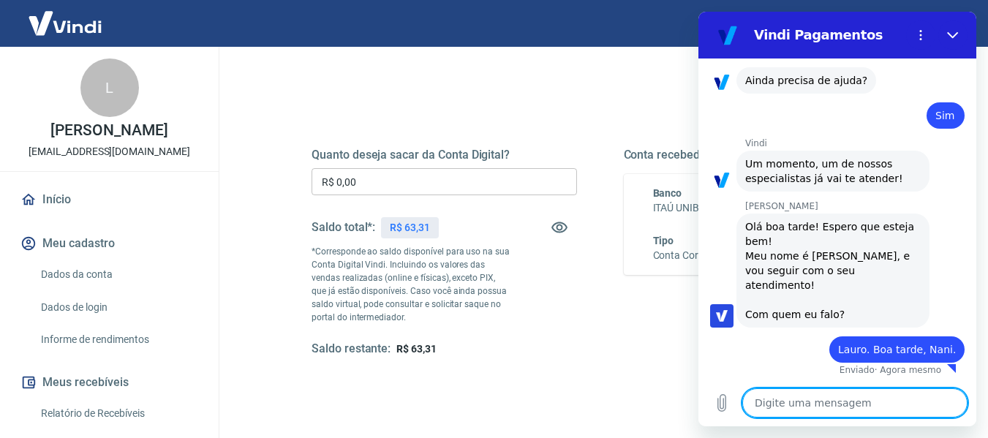
paste textarea "o saldo em conta corrente (63,31) está menor do que o valor de recebíveis (978,…"
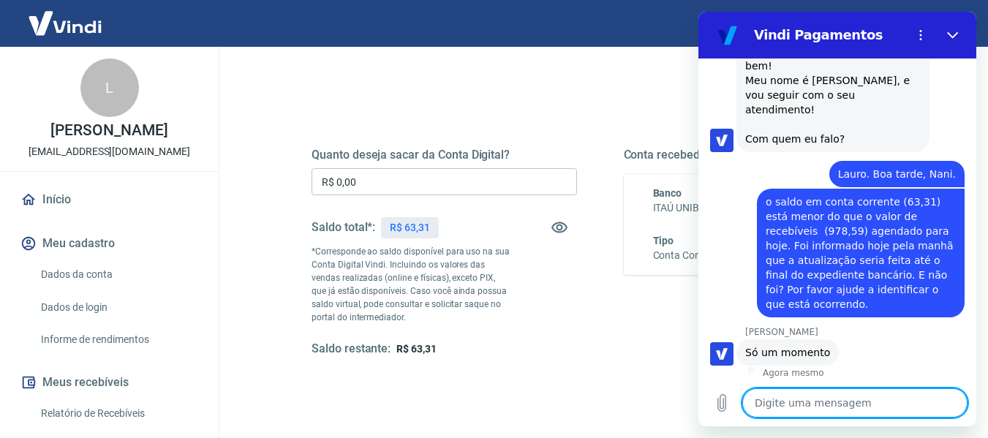
scroll to position [2990, 0]
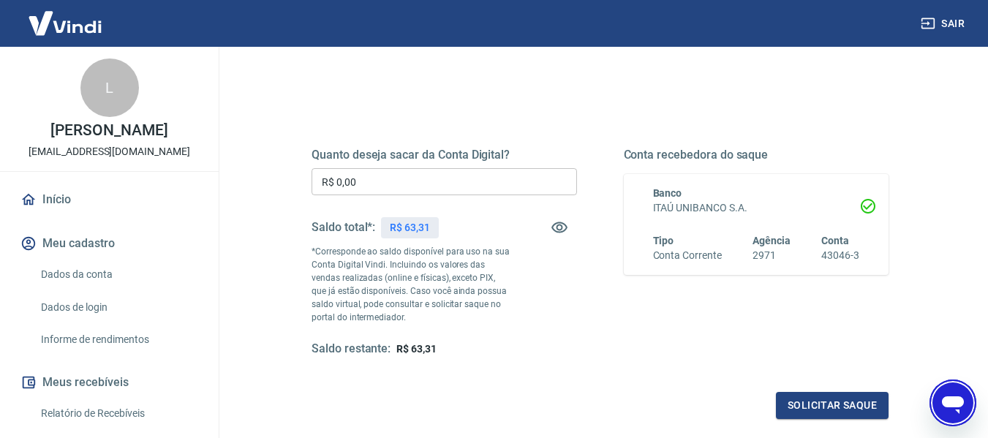
click at [928, 421] on div "Quanto deseja sacar da Conta Digital? R$ 0,00 ​ Saldo total*: R$ 63,31 *Corresp…" at bounding box center [599, 322] width 705 height 536
click at [947, 403] on icon "Abrir janela de mensagens" at bounding box center [952, 405] width 22 height 18
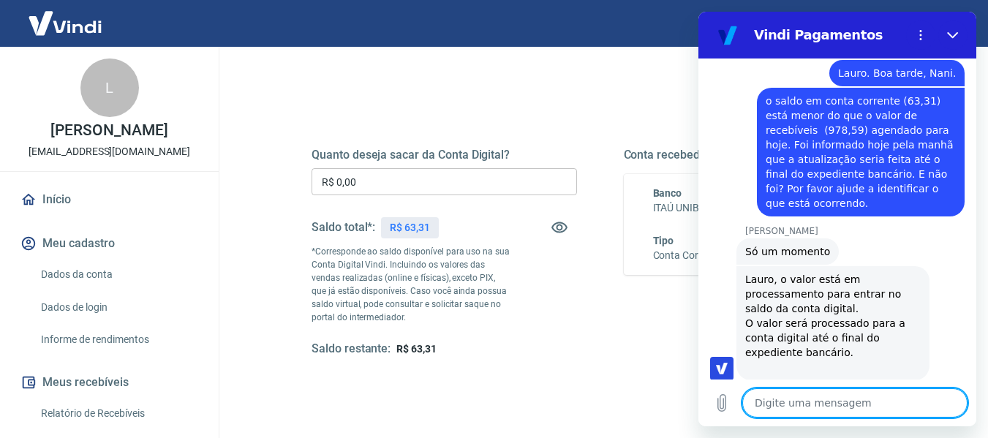
scroll to position [3105, 0]
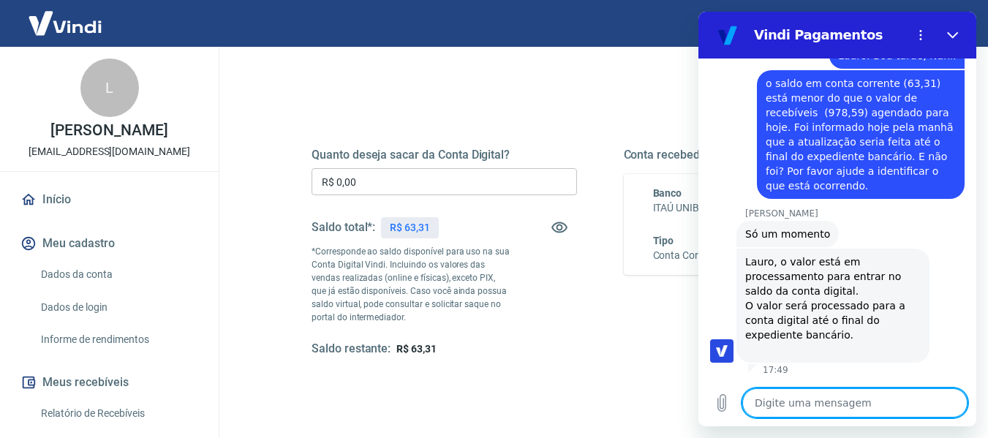
click at [769, 405] on textarea at bounding box center [854, 402] width 225 height 29
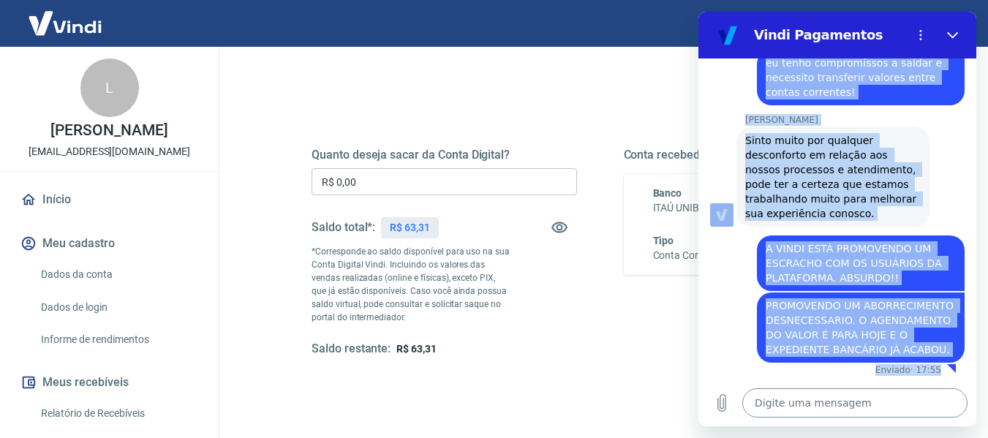
scroll to position [3567, 0]
drag, startPoint x: 738, startPoint y: 144, endPoint x: 919, endPoint y: 390, distance: 305.4
click at [919, 390] on div "17:35 diz: ola Enviado · 17:35 Vindi Vindi diz: Olá, Lauro Fernando dos Santos …" at bounding box center [837, 242] width 278 height 368
copy div "Olá boa tarde! Espero que esteja bem! Meu nome é Nani, e vou seguir com o seu a…"
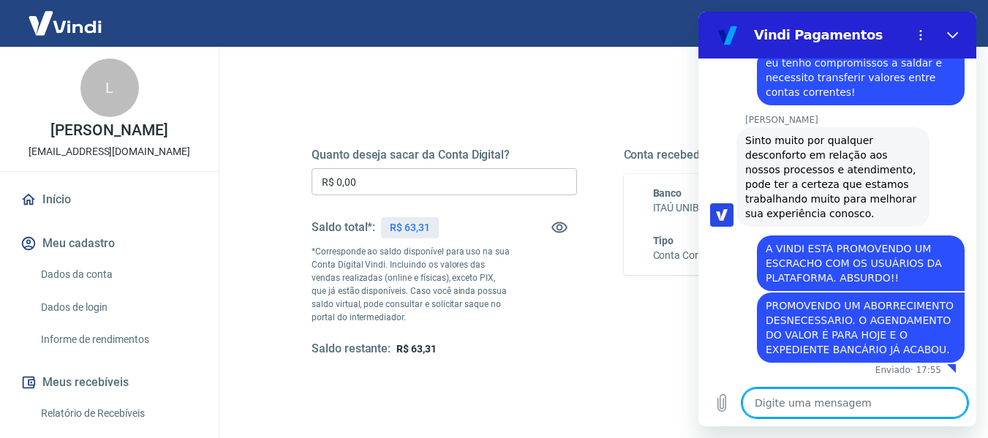
click at [787, 401] on textarea at bounding box center [854, 402] width 225 height 29
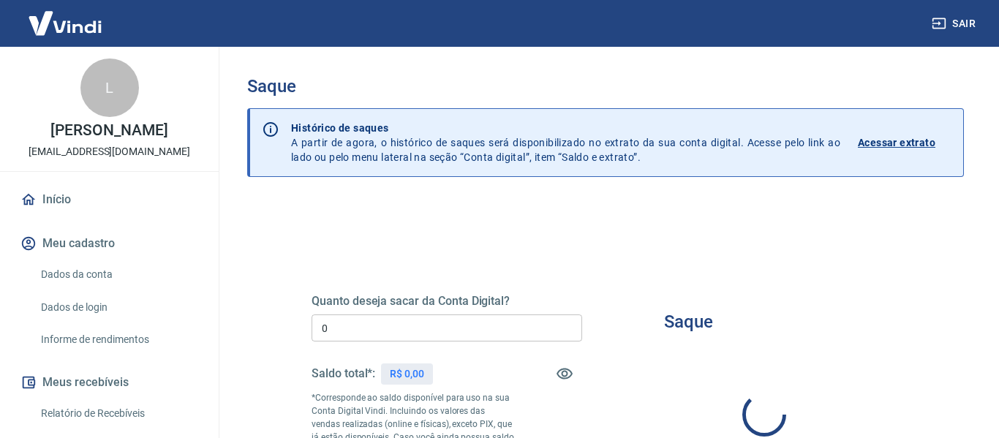
type input "R$ 0,00"
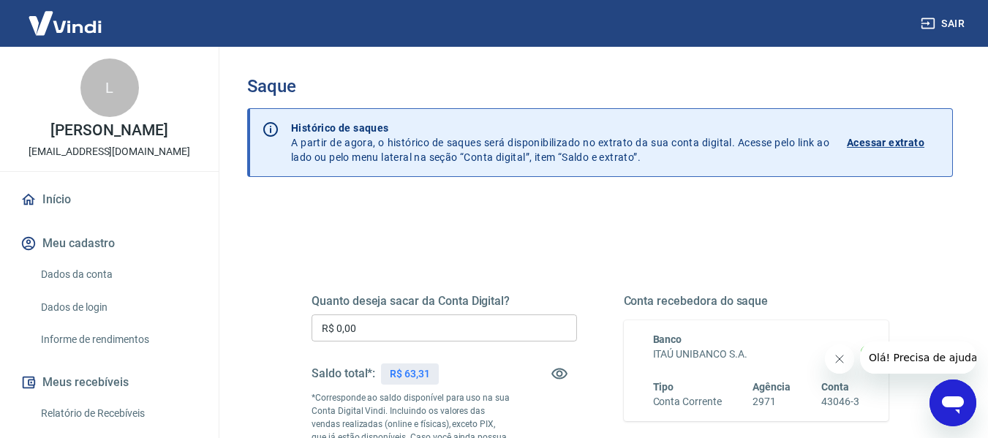
click at [953, 394] on icon "Abrir janela de mensagens" at bounding box center [952, 403] width 26 height 26
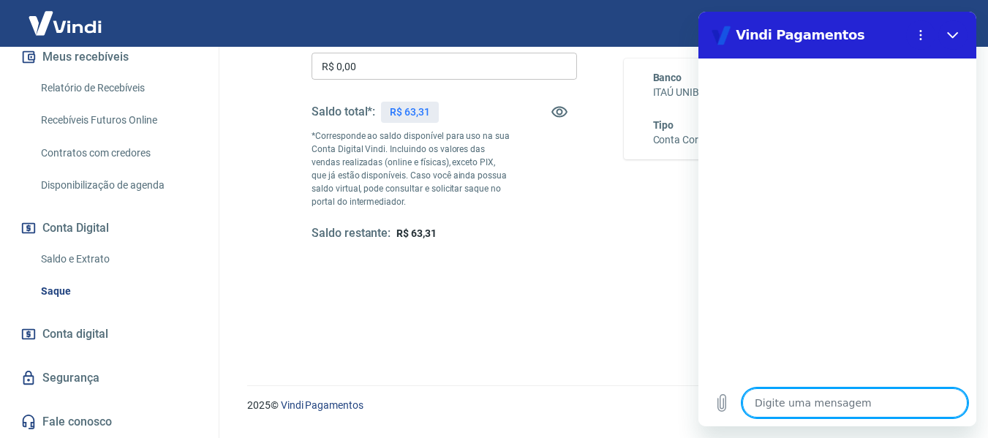
scroll to position [298, 0]
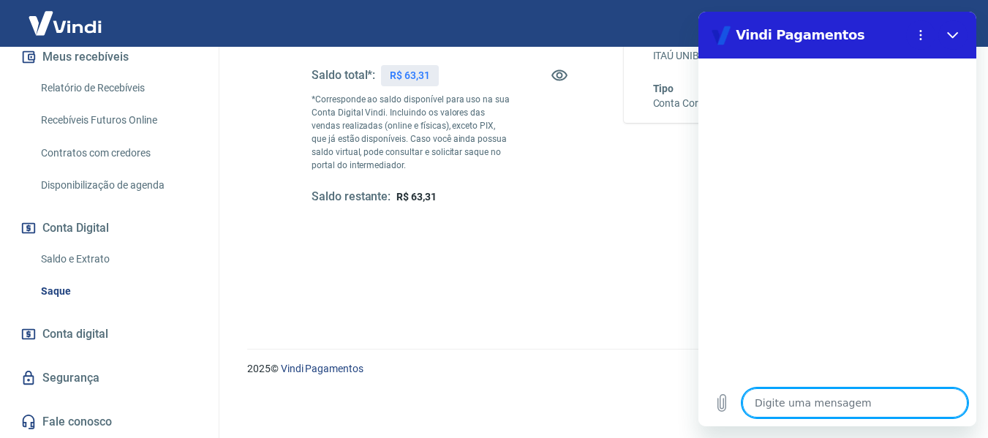
click at [594, 352] on div "2025 © Vindi Pagamentos" at bounding box center [600, 362] width 740 height 63
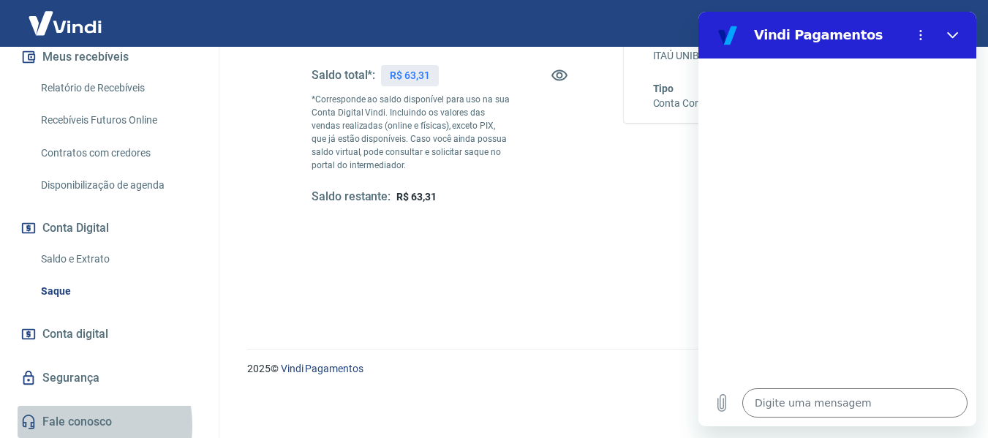
click at [71, 425] on link "Fale conosco" at bounding box center [109, 422] width 183 height 32
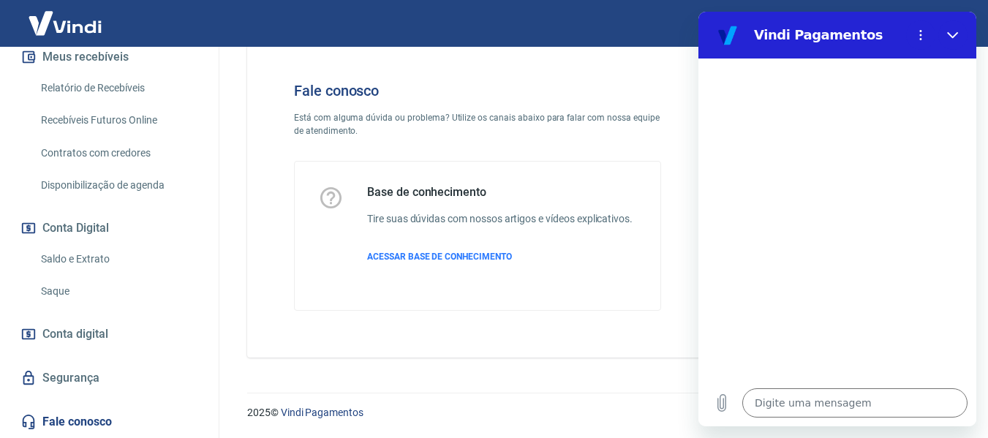
click at [91, 425] on link "Fale conosco" at bounding box center [109, 422] width 183 height 32
click at [90, 425] on link "Fale conosco" at bounding box center [109, 422] width 183 height 32
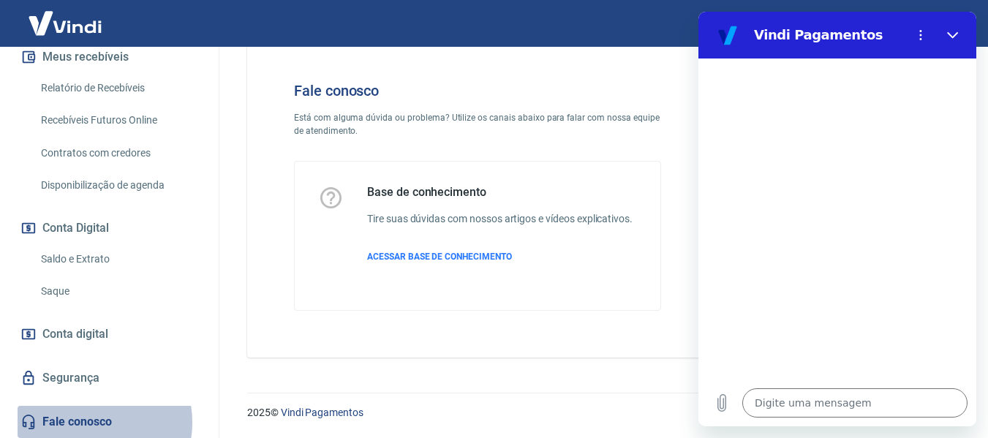
click at [90, 422] on link "Fale conosco" at bounding box center [109, 422] width 183 height 32
click at [91, 421] on link "Fale conosco" at bounding box center [109, 422] width 183 height 32
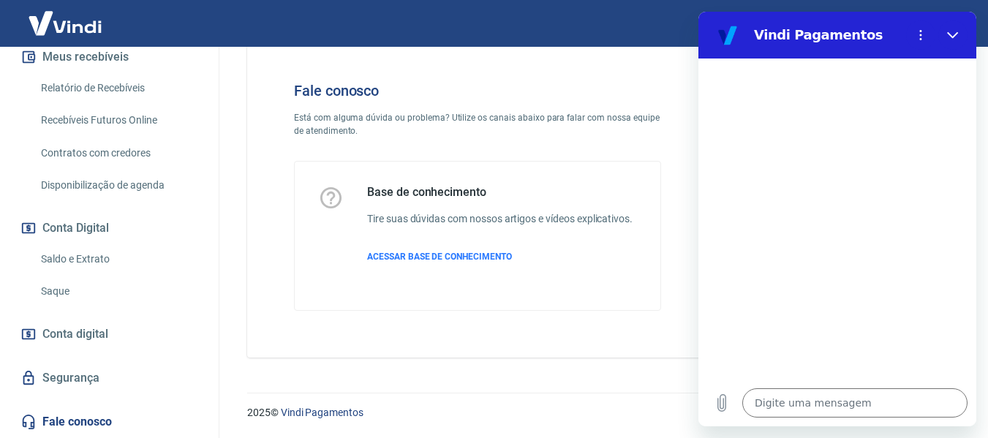
click at [91, 421] on link "Fale conosco" at bounding box center [109, 422] width 183 height 32
click at [949, 34] on icon "Fechar" at bounding box center [952, 35] width 11 height 7
type textarea "x"
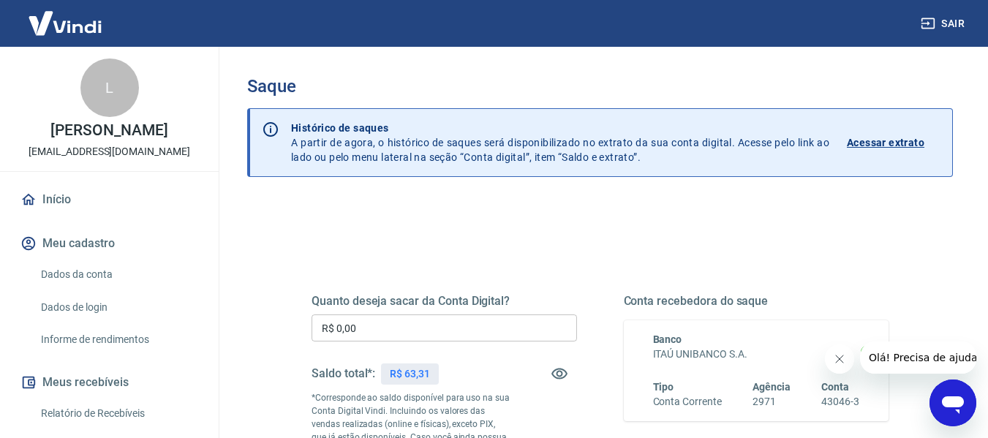
click at [955, 409] on icon "Abrir janela de mensagens" at bounding box center [952, 403] width 26 height 26
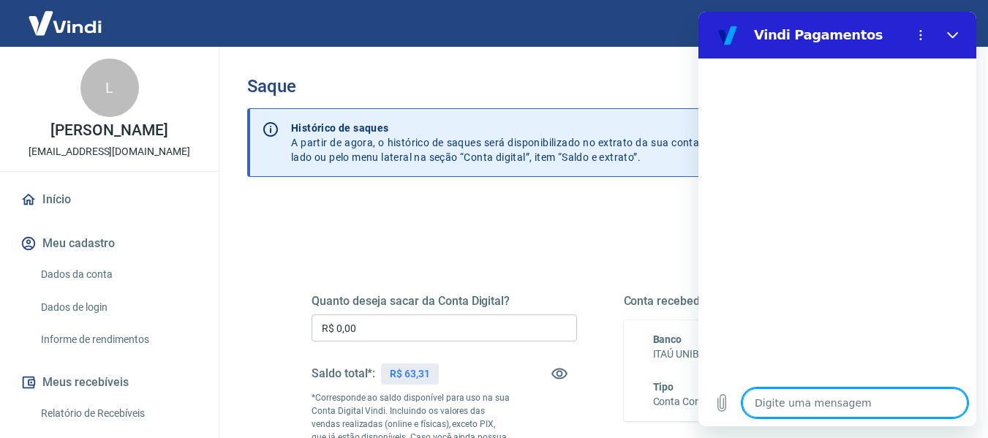
type textarea "O"
type textarea "x"
type textarea "OL"
type textarea "x"
type textarea "OLA"
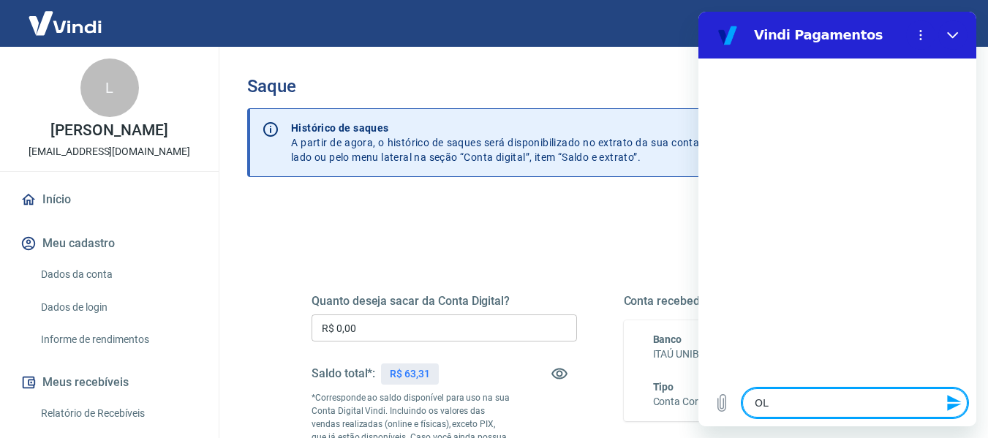
type textarea "x"
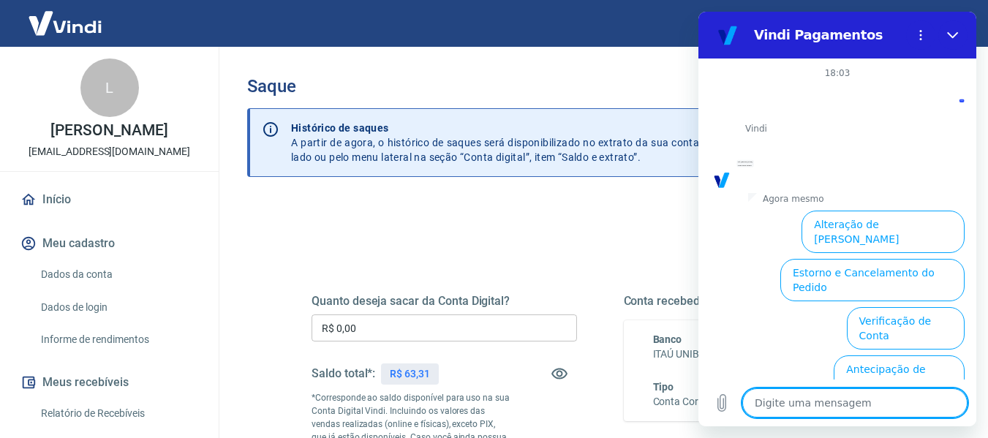
scroll to position [146, 0]
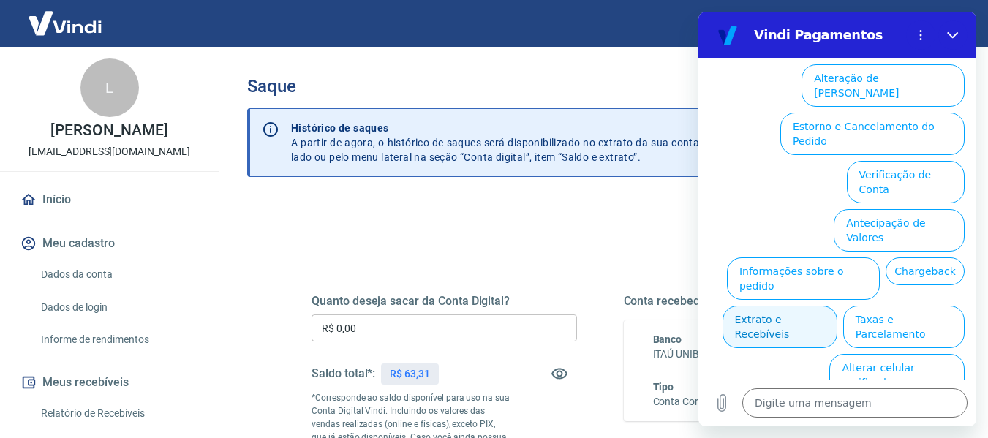
click at [837, 306] on button "Extrato e Recebíveis" at bounding box center [779, 327] width 115 height 42
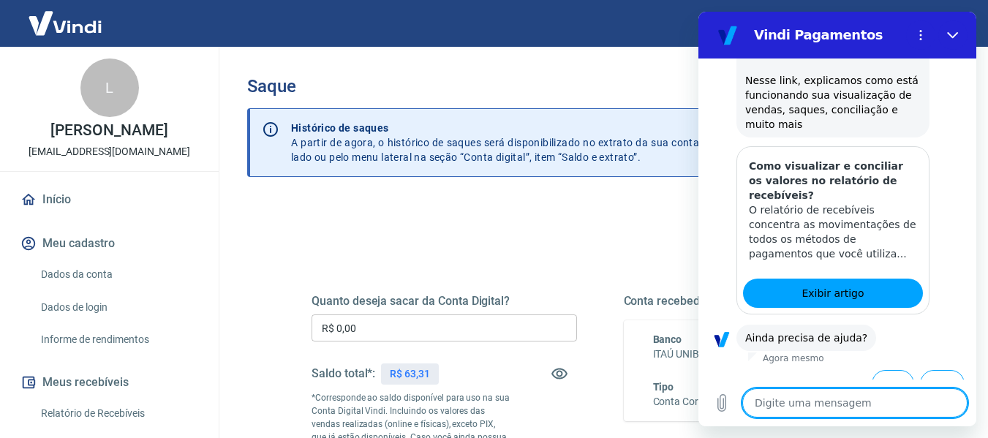
scroll to position [276, 0]
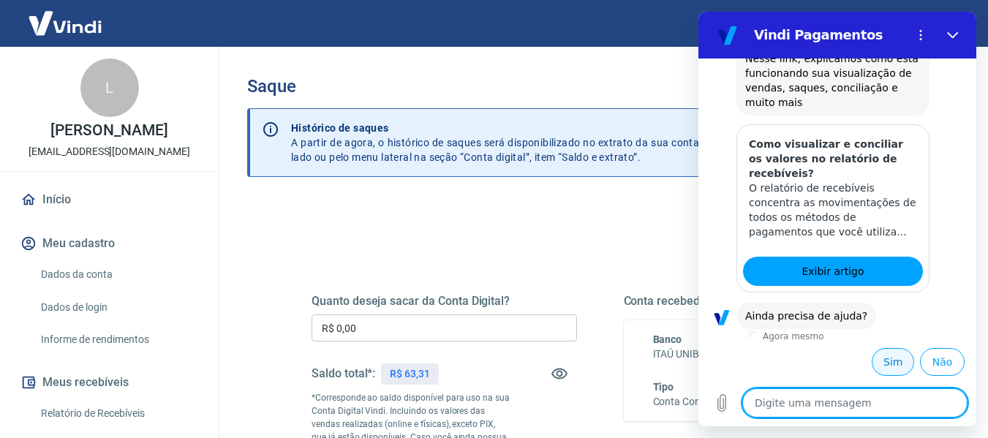
click at [878, 363] on button "Sim" at bounding box center [892, 362] width 42 height 28
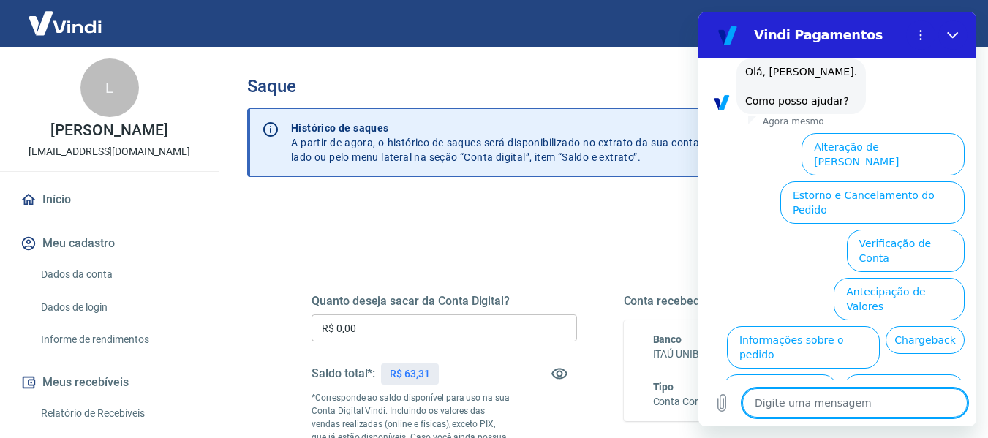
scroll to position [672, 0]
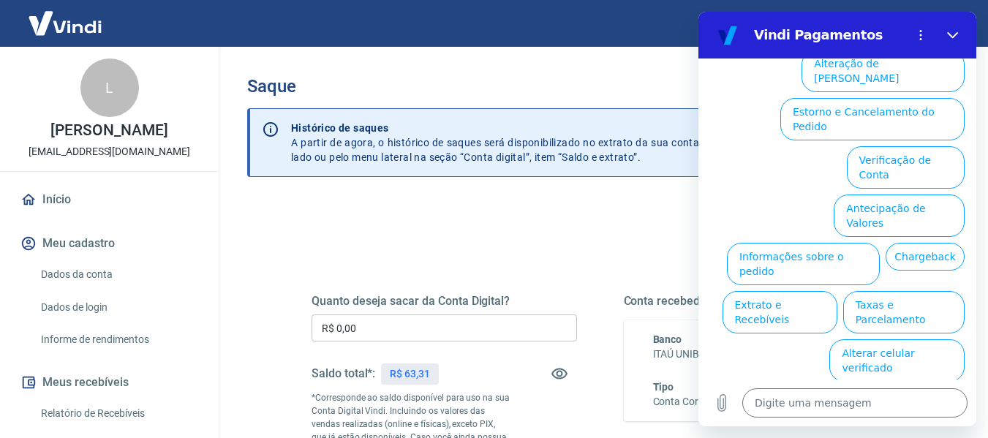
click at [837, 291] on button "Extrato e Recebíveis" at bounding box center [779, 312] width 115 height 42
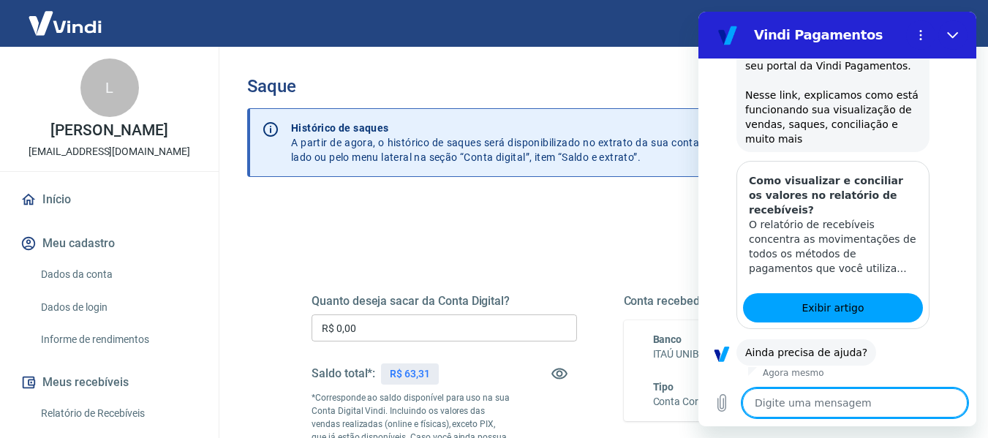
scroll to position [803, 0]
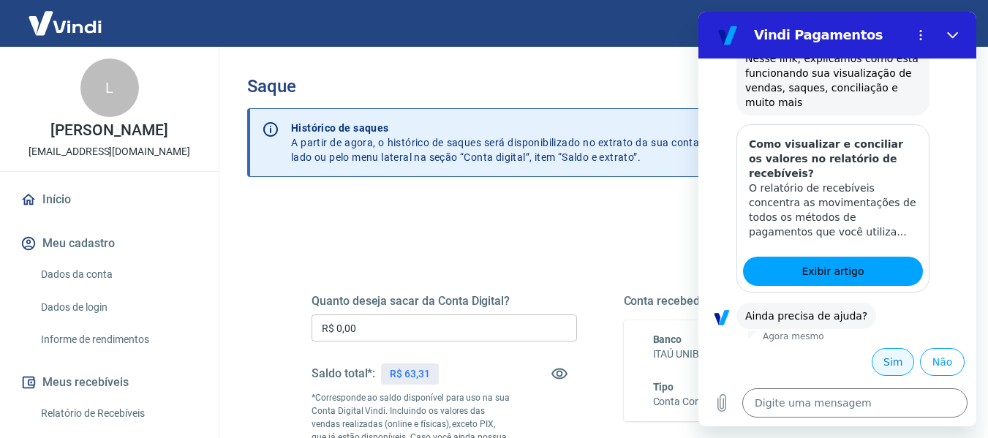
click at [888, 365] on button "Sim" at bounding box center [892, 362] width 42 height 28
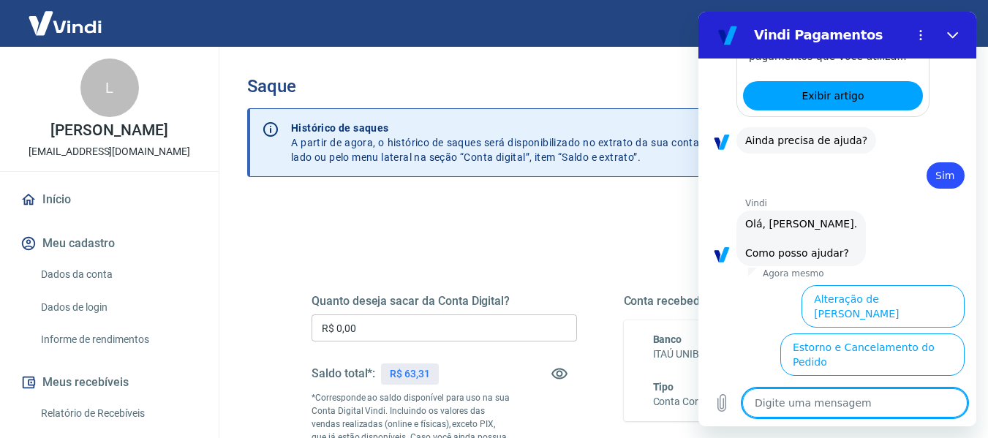
scroll to position [1199, 0]
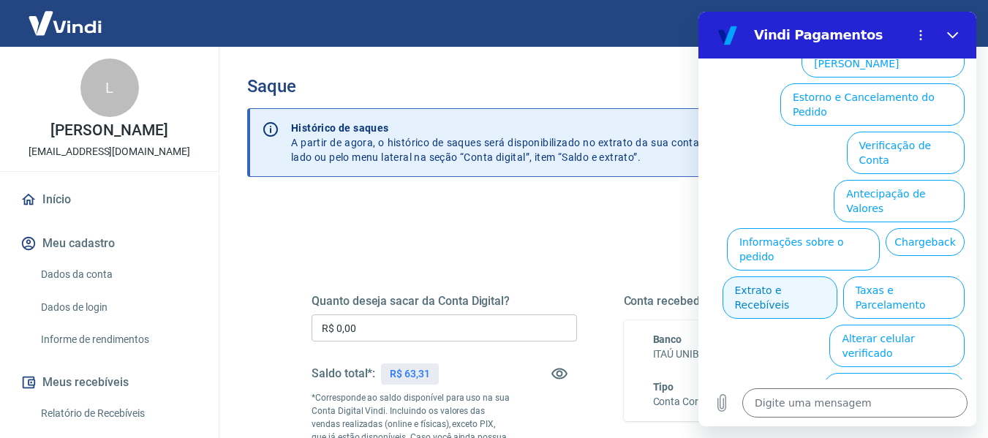
click at [837, 276] on button "Extrato e Recebíveis" at bounding box center [779, 297] width 115 height 42
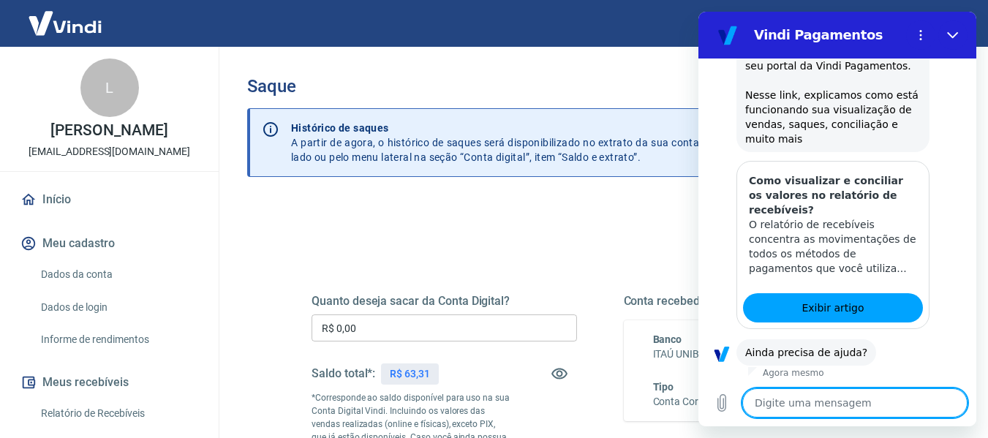
scroll to position [1329, 0]
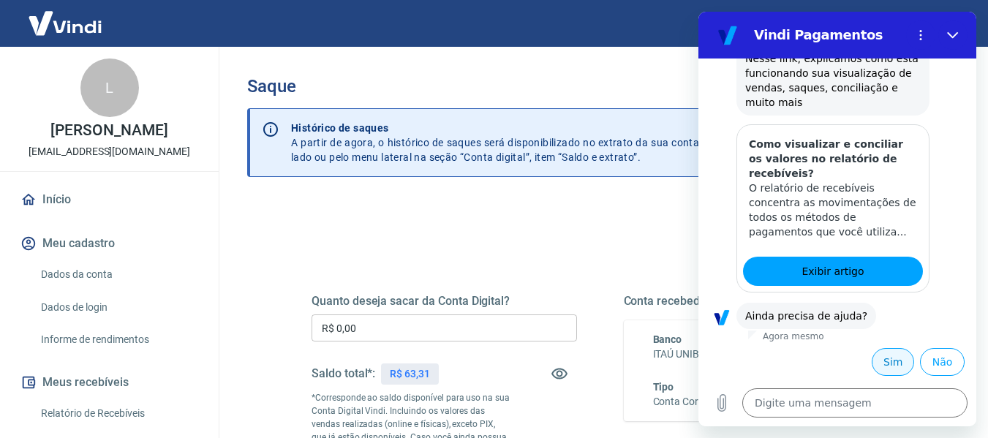
click at [889, 360] on button "Sim" at bounding box center [892, 362] width 42 height 28
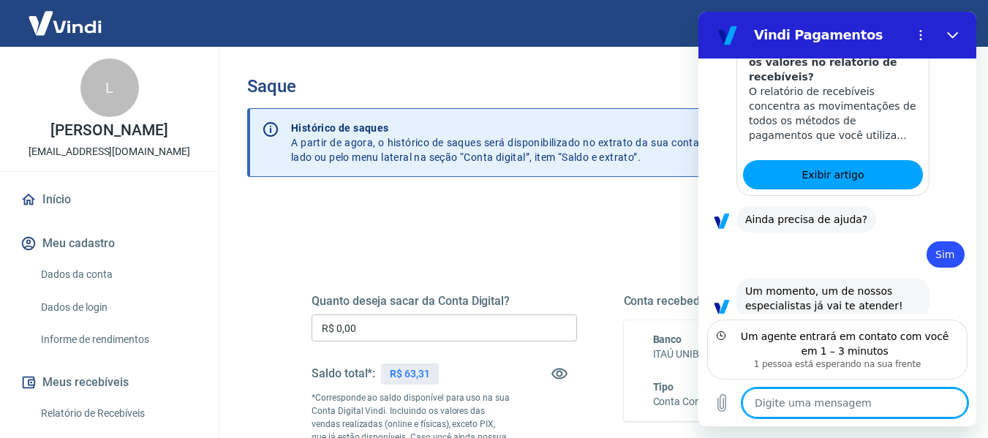
scroll to position [1447, 0]
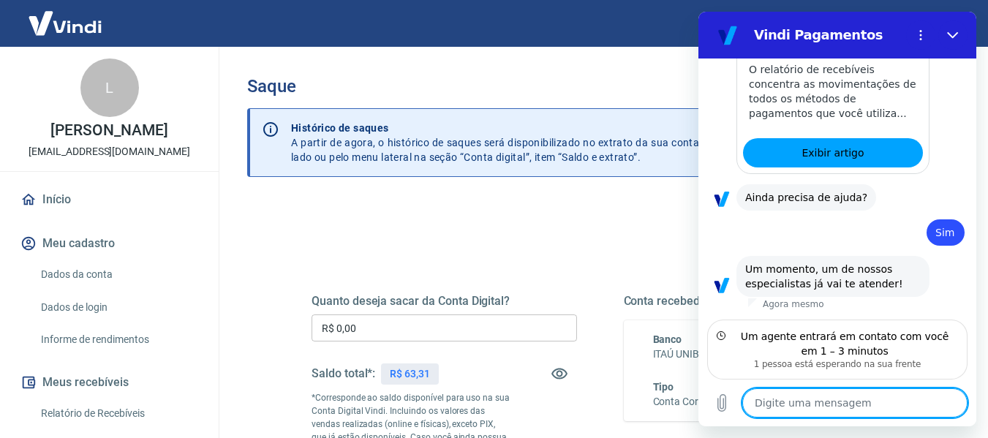
click at [795, 408] on textarea at bounding box center [854, 402] width 225 height 29
type textarea "x"
click at [787, 398] on textarea at bounding box center [854, 402] width 225 height 29
paste textarea "Boa tarde, Nani. diz:o saldo em conta corrente (63,31) está menor do que o valo…"
type textarea "Boa tarde, Nani. diz:o saldo em conta corrente (63,31) está menor do que o valo…"
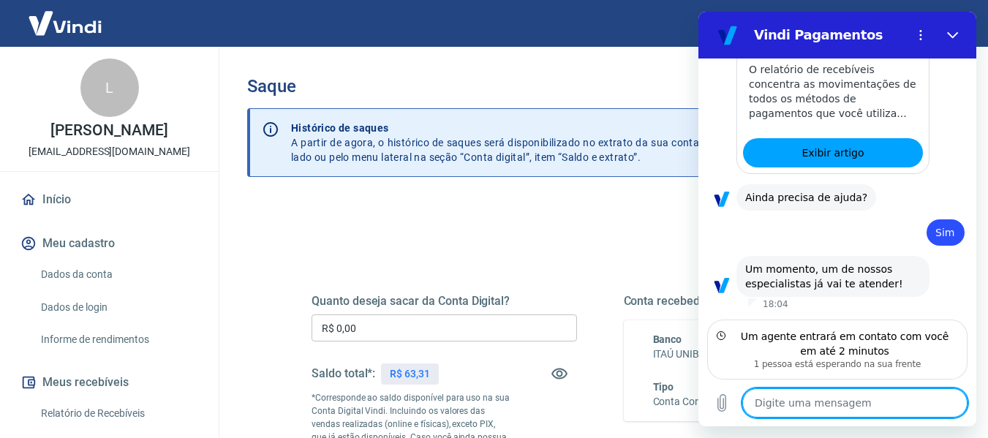
type textarea "x"
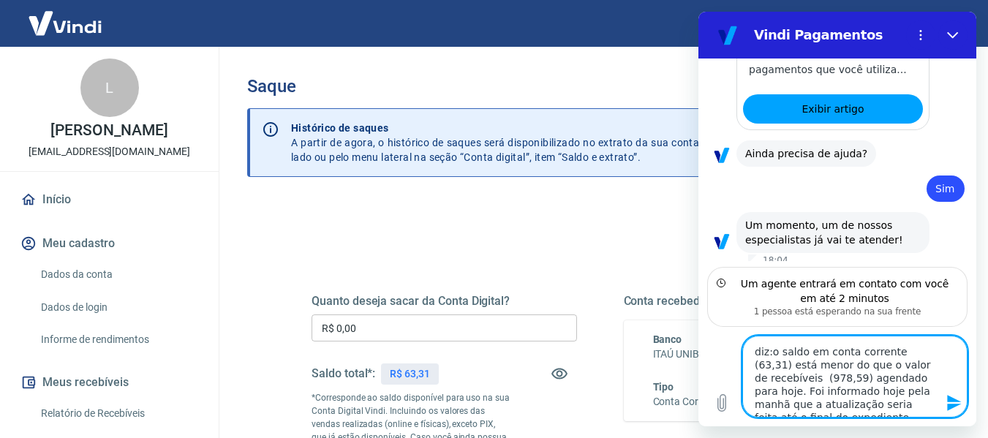
scroll to position [0, 0]
drag, startPoint x: 803, startPoint y: 351, endPoint x: 827, endPoint y: 349, distance: 23.4
click at [827, 349] on textarea "Boa tarde, Nani. diz:o saldo em conta corrente (63,31) está menor do que o valo…" at bounding box center [854, 377] width 225 height 82
type textarea "Boa tarde, diz:o saldo em conta corrente (63,31) está menor do que o valor de r…"
type textarea "x"
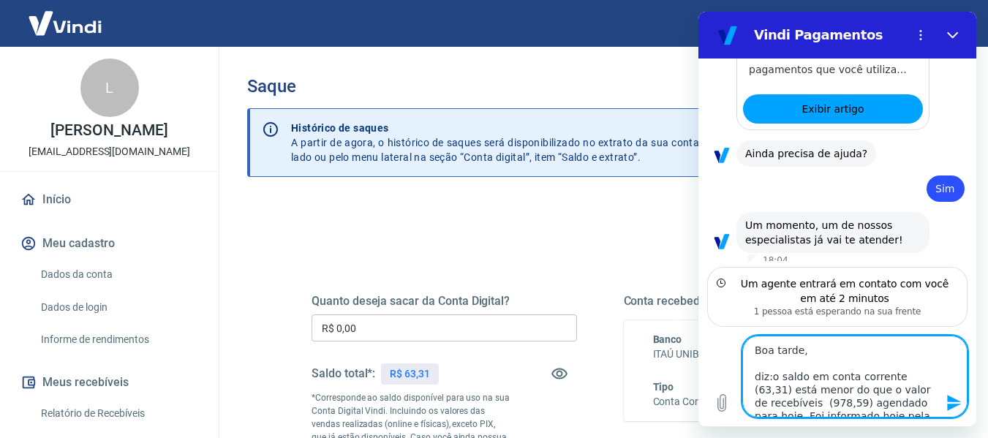
click at [772, 374] on textarea "Boa tarde, diz:o saldo em conta corrente (63,31) está menor do que o valor de r…" at bounding box center [854, 377] width 225 height 82
type textarea "Boa tarde, dizo saldo em conta corrente (63,31) está menor do que o valor de re…"
type textarea "x"
type textarea "Boa tarde, dio saldo em conta corrente (63,31) está menor do que o valor de rec…"
type textarea "x"
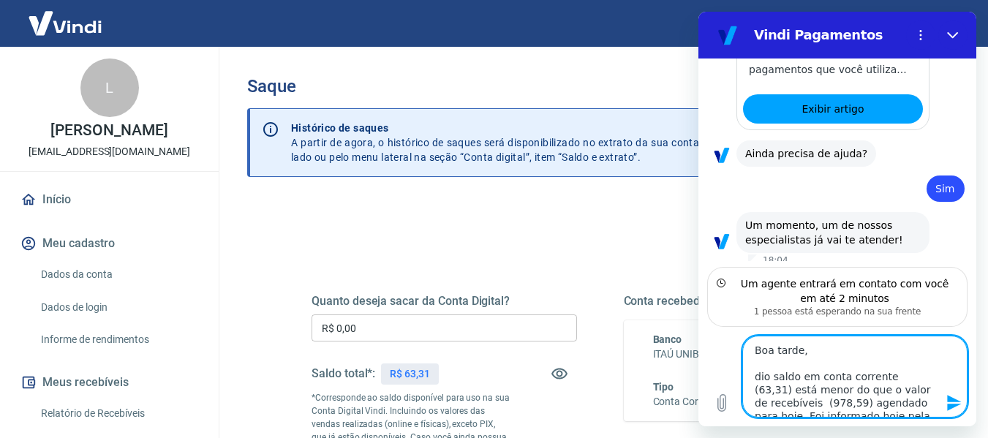
type textarea "Boa tarde, do saldo em conta corrente (63,31) está menor do que o valor de rece…"
type textarea "x"
type textarea "Boa tarde, o saldo em conta corrente (63,31) está menor do que o valor de receb…"
type textarea "x"
type textarea "Boa tarde, o saldo em conta corrente (63,31) está menor do que o valor de receb…"
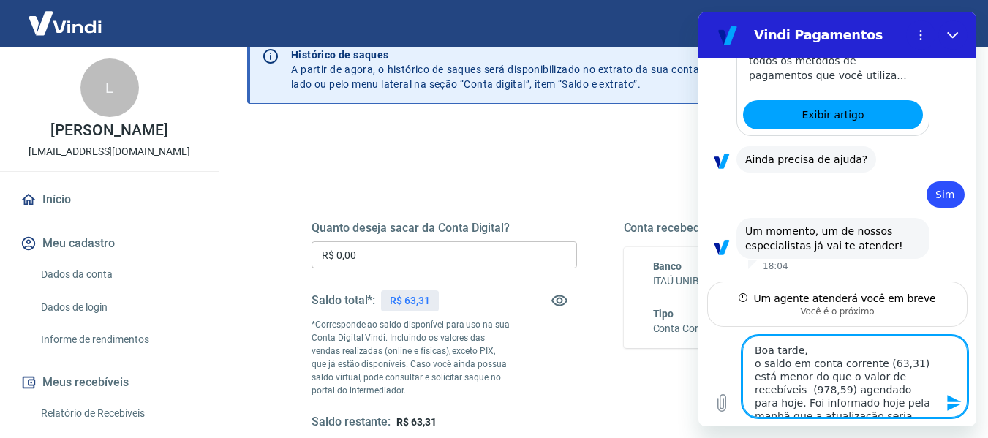
type textarea "x"
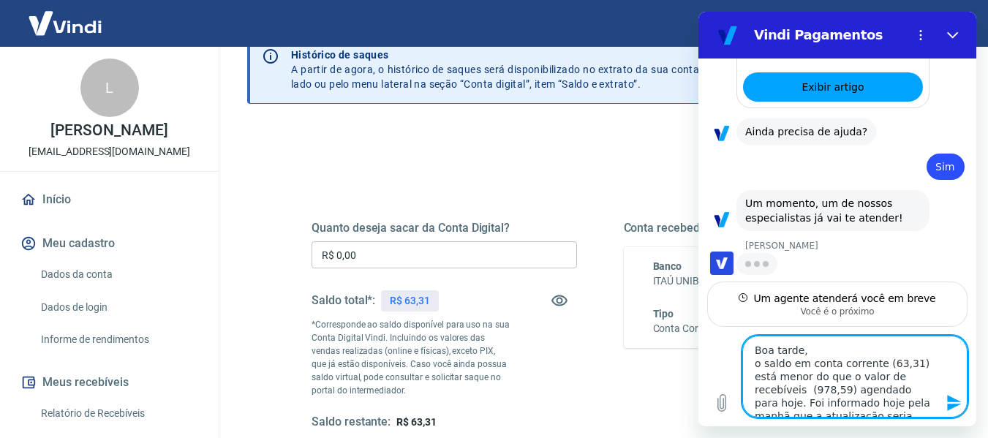
scroll to position [1513, 0]
click at [808, 347] on textarea "Boa tarde, o saldo em conta corrente (63,31) está menor do que o valor de receb…" at bounding box center [854, 377] width 225 height 82
type textarea "Boa tarde, n o saldo em conta corrente (63,31) está menor do que o valor de rec…"
type textarea "x"
type textarea "Boa tarde, nA o saldo em conta corrente (63,31) está menor do que o valor de re…"
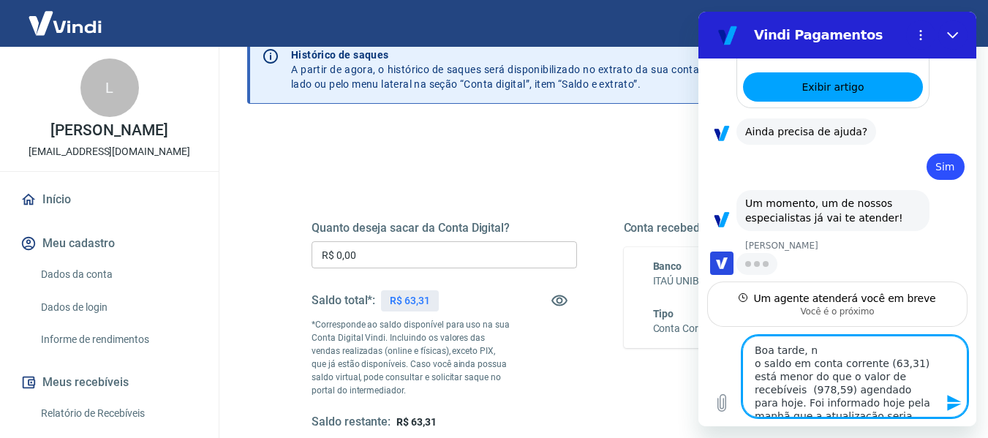
type textarea "x"
type textarea "Boa tarde, nAN o saldo em conta corrente (63,31) está menor do que o valor de r…"
type textarea "x"
type textarea "Boa tarde, nANI o saldo em conta corrente (63,31) está menor do que o valor de …"
type textarea "x"
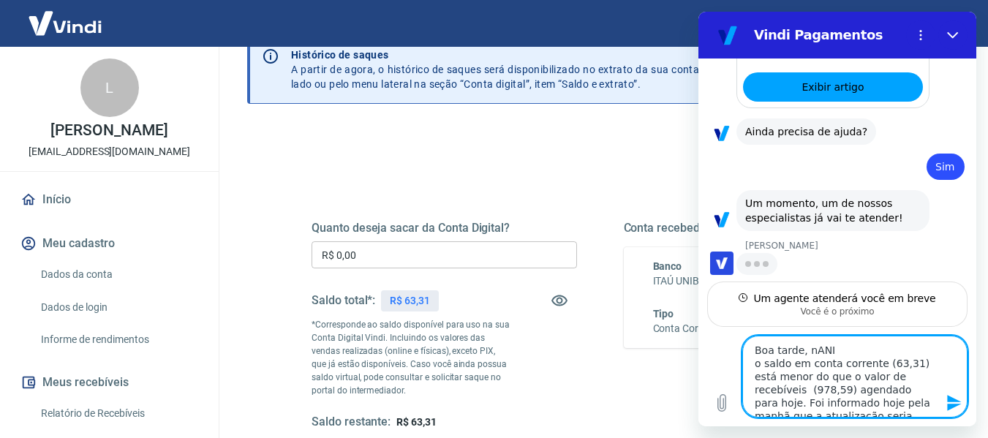
type textarea "Boa tarde, nANI. o saldo em conta corrente (63,31) está menor do que o valor de…"
type textarea "x"
type textarea "Boa tarde, nANI. o saldo em conta corrente (63,31) está menor do que o valor de…"
type textarea "x"
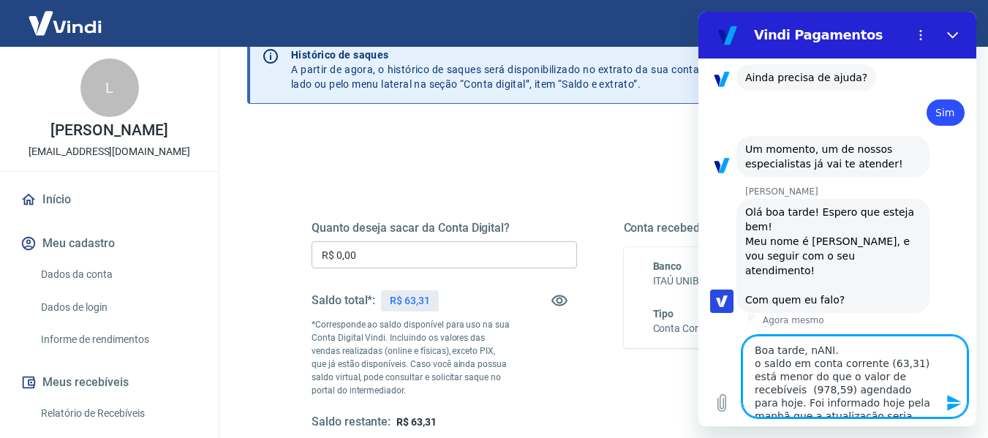
scroll to position [1555, 0]
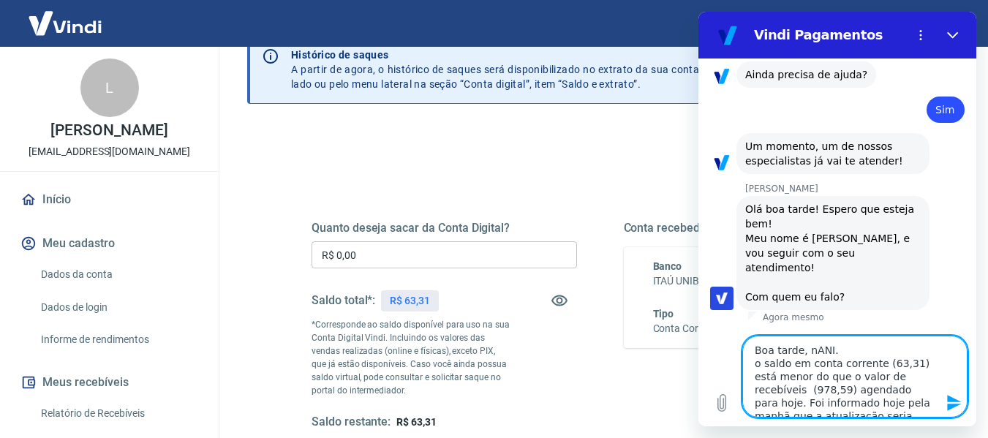
type textarea "Boa tarde, nANI. o saldo em conta corrente (63,31) está menor do que o valor de…"
type textarea "x"
click at [803, 347] on textarea "Boa tarde, nANI. o saldo em conta corrente (63,31) está menor do que o valor de…" at bounding box center [854, 377] width 225 height 82
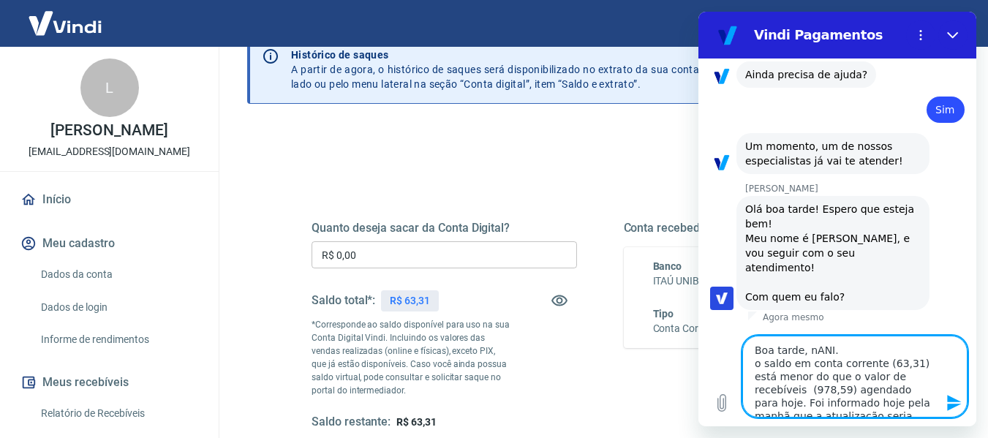
type textarea "Boa tarde, NnANI. o saldo em conta corrente (63,31) está menor do que o valor d…"
type textarea "x"
type textarea "Boa tarde, NANI. o saldo em conta corrente (63,31) está menor do que o valor de…"
type textarea "x"
click at [752, 346] on textarea "Boa tarde, NANI. o saldo em conta corrente (63,31) está menor do que o valor de…" at bounding box center [854, 377] width 225 height 82
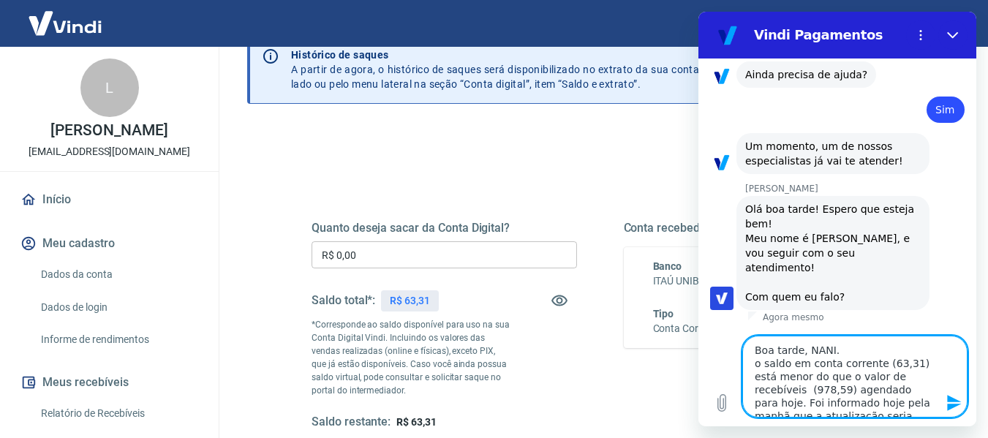
type textarea "ABoa tarde, NANI. o saldo em conta corrente (63,31) está menor do que o valor d…"
type textarea "x"
type textarea "AqBoa tarde, NANI. o saldo em conta corrente (63,31) está menor do que o valor …"
type textarea "x"
type textarea "AquiBoa tarde, NANI. o saldo em conta corrente (63,31) está menor do que o valo…"
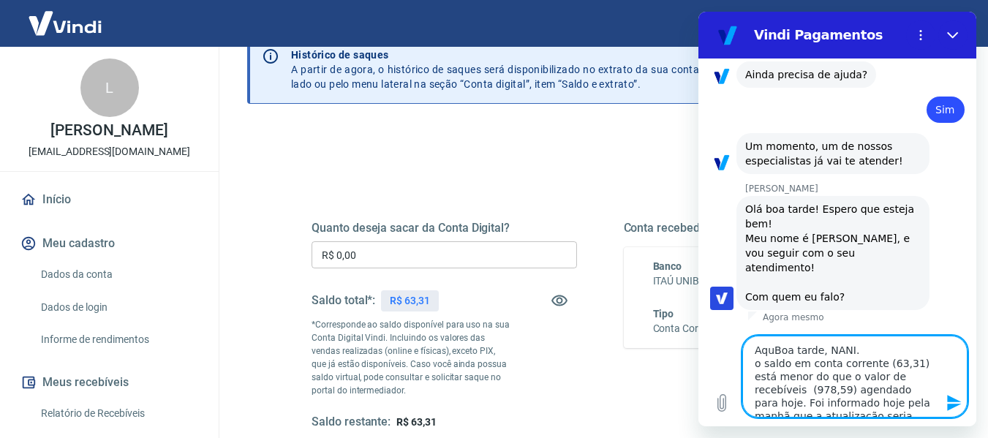
type textarea "x"
type textarea "AquiiBoa tarde, NANI. o saldo em conta corrente (63,31) está menor do que o val…"
type textarea "x"
type textarea "Aquii Boa tarde, NANI. o saldo em conta corrente (63,31) está menor do que o va…"
type textarea "x"
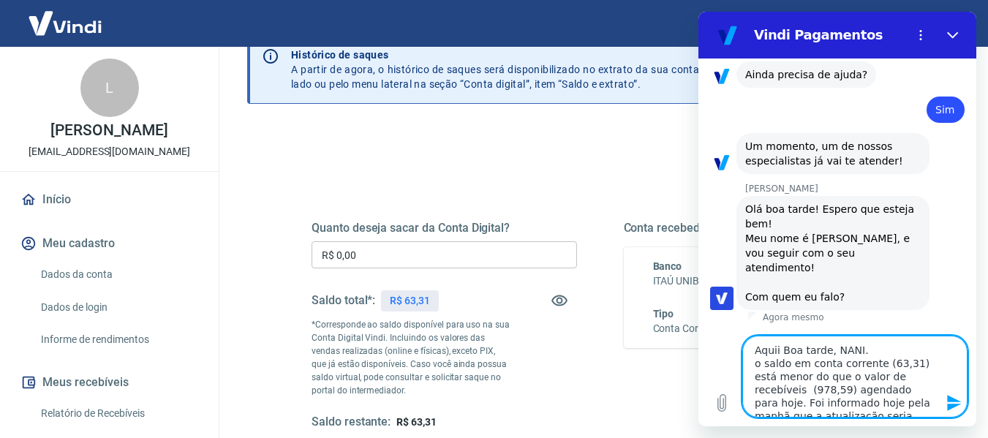
type textarea "Aquii éBoa tarde, NANI. o saldo em conta corrente (63,31) está menor do que o v…"
type textarea "x"
type textarea "Aquii é Boa tarde, NANI. o saldo em conta corrente (63,31) está menor do que o …"
type textarea "x"
type textarea "Aquii é oBoa tarde, NANI. o saldo em conta corrente (63,31) está menor do que o…"
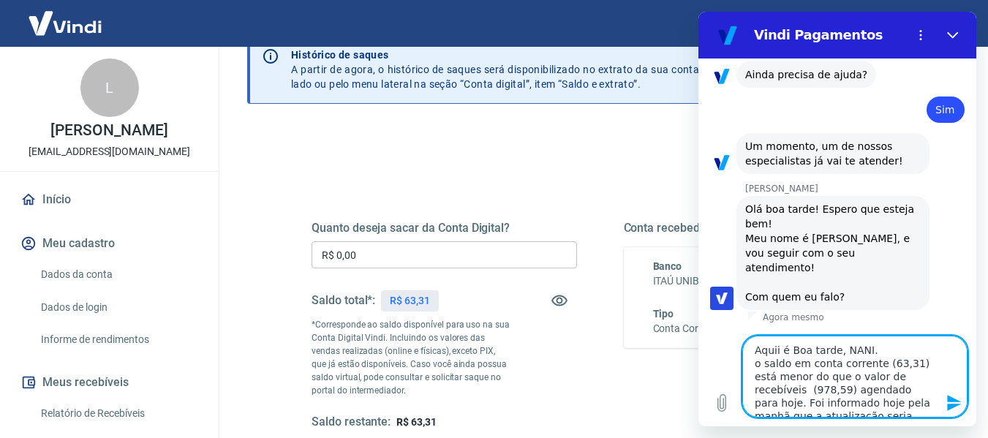
type textarea "x"
type textarea "Aquii é o Boa tarde, NANI. o saldo em conta corrente (63,31) está menor do que …"
type textarea "x"
type textarea "Aquii é o LBoa tarde, NANI. o saldo em conta corrente (63,31) está menor do que…"
type textarea "x"
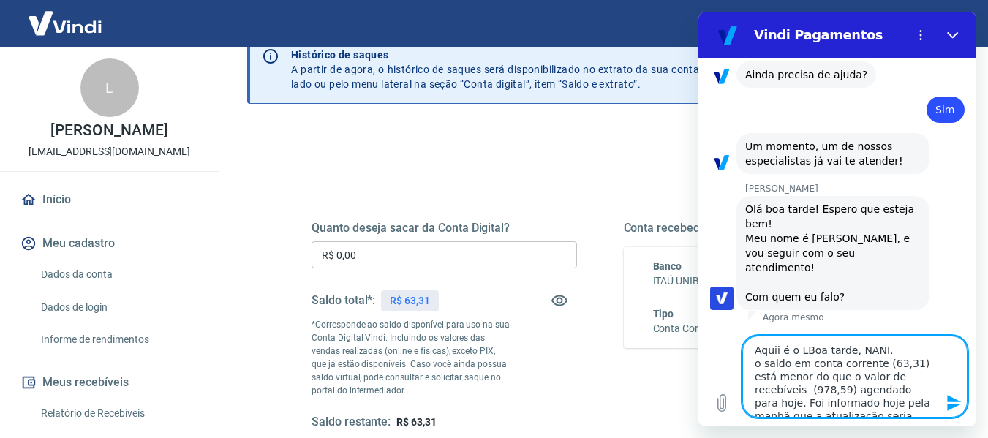
type textarea "Aquii é o LaBoa tarde, NANI. o saldo em conta corrente (63,31) está menor do qu…"
type textarea "x"
type textarea "Aquii é o LauBoa tarde, NANI. o saldo em conta corrente (63,31) está menor do q…"
type textarea "x"
type textarea "Aquii é o LaurBoa tarde, NANI. o saldo em conta corrente (63,31) está menor do …"
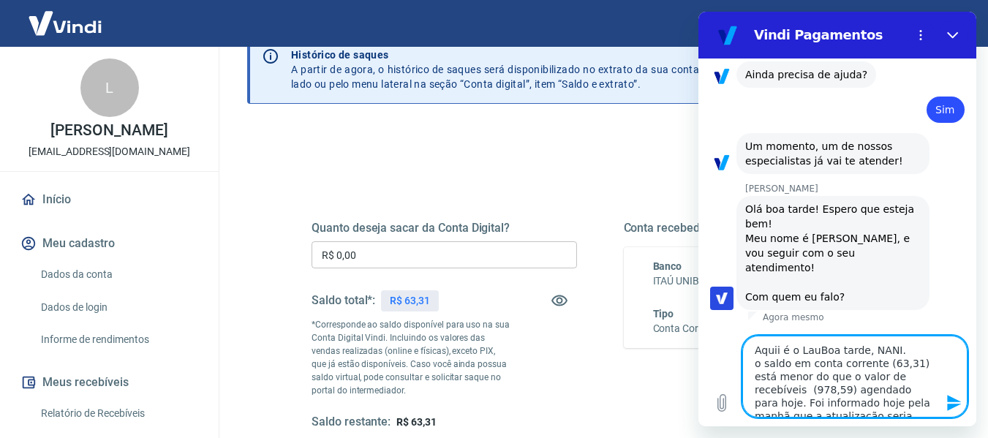
type textarea "x"
type textarea "Aquii é o LauroBoa tarde, NANI. o saldo em conta corrente (63,31) está menor do…"
type textarea "x"
type textarea "Aquii é o Lauro Boa tarde, NANI. o saldo em conta corrente (63,31) está menor d…"
type textarea "x"
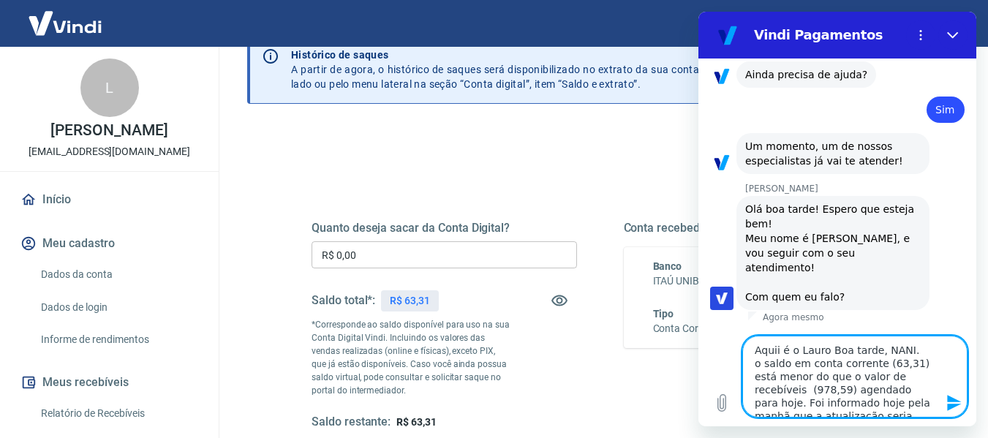
type textarea "Aquii é o Lauro dBoa tarde, NANI. o saldo em conta corrente (63,31) está menor …"
type textarea "x"
type textarea "Aquii é o Lauro daBoa tarde, NANI. o saldo em conta corrente (63,31) está menor…"
type textarea "x"
type textarea "Aquii é o Lauro da Boa tarde, NANI. o saldo em conta corrente (63,31) está meno…"
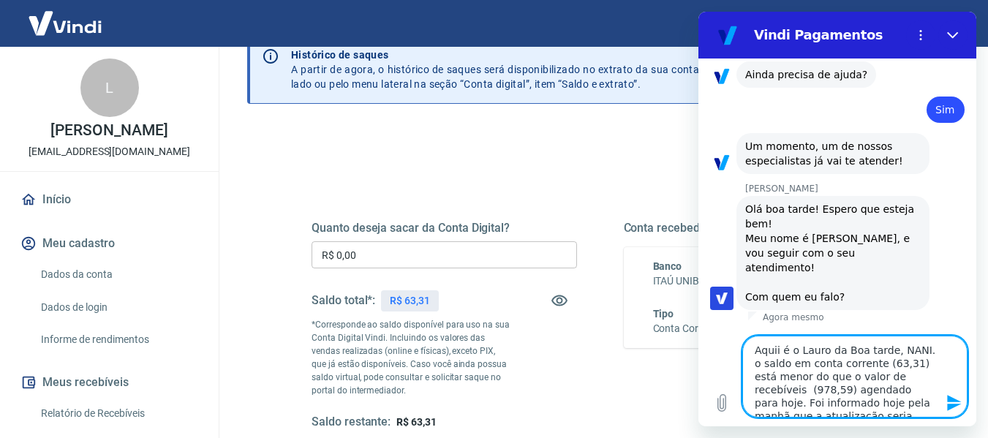
type textarea "x"
type textarea "Aquii é o Lauro da IBoa tarde, NANI. o saldo em conta corrente (63,31) está men…"
type textarea "x"
type textarea "Aquii é o Lauro da IdBoa tarde, NANI. o saldo em conta corrente (63,31) está me…"
type textarea "x"
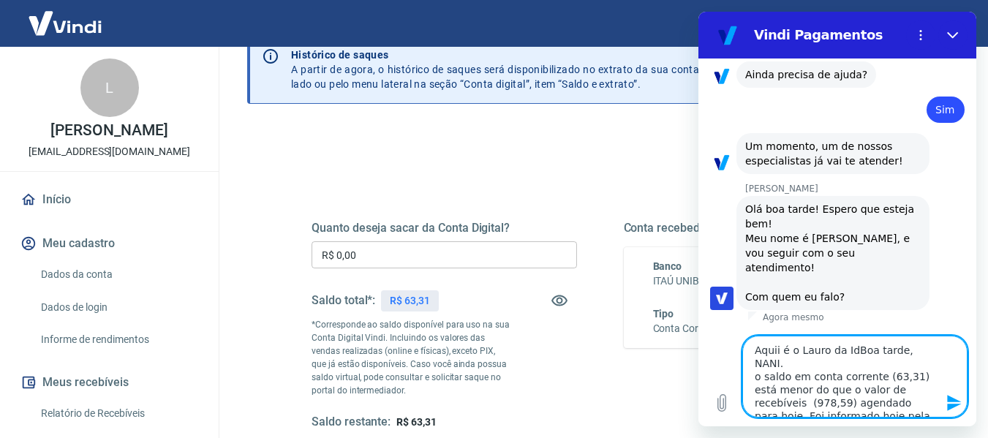
type textarea "Aquii é o Lauro da IdeBoa tarde, NANI. o saldo em conta corrente (63,31) está m…"
type textarea "x"
type textarea "Aquii é o Lauro da IdeaBoa tarde, NANI. o saldo em conta corrente (63,31) está …"
type textarea "x"
type textarea "Aquii é o Lauro da IdealBoa tarde, NANI. o saldo em conta corrente (63,31) está…"
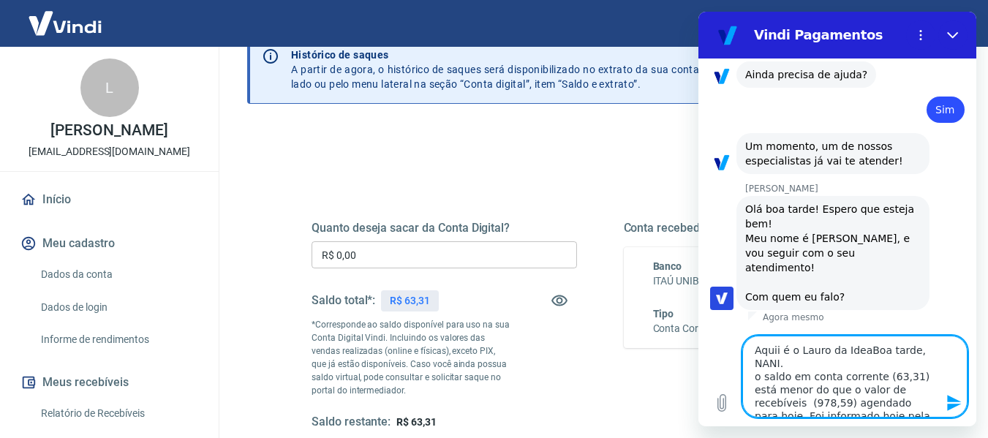
type textarea "x"
type textarea "Aquii é o Lauro da Ideal Boa tarde, NANI. o saldo em conta corrente (63,31) est…"
type textarea "x"
type textarea "Aquii é o Lauro da Ideal OBoa tarde, NANI. o saldo em conta corrente (63,31) es…"
type textarea "x"
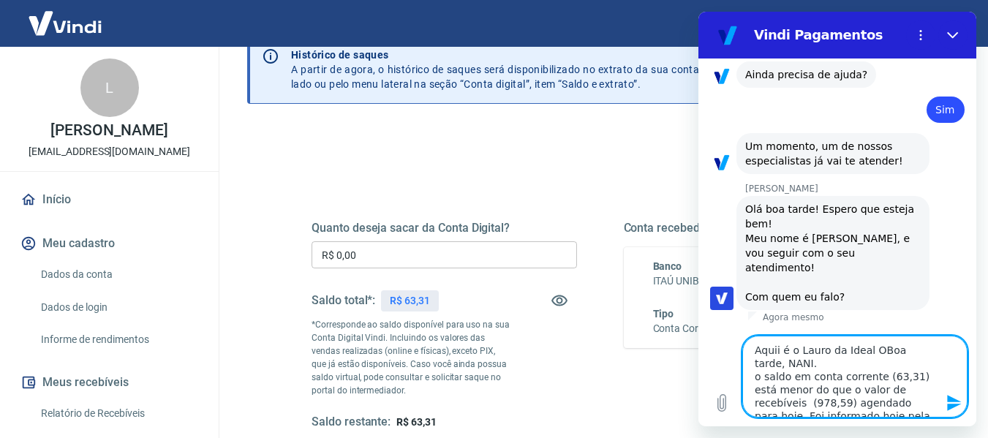
type textarea "Aquii é o Lauro da Ideal OrBoa tarde, NANI. o saldo em conta corrente (63,31) e…"
type textarea "x"
type textarea "Aquii é o Lauro da Ideal OrgBoa tarde, NANI. o saldo em conta corrente (63,31) …"
type textarea "x"
type textarea "Aquii é o Lauro da Ideal OrgaBoa tarde, NANI. o saldo em conta corrente (63,31)…"
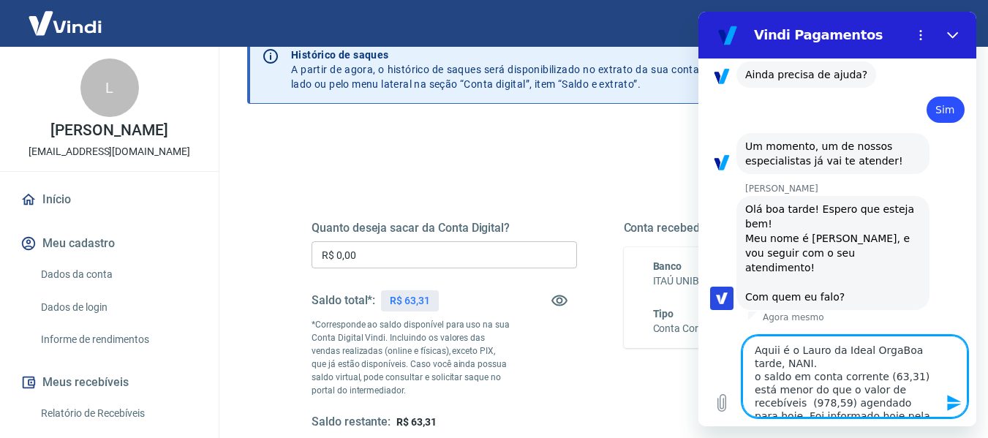
type textarea "x"
type textarea "Aquii é o Lauro da Ideal OrganBoa tarde, NANI. o saldo em conta corrente (63,31…"
type textarea "x"
type textarea "Aquii é o Lauro da Ideal OrganiBoa tarde, NANI. o saldo em conta corrente (63,3…"
type textarea "x"
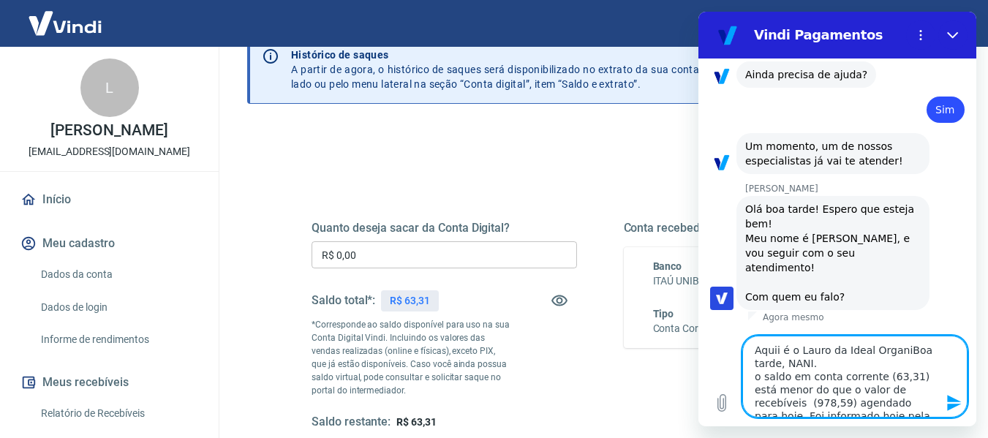
type textarea "Aquii é o Lauro da Ideal OrganizBoa tarde, NANI. o saldo em conta corrente (63,…"
type textarea "x"
type textarea "Aquii é o Lauro da Ideal OrganizaBoa tarde, NANI. o saldo em conta corrente (63…"
type textarea "x"
type textarea "Aquii é o Lauro da Ideal OrganizadBoa tarde, NANI. o saldo em conta corrente (6…"
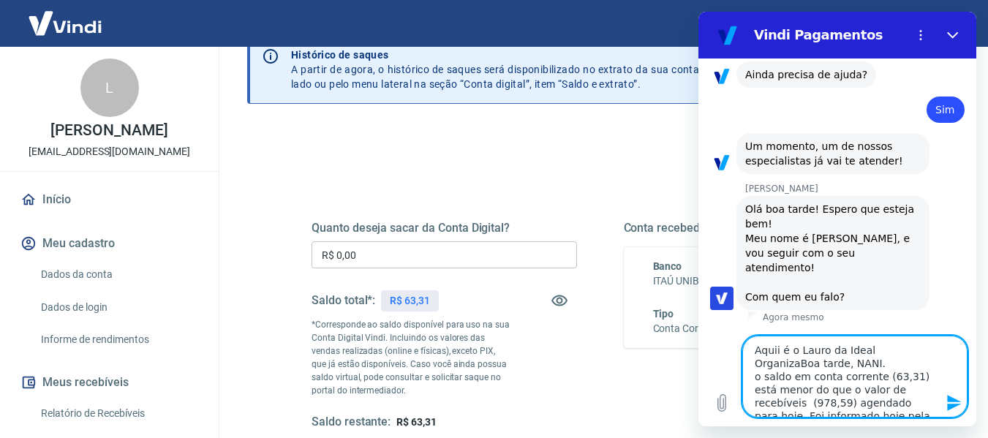
type textarea "x"
type textarea "Aquii é o Lauro da Ideal OrganizadoBoa tarde, NANI. o saldo em conta corrente (…"
type textarea "x"
type textarea "Aquii é o Lauro da Ideal OrganizadorBoa tarde, NANI. o saldo em conta corrente …"
type textarea "x"
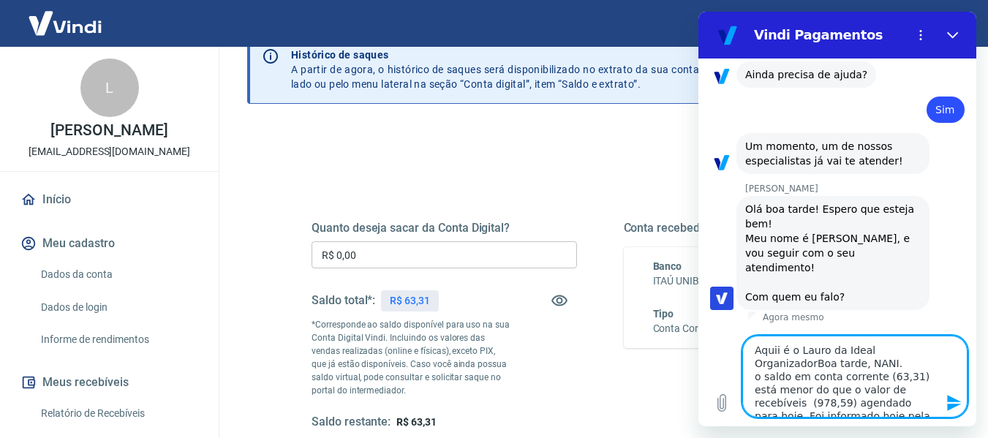
type textarea "Aquii é o Lauro da Ideal OrganizadoreBoa tarde, NANI. o saldo em conta corrente…"
type textarea "x"
type textarea "Aquii é o Lauro da Ideal OrganizadoresBoa tarde, NANI. o saldo em conta corrent…"
type textarea "x"
type textarea "Aquii é o Lauro da Ideal Organizadores.Boa tarde, NANI. o saldo em conta corren…"
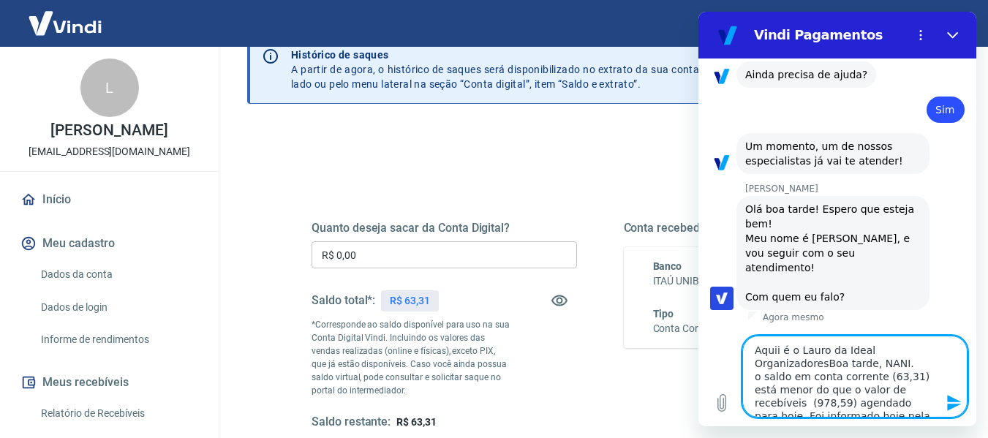
type textarea "x"
type textarea "Aquii é o Lauro da Ideal Organizadores. Boa tarde, NANI. o saldo em conta corre…"
type textarea "x"
type textarea "Aquii é o Lauro da Ideal Organizadores. Boa tarde, NANI. o saldo em conta corre…"
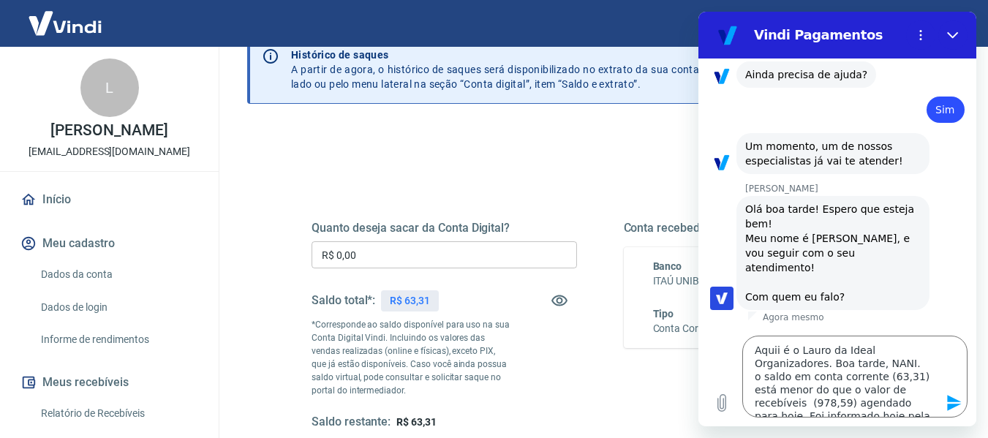
click at [956, 409] on icon "Enviar mensagem" at bounding box center [954, 403] width 18 height 18
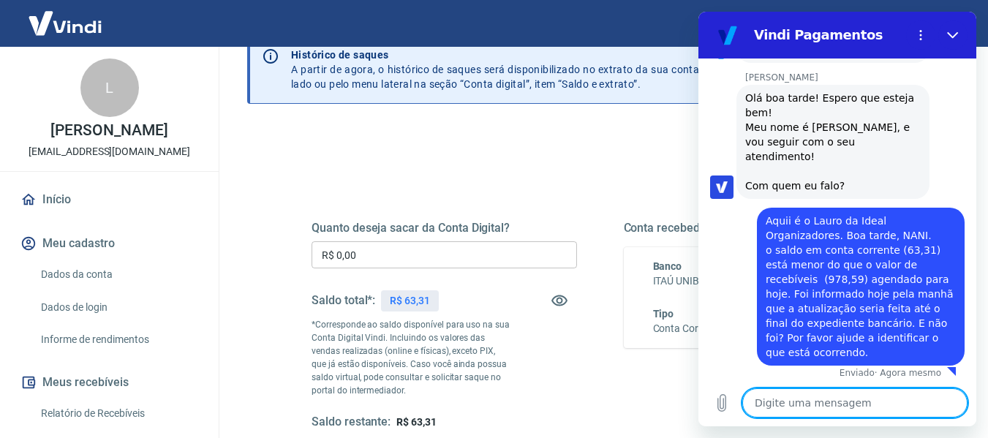
scroll to position [1670, 0]
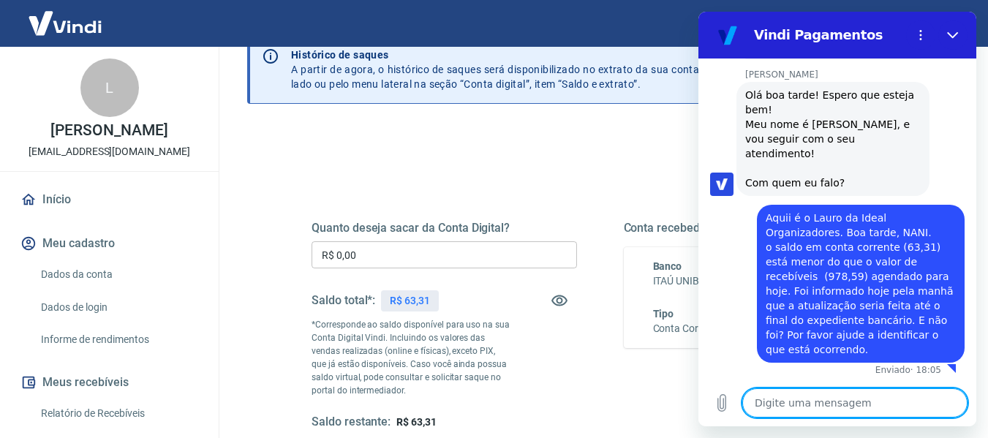
type textarea "x"
paste textarea "O expediente bancário já está encerrado."
type textarea "O expediente bancário já está encerrado."
type textarea "x"
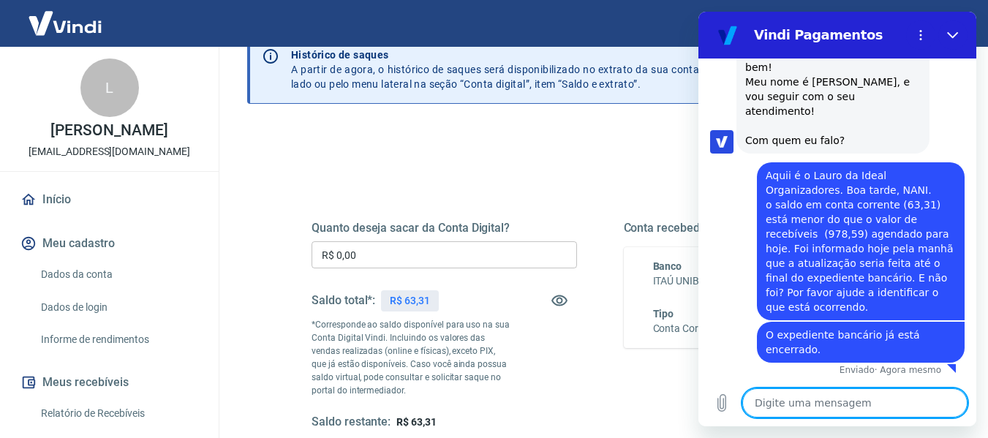
scroll to position [1712, 0]
type textarea "x"
paste textarea "tenho compromissos a saldar e necessito transferir valores entre contas corrent…"
type textarea "tenho compromissos a saldar e necessito transferir valores entre contas corrent…"
type textarea "x"
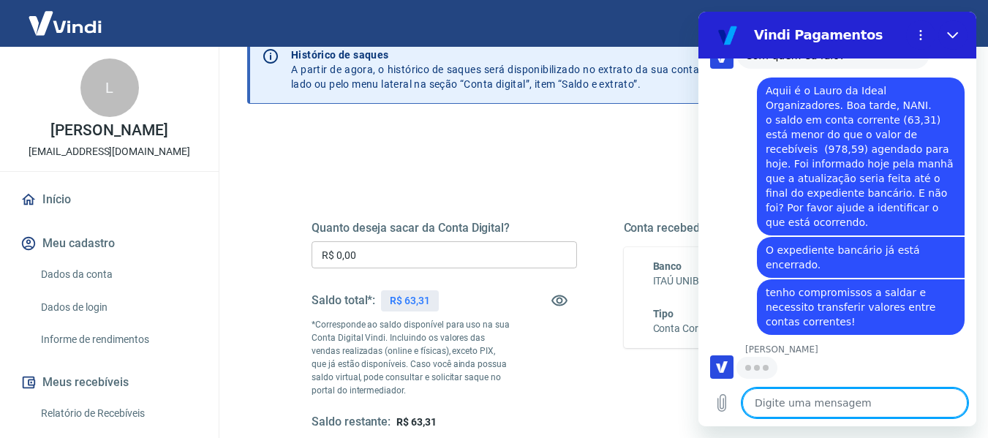
scroll to position [1797, 0]
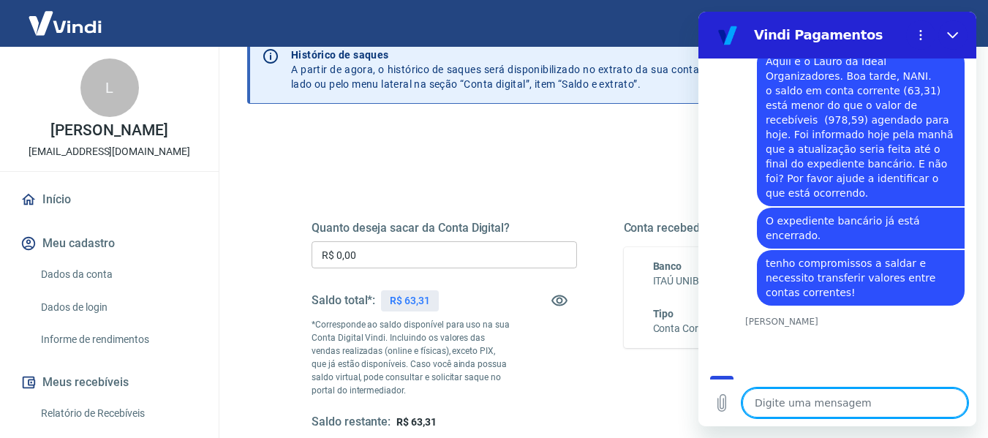
type textarea "x"
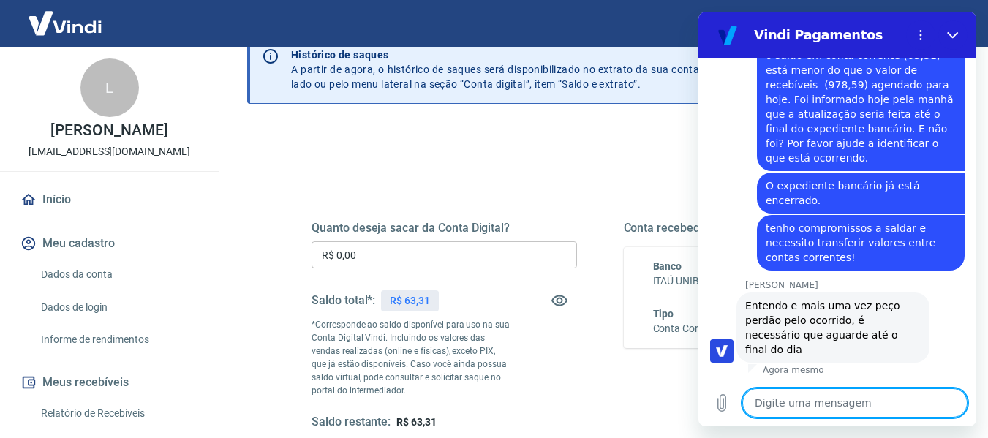
scroll to position [1846, 0]
type textarea "L"
type textarea "x"
type textarea "LA"
type textarea "x"
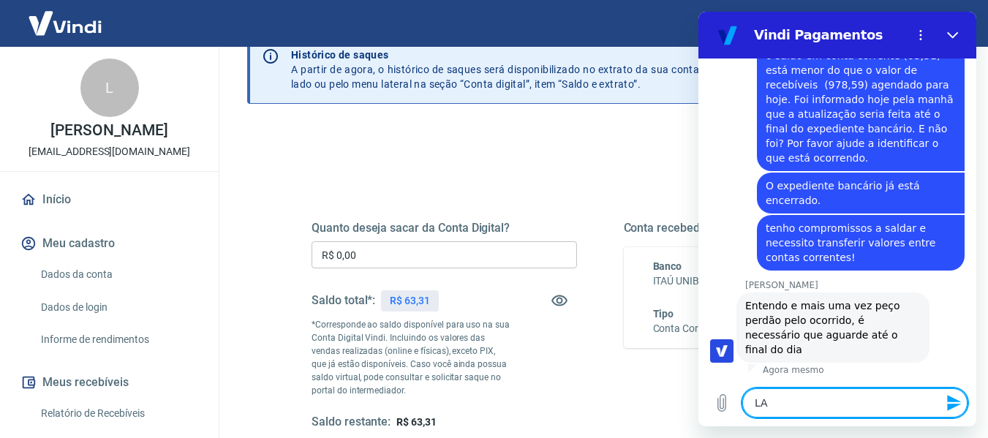
type textarea "LAM"
type textarea "x"
type textarea "LAMA"
type textarea "x"
type textarea "LAMAN"
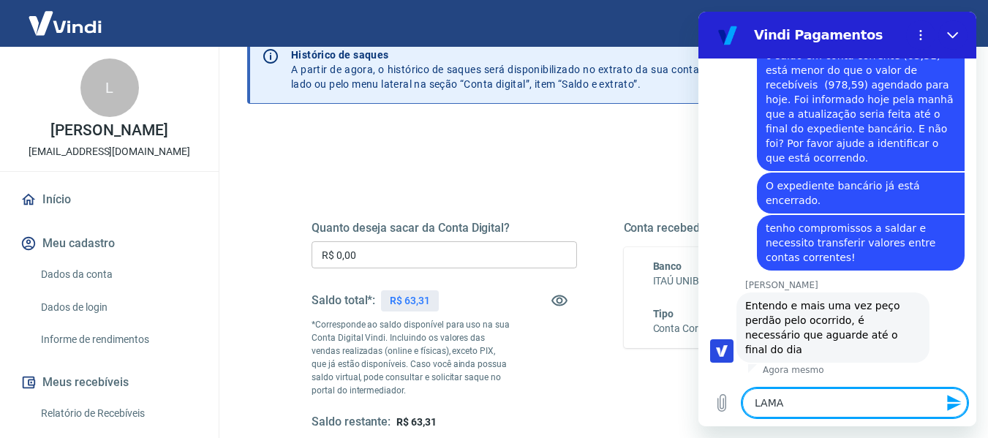
type textarea "x"
type textarea "LAMANT"
type textarea "x"
type textarea "LAMANTÁ"
type textarea "x"
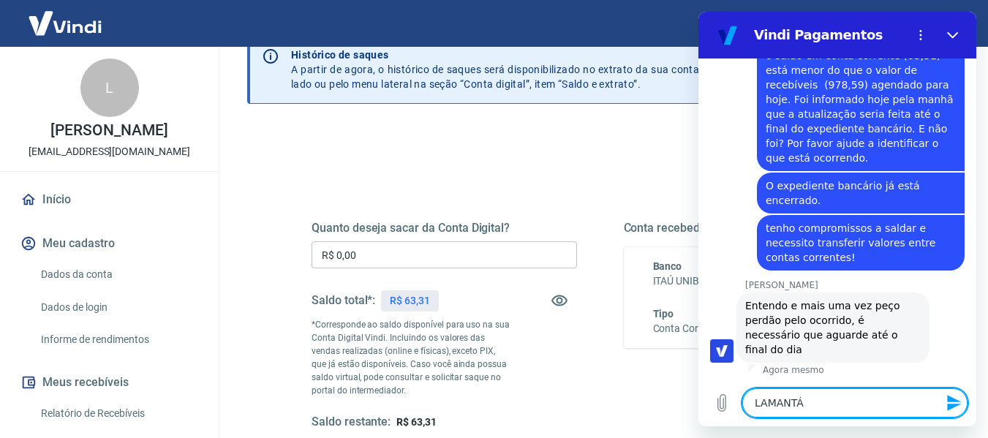
type textarea "LAMANTÁV"
type textarea "x"
type textarea "LAMANTÁVE"
type textarea "x"
type textarea "LAMANTÁVEL"
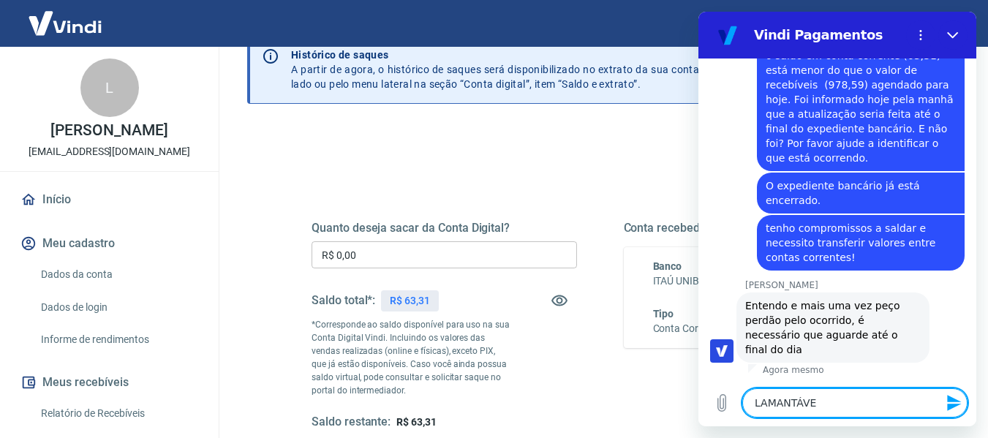
type textarea "x"
type textarea "LAMANTÁVEL!"
type textarea "x"
type textarea "LAMANTÁVEL!!"
type textarea "x"
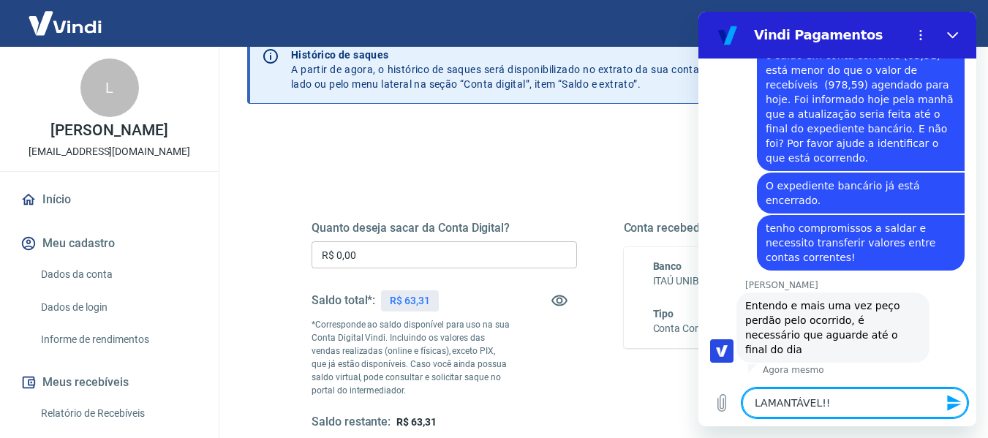
type textarea "LAMANTÁVEL!!"
type textarea "x"
click at [781, 401] on textarea "LAMANTÁVEL!!" at bounding box center [854, 402] width 225 height 29
type textarea "LAMENTÁVEL!!"
type textarea "x"
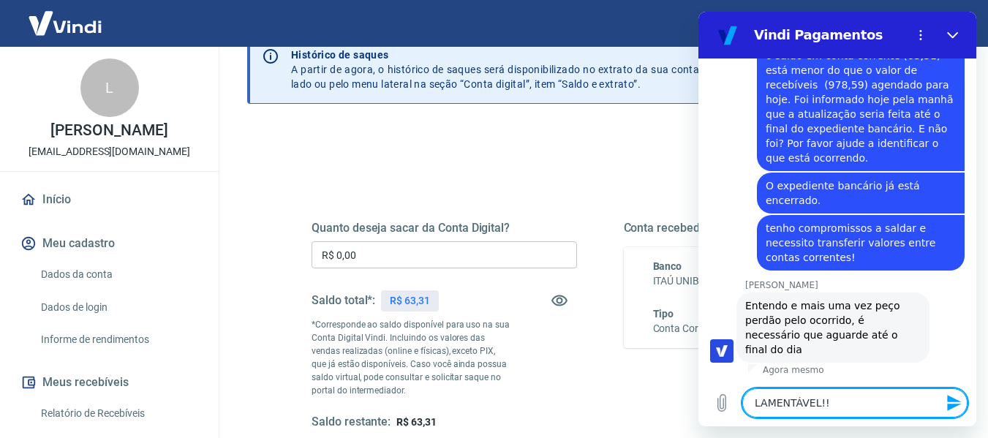
click at [832, 410] on textarea "LAMENTÁVEL!!" at bounding box center [854, 402] width 225 height 29
type textarea "LAMENTÁVEL!!"
type textarea "x"
type textarea "LAMENTÁVEL!! N"
type textarea "x"
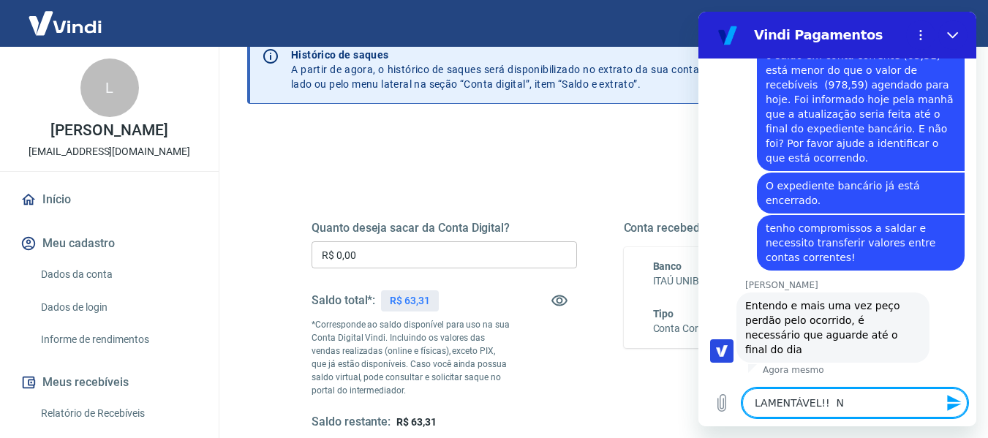
type textarea "LAMENTÁVEL!! [GEOGRAPHIC_DATA]"
type textarea "x"
type textarea "LAMENTÁVEL!! Não"
type textarea "x"
type textarea "LAMENTÁVEL!! Não"
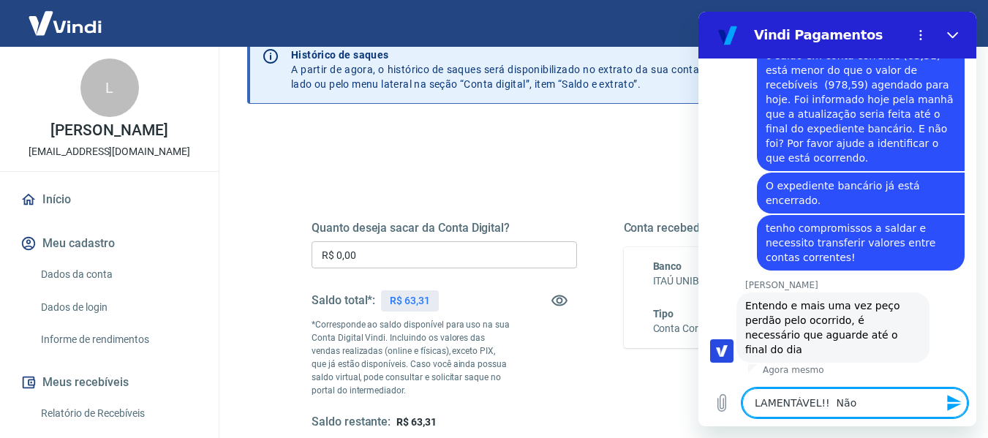
type textarea "x"
type textarea "LAMENTÁVEL!! Não t"
type textarea "x"
type textarea "LAMENTÁVEL!! Não te"
type textarea "x"
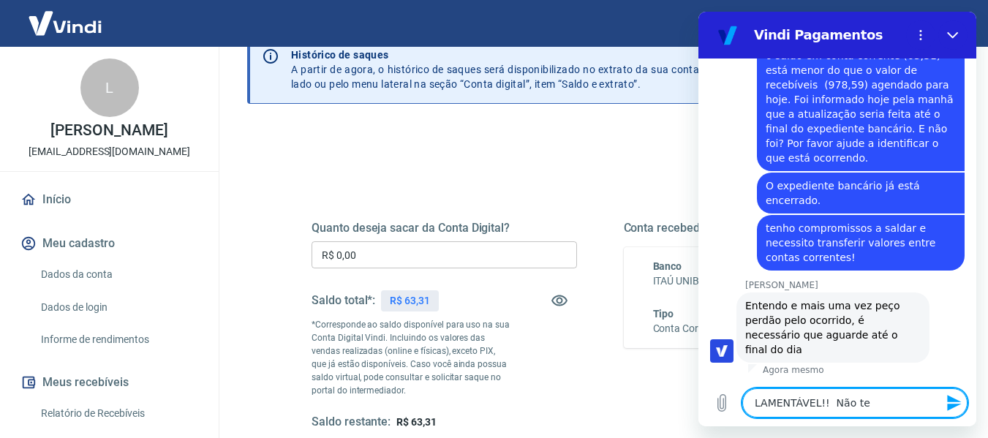
type textarea "LAMENTÁVEL!! Não tem"
type textarea "x"
type textarea "LAMENTÁVEL!! Não tem"
type textarea "x"
type textarea "LAMENTÁVEL!! Não tem e"
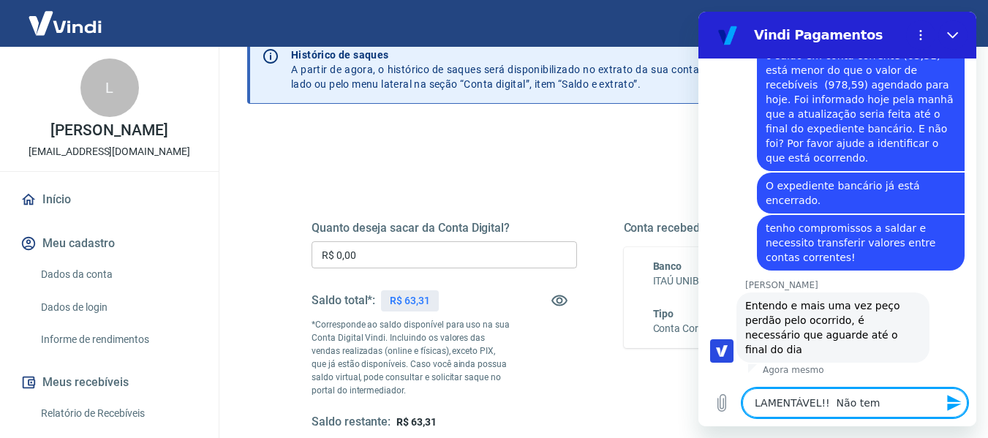
type textarea "x"
type textarea "LAMENTÁVEL!! Não tem ex"
type textarea "x"
type textarea "LAMENTÁVEL!! Não tem exp"
type textarea "x"
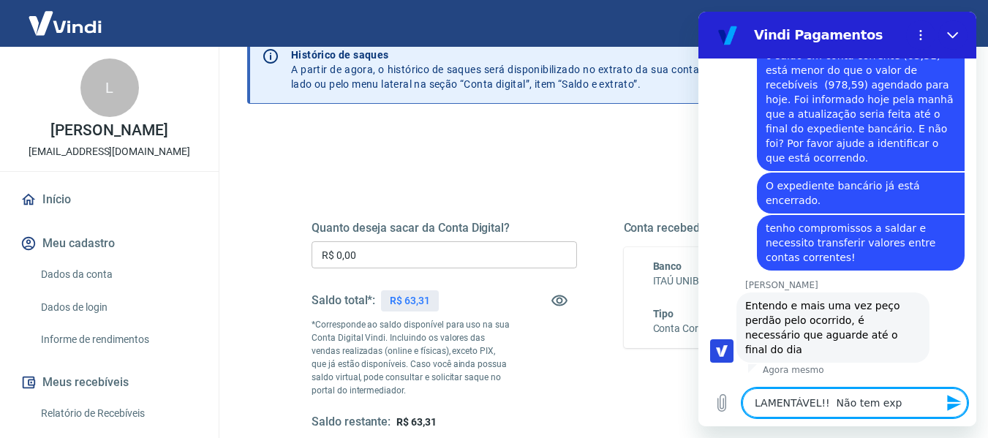
type textarea "LAMENTÁVEL!! Não tem expl"
type textarea "x"
type textarea "LAMENTÁVEL!! Não tem expli"
type textarea "x"
type textarea "LAMENTÁVEL!! Não tem explic"
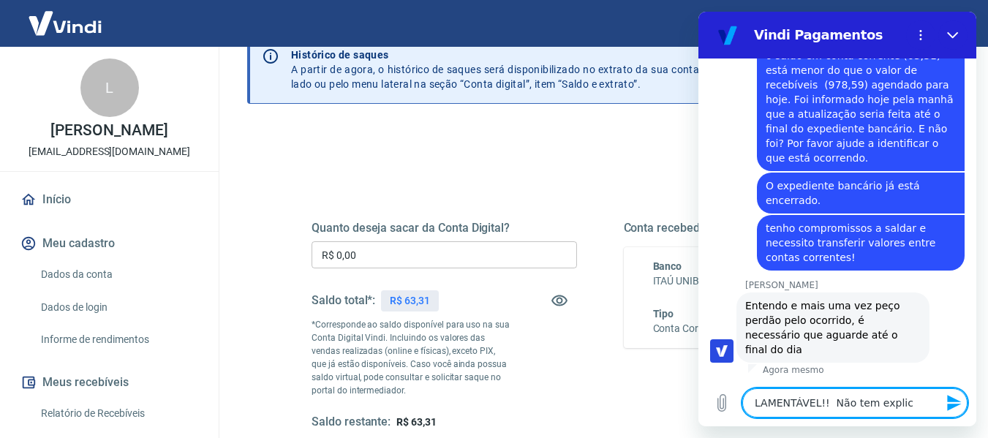
type textarea "x"
type textarea "LAMENTÁVEL!! Não tem explica"
type textarea "x"
type textarea "LAMENTÁVEL!! Não tem explicaç"
type textarea "x"
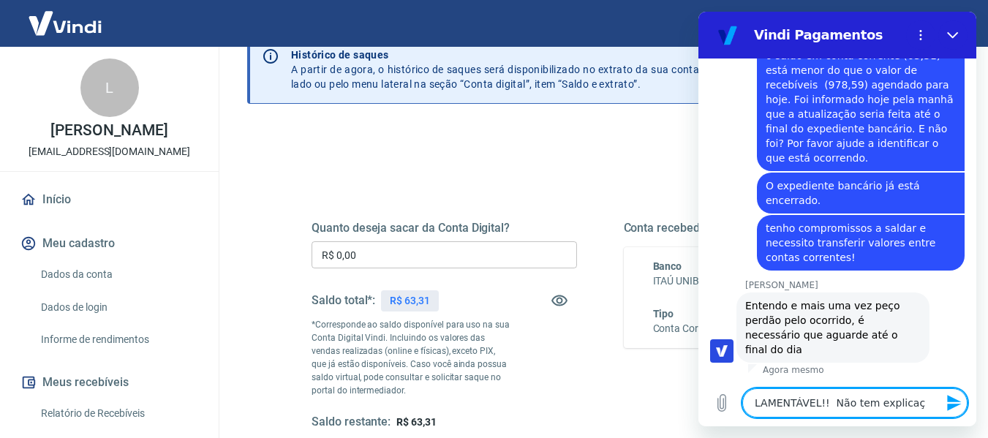
type textarea "LAMENTÁVEL!! Não tem explicaçã"
type textarea "x"
type textarea "LAMENTÁVEL!! Não tem explicação"
type textarea "x"
type textarea "LAMENTÁVEL!! Não tem explicação."
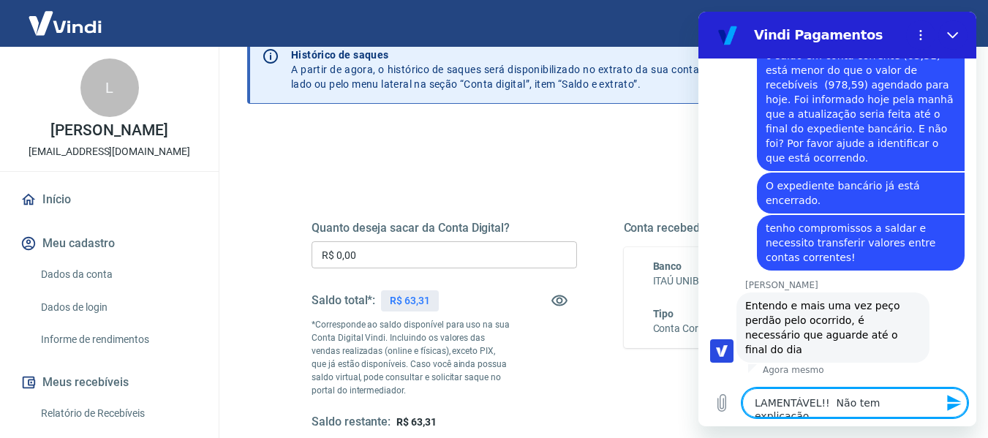
type textarea "x"
type textarea "LAMENTÁVEL!! Não tem explicação."
type textarea "x"
type textarea "LAMENTÁVEL!! Não tem explicação. A"
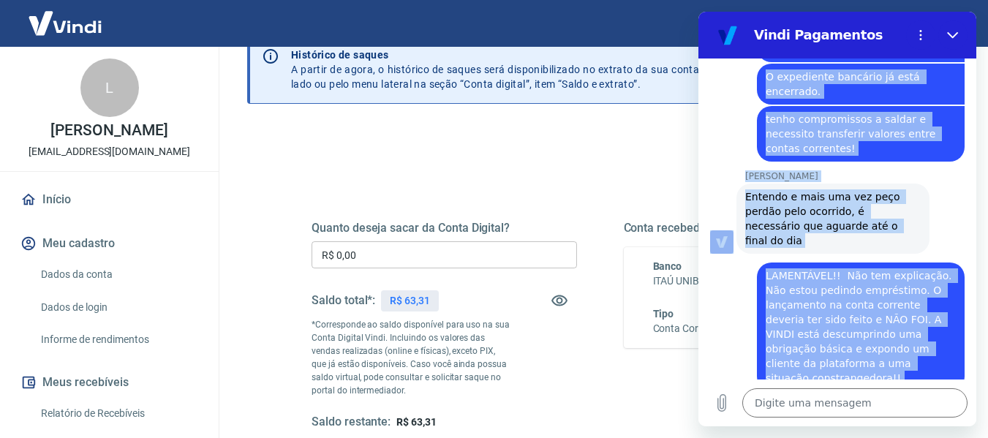
scroll to position [1969, 0]
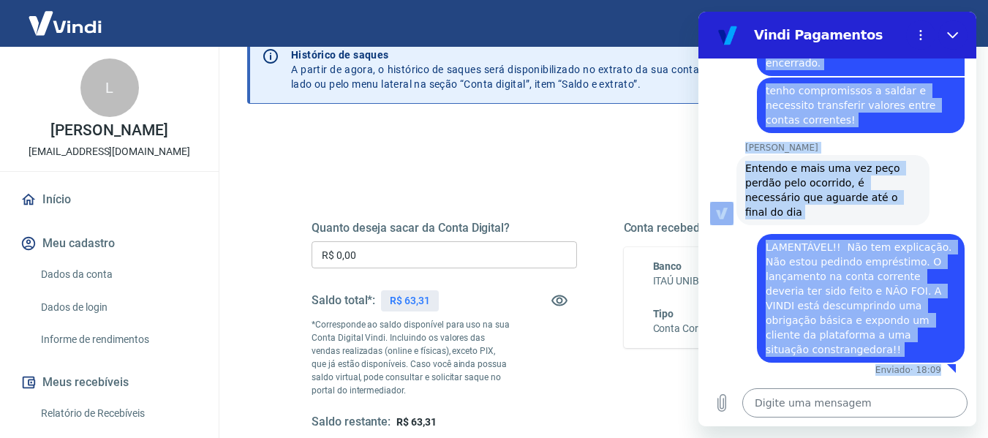
drag, startPoint x: 748, startPoint y: 175, endPoint x: 944, endPoint y: 398, distance: 296.2
click at [944, 398] on div "18:03 diz: [PERSON_NAME] · 18:03 [PERSON_NAME] diz: [PERSON_NAME], [PERSON_NAME…" at bounding box center [837, 242] width 278 height 368
copy div "Lor ips dolor! Sitame con adipis eli! Sed doei t Inci, u lab etdolo mag a eni a…"
click at [914, 225] on div "[PERSON_NAME] diz: Entendo e mais uma vez peço perdão pelo ocorrido, é necessár…" at bounding box center [832, 190] width 193 height 70
